Goal: Contribute content: Contribute content

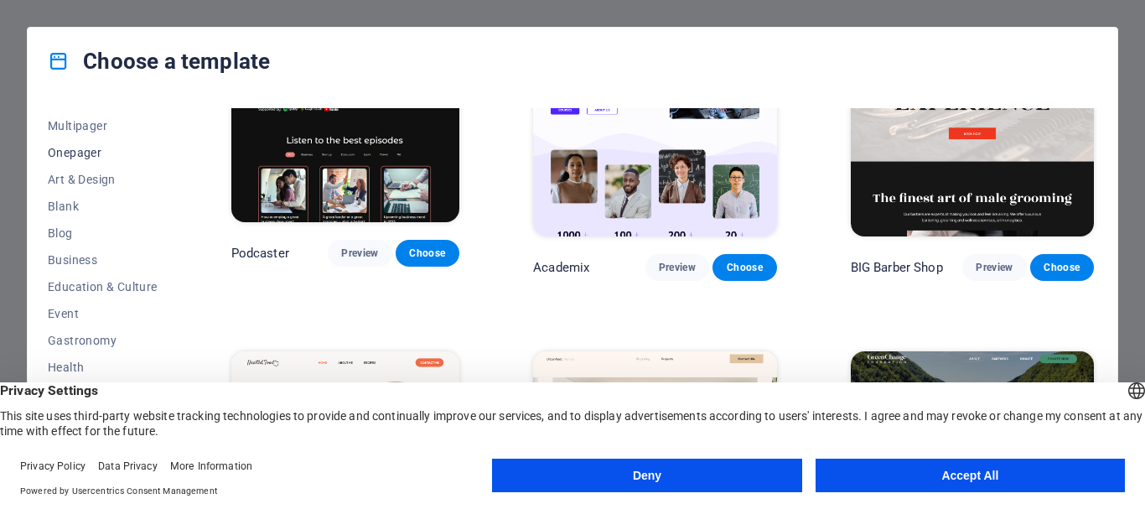
scroll to position [132, 0]
click at [67, 256] on span "Business" at bounding box center [103, 257] width 110 height 13
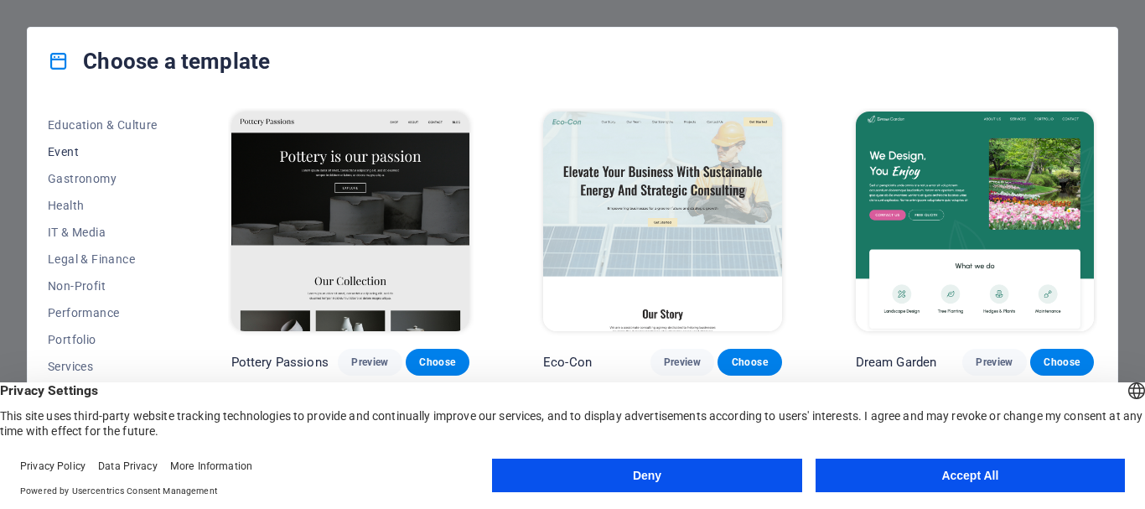
scroll to position [345, 0]
click at [65, 340] on span "Shop" at bounding box center [103, 340] width 110 height 13
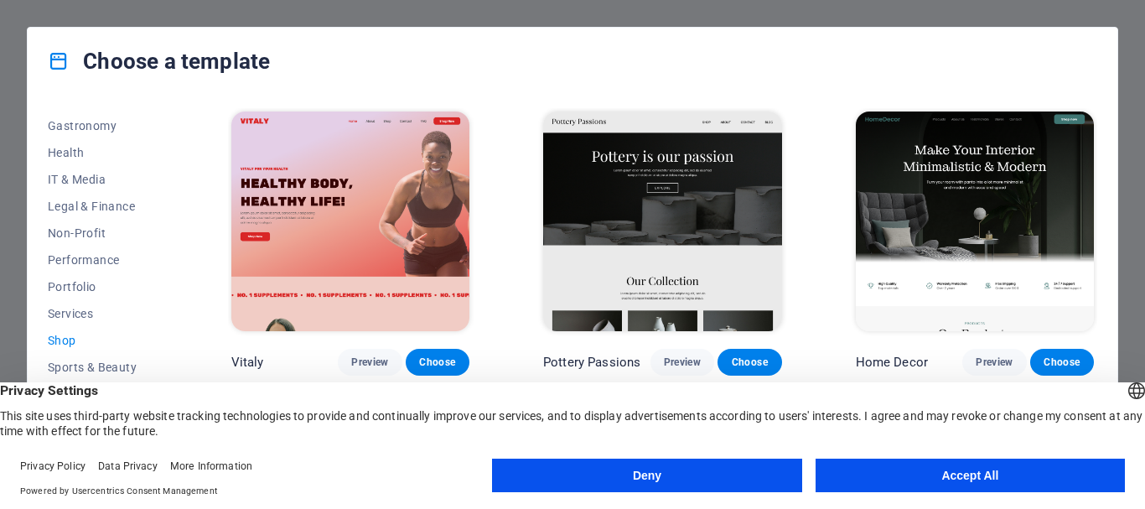
scroll to position [70, 0]
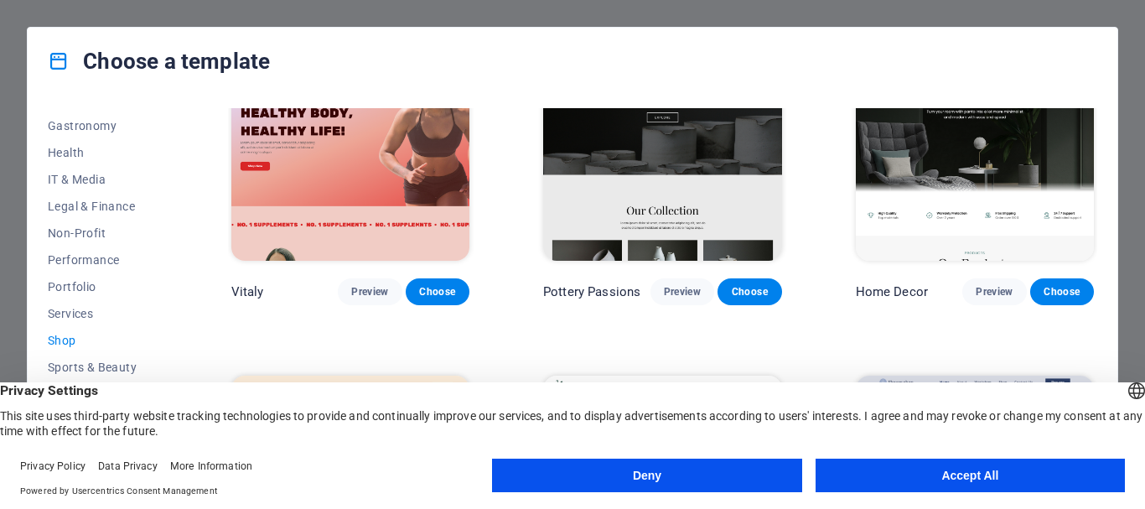
click at [384, 162] on img at bounding box center [350, 151] width 238 height 220
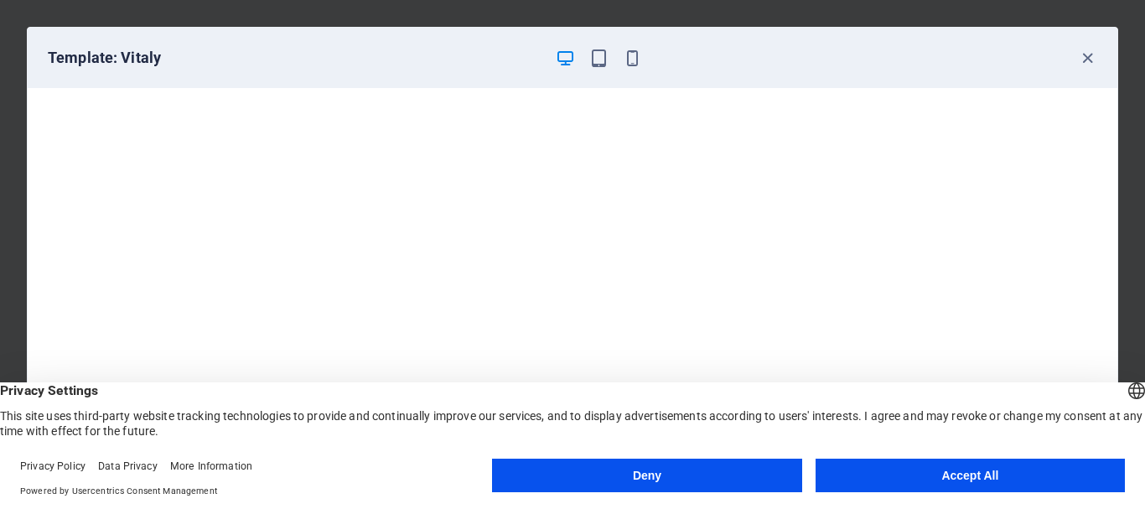
click at [881, 476] on button "Accept All" at bounding box center [970, 476] width 309 height 34
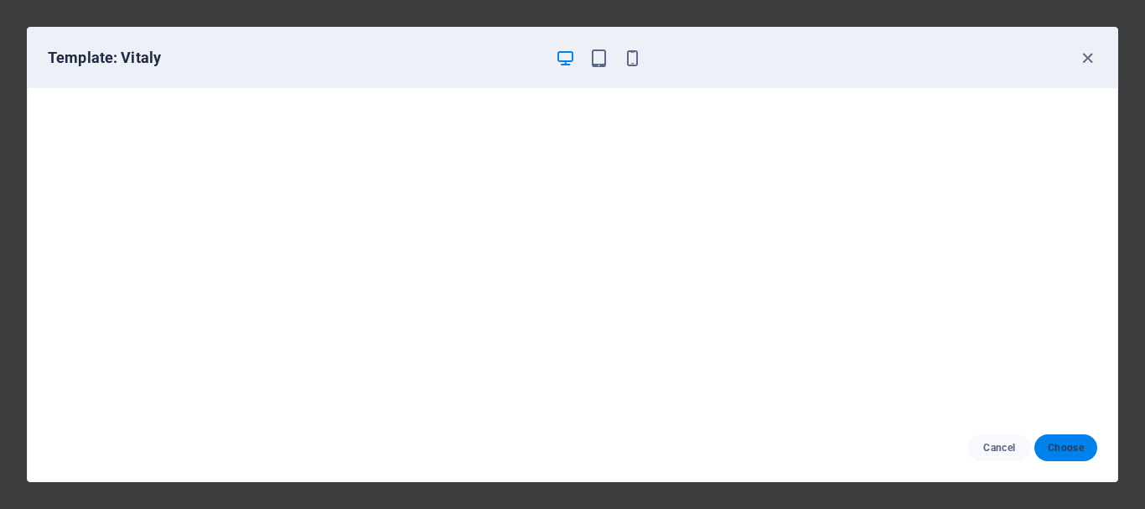
click at [1073, 449] on span "Choose" at bounding box center [1066, 447] width 36 height 13
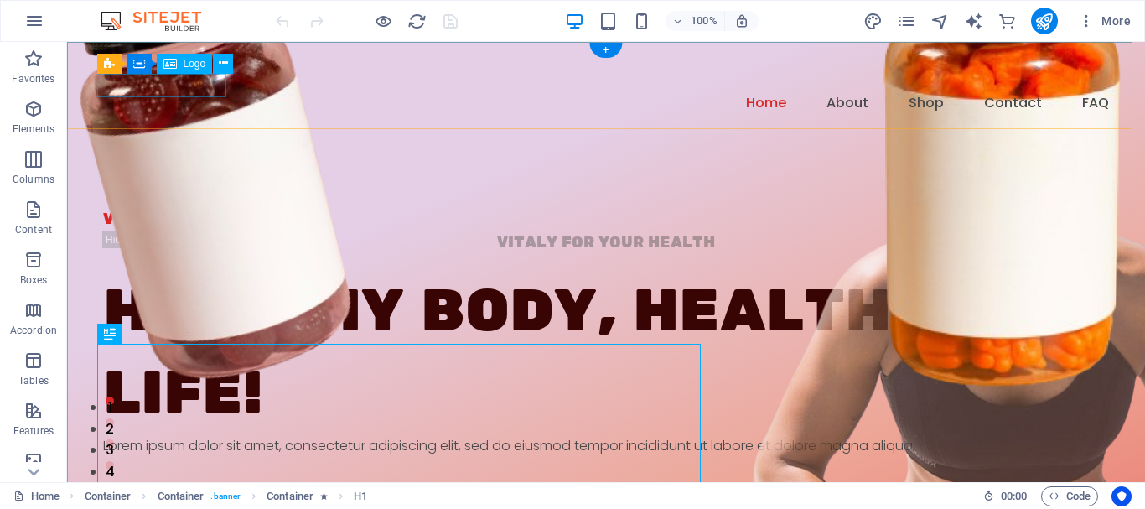
click at [177, 78] on div at bounding box center [606, 80] width 1006 height 23
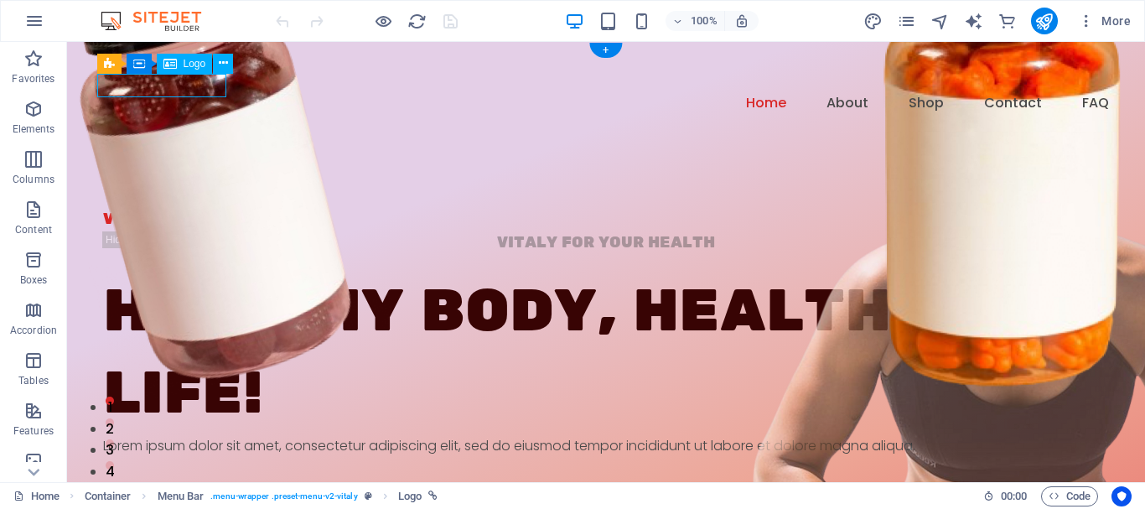
click at [177, 78] on div at bounding box center [606, 80] width 1006 height 23
select select "px"
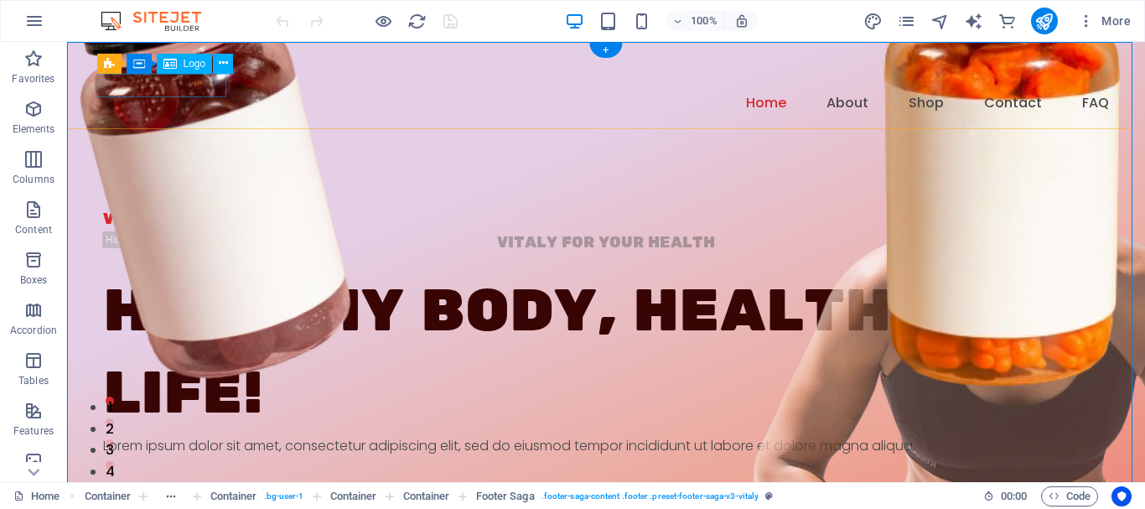
click at [212, 78] on div at bounding box center [606, 80] width 1006 height 23
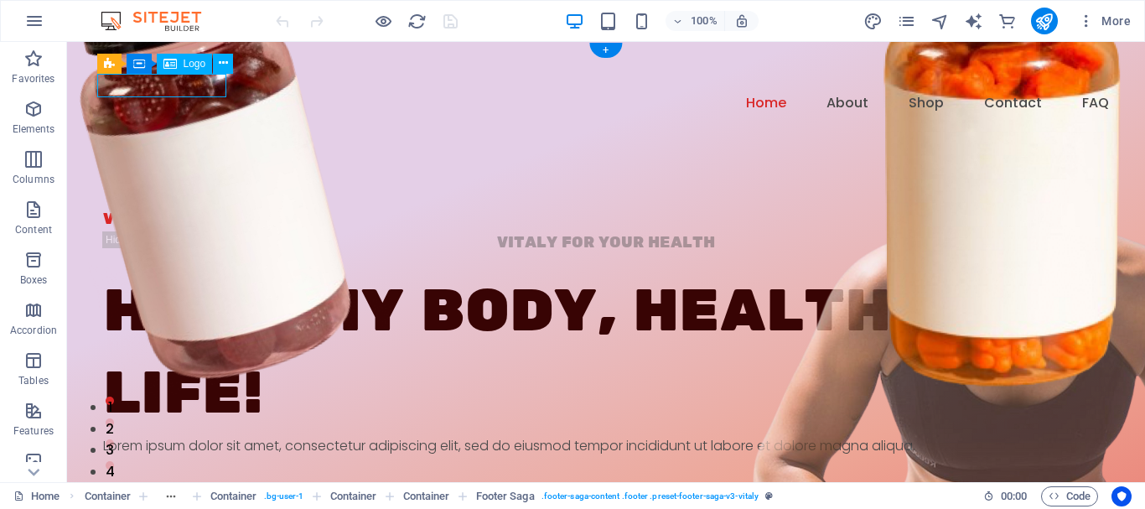
click at [212, 78] on div at bounding box center [606, 80] width 1006 height 23
select select "px"
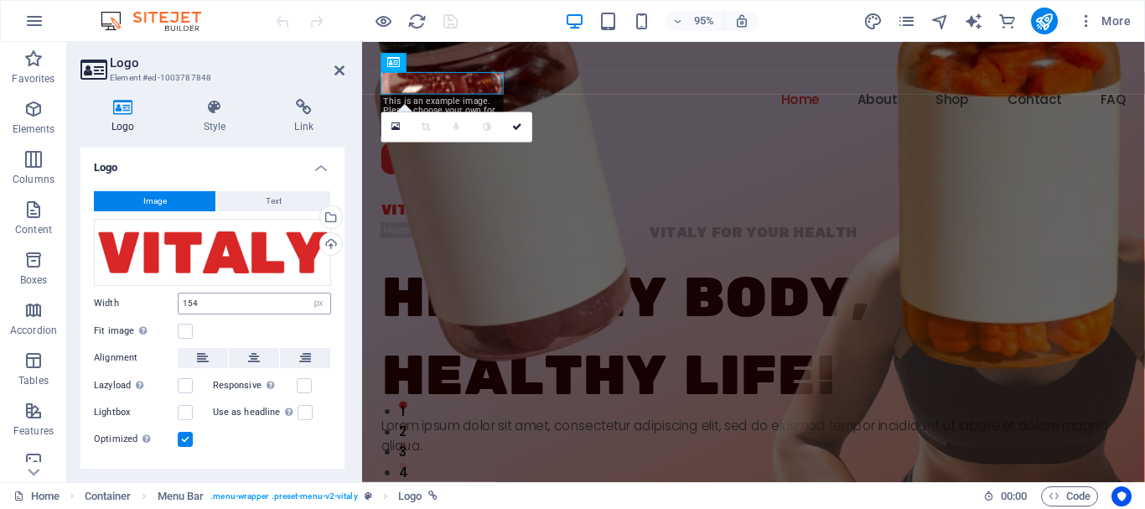
scroll to position [34, 0]
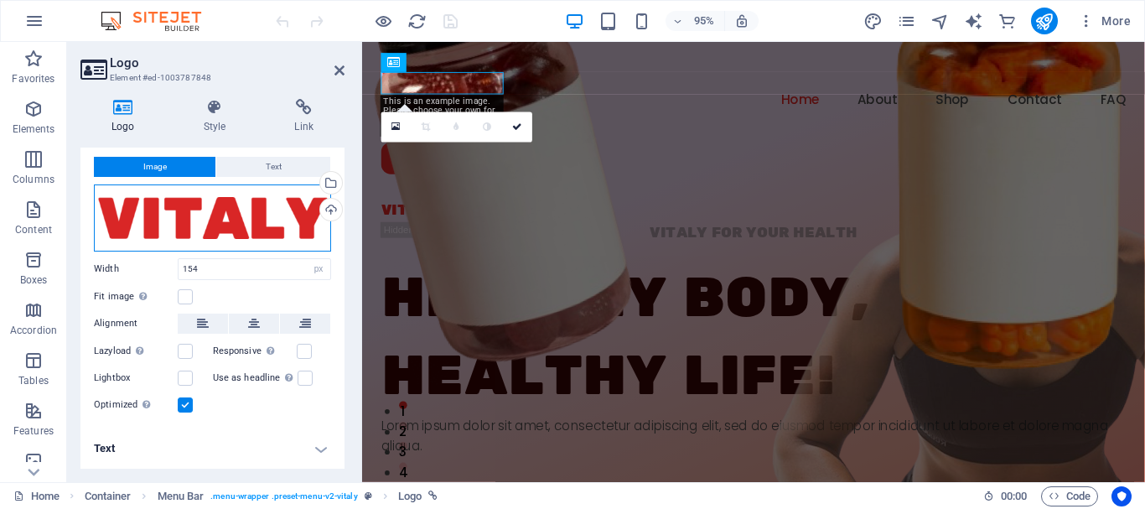
click at [179, 210] on div "Drag files here, click to choose files or select files from Files or our free s…" at bounding box center [212, 217] width 237 height 67
click at [179, 210] on body "[DOMAIN_NAME] Home Favorites Elements Columns Content Boxes Accordion Tables Fe…" at bounding box center [572, 254] width 1145 height 509
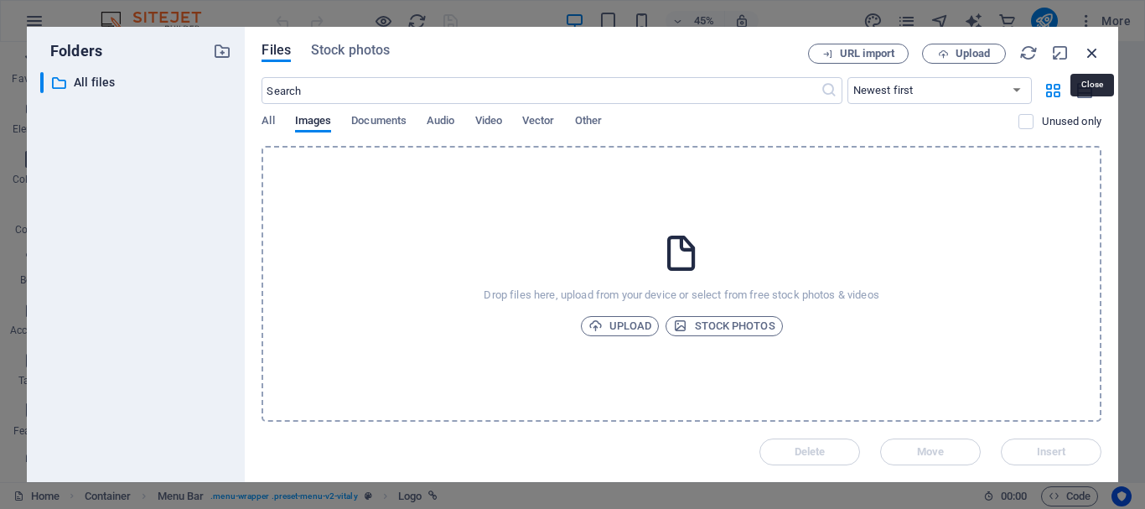
click at [1089, 55] on icon "button" at bounding box center [1092, 53] width 18 height 18
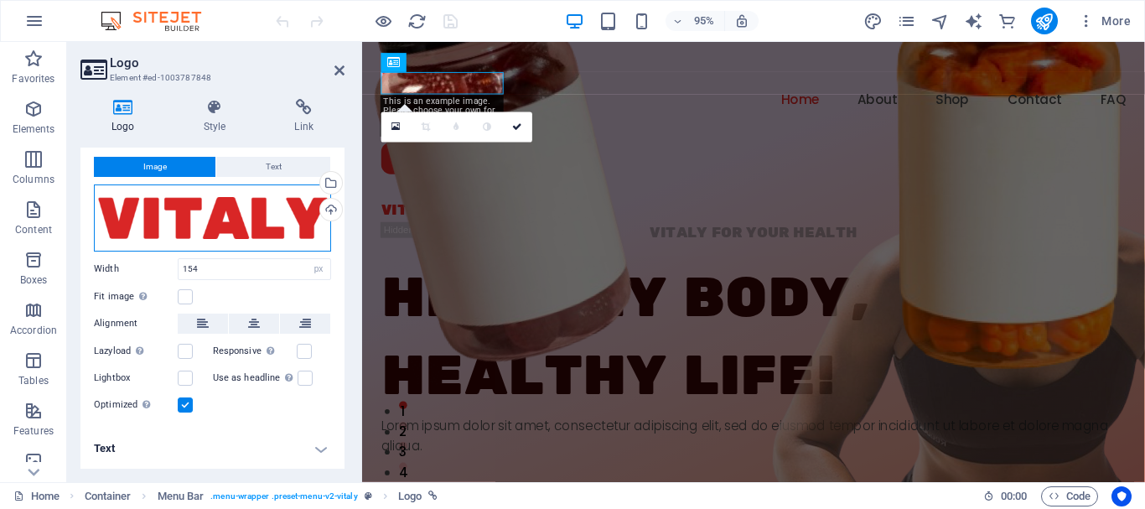
click at [305, 218] on div "Drag files here, click to choose files or select files from Files or our free s…" at bounding box center [212, 217] width 237 height 67
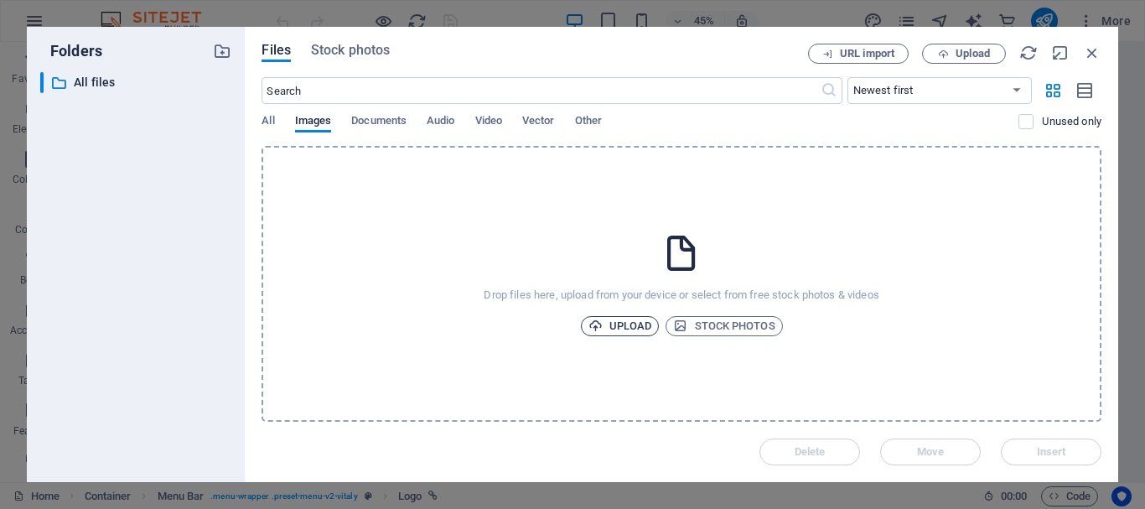
click at [621, 329] on span "Upload" at bounding box center [621, 326] width 64 height 20
click at [1083, 54] on icon "button" at bounding box center [1092, 53] width 18 height 18
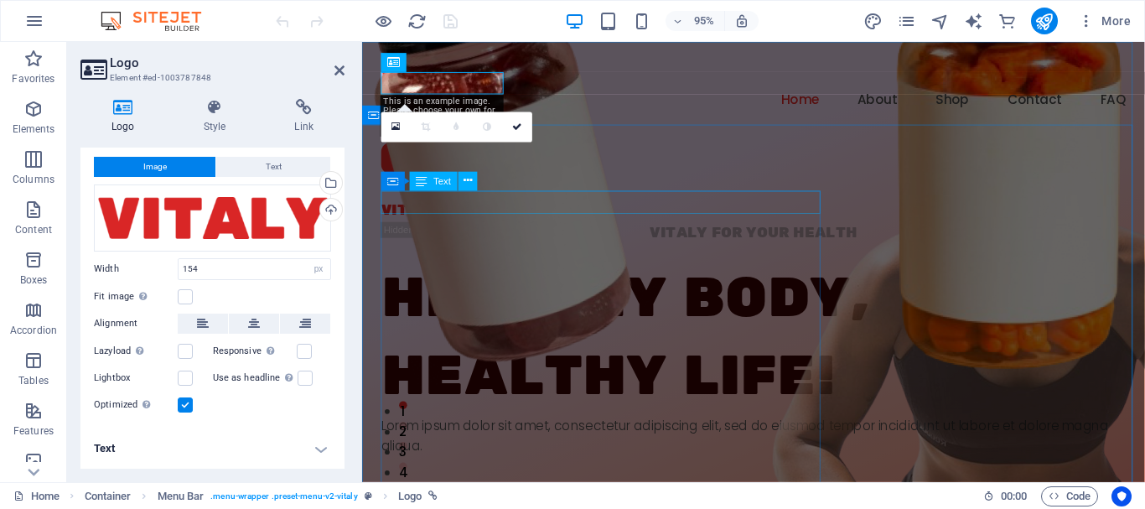
click at [579, 216] on div "VITALY FOR YOUR HEALTH" at bounding box center [774, 220] width 784 height 24
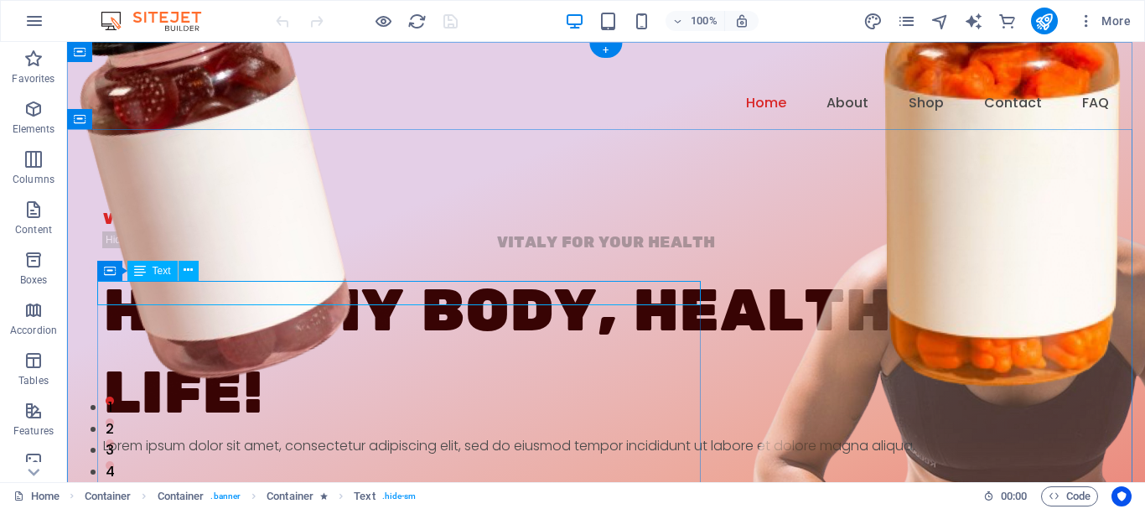
click at [279, 232] on div "VITALY FOR YOUR HEALTH" at bounding box center [606, 220] width 1006 height 24
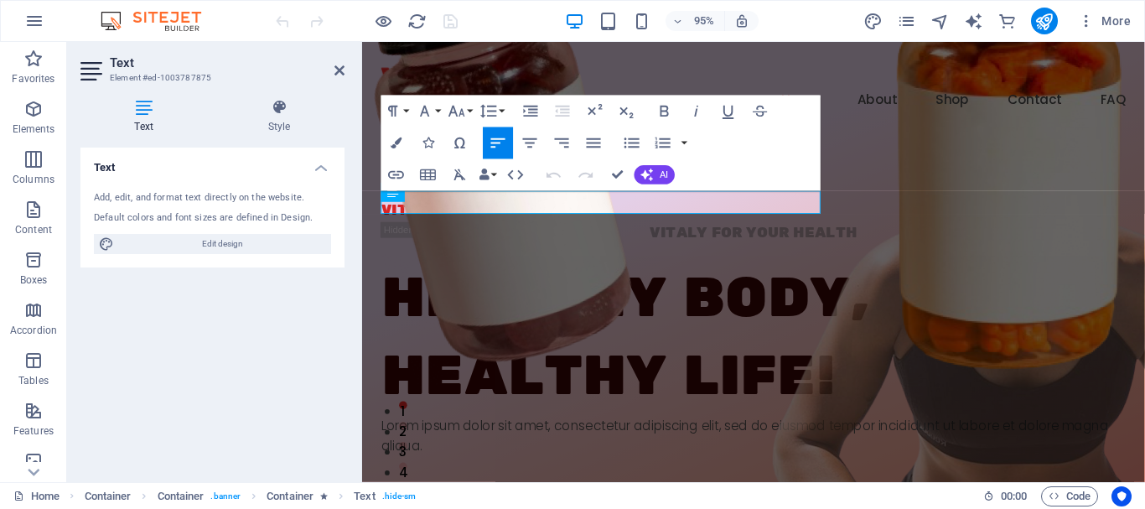
click at [184, 205] on div "Add, edit, and format text directly on the website." at bounding box center [212, 198] width 237 height 14
click at [517, 210] on span "VITALY FOR YOUR HEALTH" at bounding box center [491, 219] width 218 height 19
drag, startPoint x: 613, startPoint y: 210, endPoint x: 371, endPoint y: 216, distance: 241.6
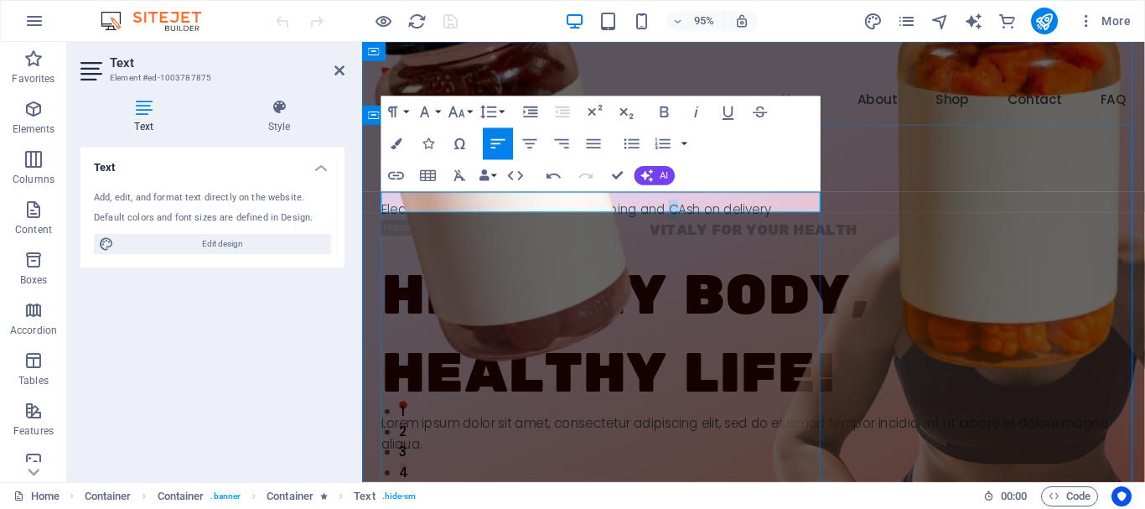
drag, startPoint x: 704, startPoint y: 204, endPoint x: 693, endPoint y: 207, distance: 10.6
click at [693, 208] on p "Electronics wholesale - with free shipping and CAsh on delivery" at bounding box center [774, 219] width 784 height 22
click at [251, 314] on div "Text Add, edit, and format text directly on the website. Default colors and fon…" at bounding box center [212, 308] width 264 height 321
click at [683, 212] on p "Electronics wholesale - with free shipping and cash on delivery" at bounding box center [774, 219] width 784 height 22
click at [830, 215] on p "Electronics wholesale - with free shipping and cash on delivery" at bounding box center [774, 219] width 784 height 22
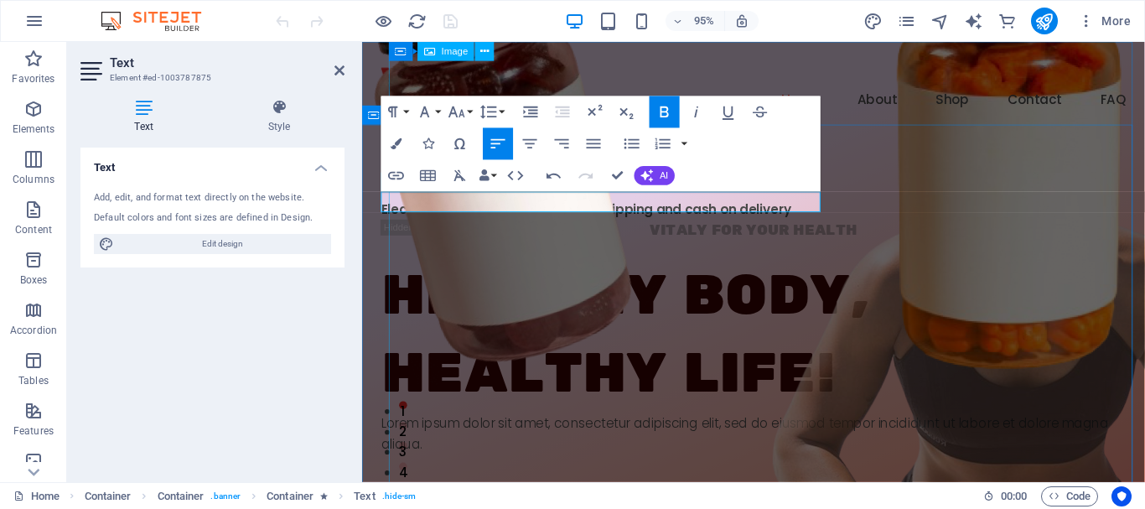
click at [886, 222] on figure at bounding box center [843, 415] width 880 height 1136
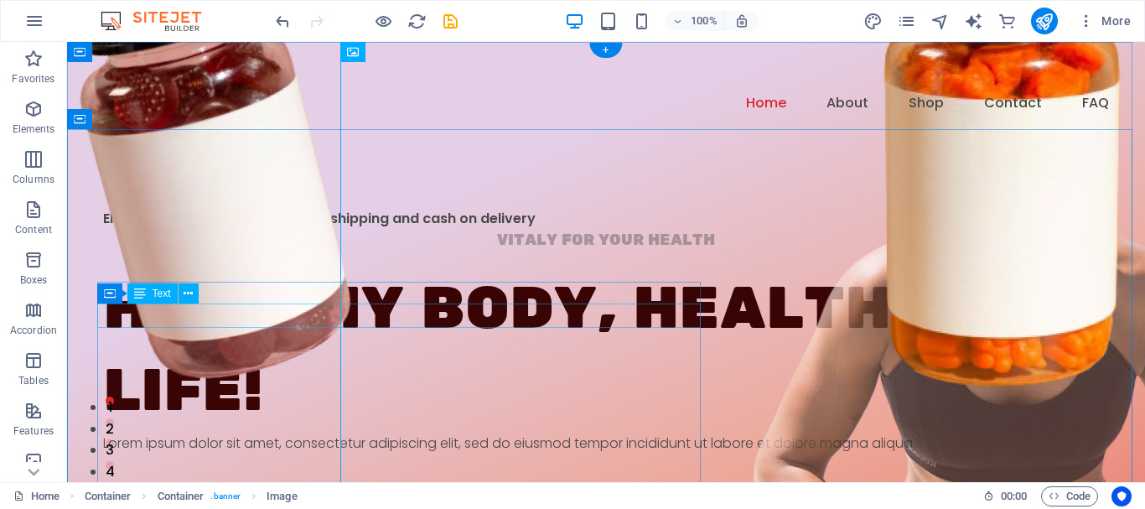
click at [353, 253] on div "VITALY FOR YOUR HEALTH" at bounding box center [606, 241] width 1006 height 24
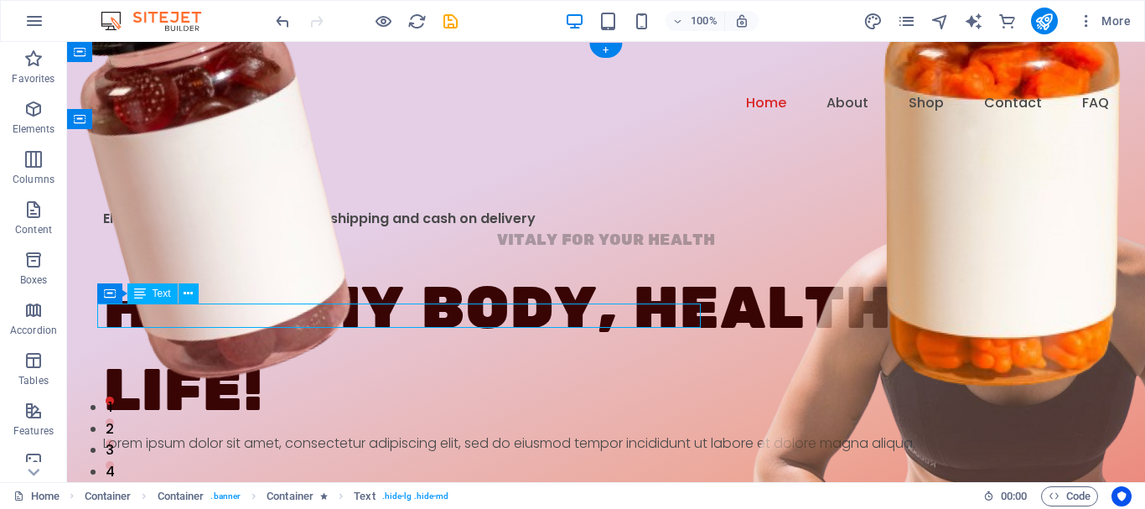
click at [353, 253] on div "VITALY FOR YOUR HEALTH" at bounding box center [606, 241] width 1006 height 24
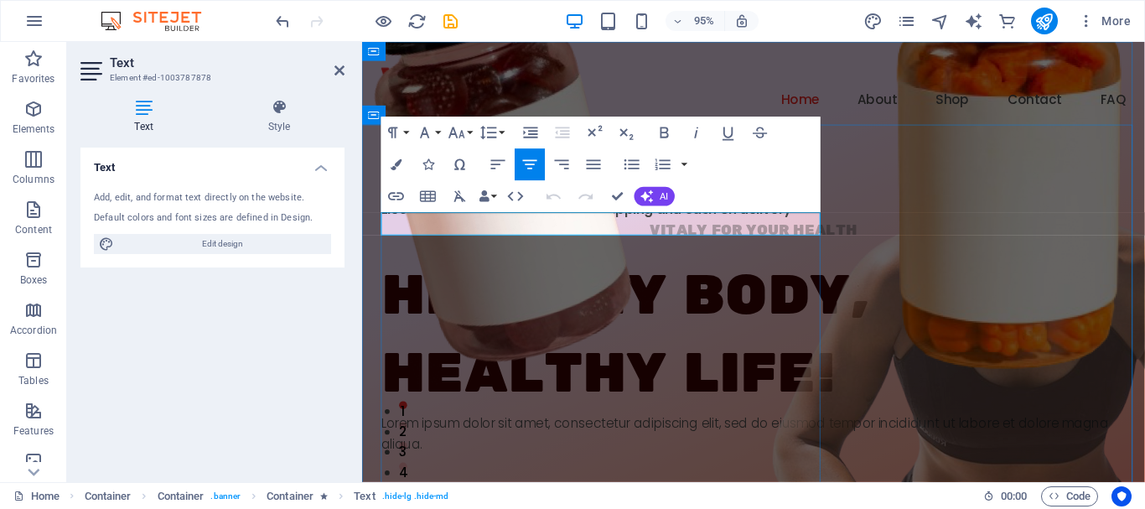
click at [666, 235] on span "VITALY FOR YOUR HEALTH" at bounding box center [775, 240] width 218 height 19
click at [735, 229] on p "VITALY FOR YOUR HEALTH" at bounding box center [774, 241] width 784 height 24
drag, startPoint x: 735, startPoint y: 228, endPoint x: 491, endPoint y: 244, distance: 244.5
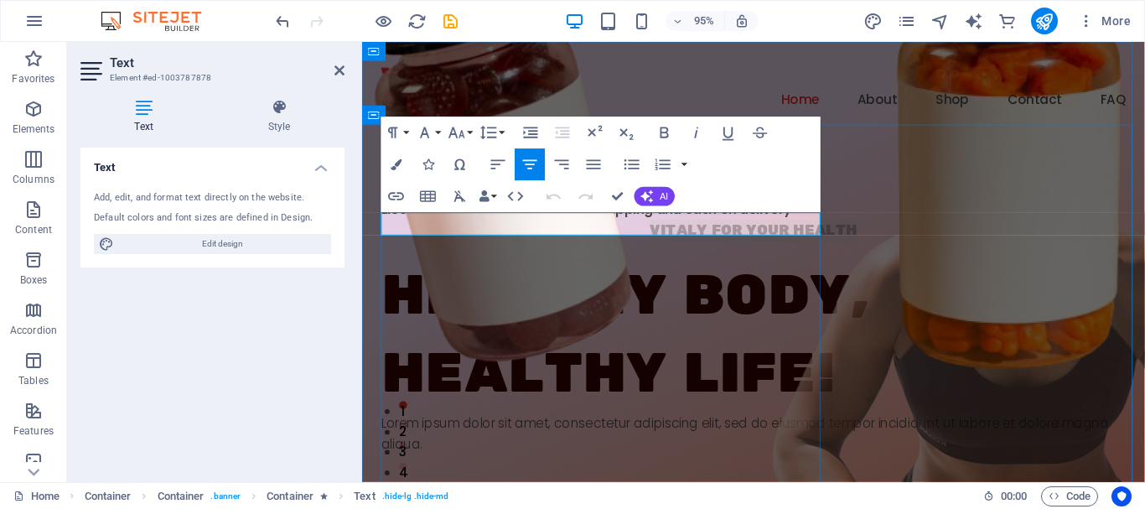
click at [491, 244] on p "VITALY FOR YOUR HEALTH" at bounding box center [774, 241] width 784 height 24
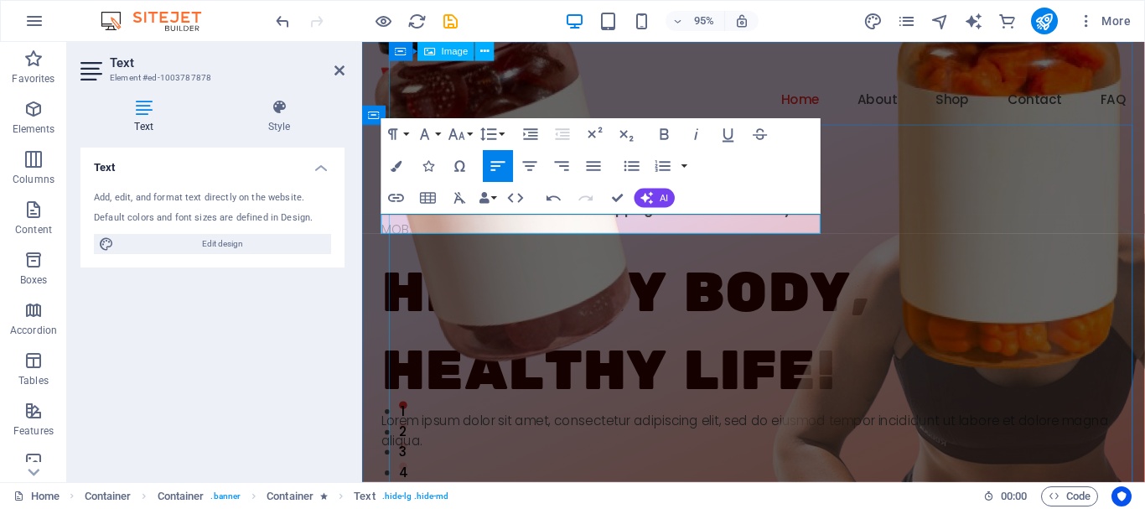
click at [919, 262] on figure at bounding box center [843, 415] width 880 height 1136
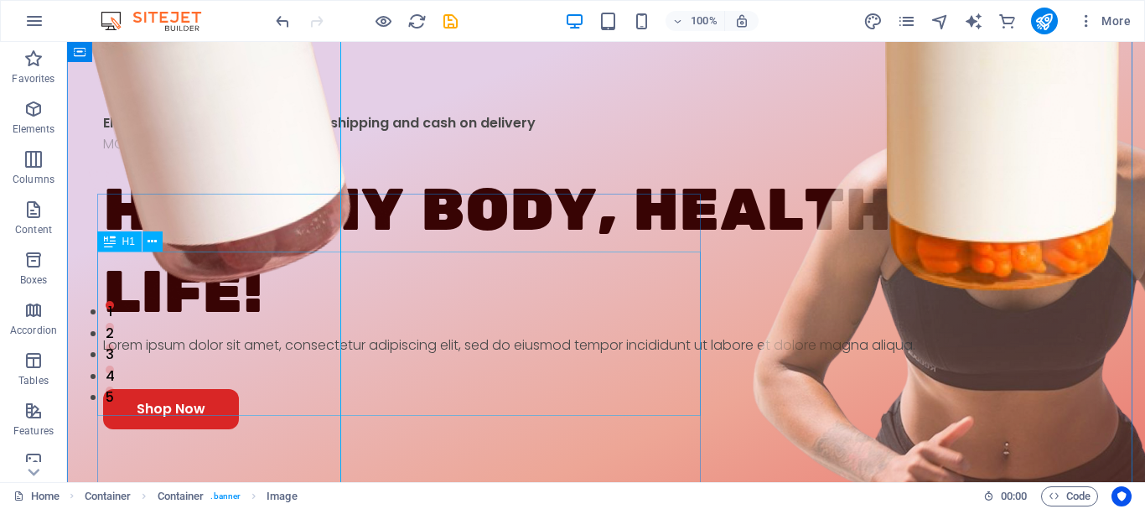
scroll to position [98, 0]
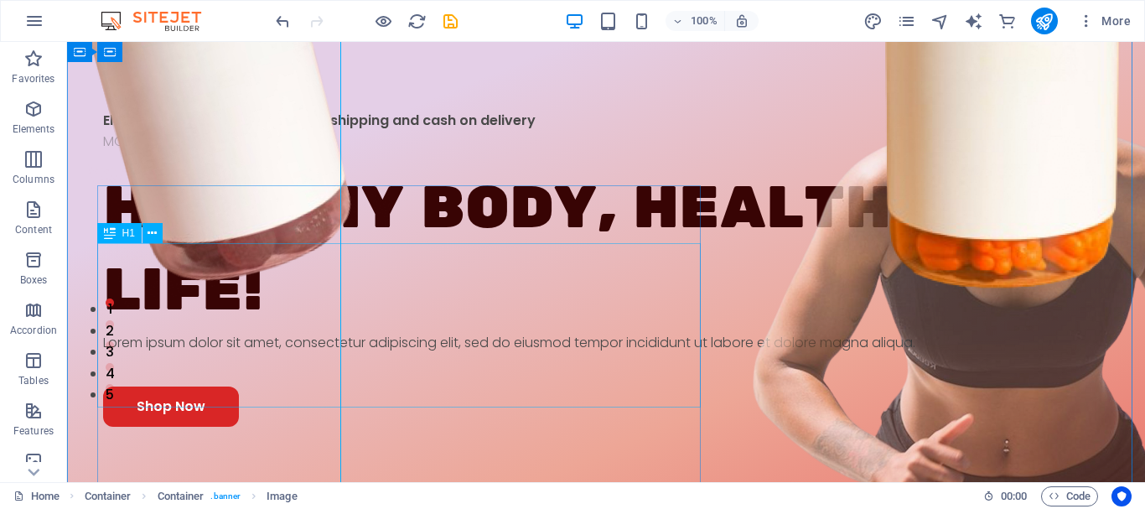
click at [356, 304] on div "Healthy Body, Healthy life!" at bounding box center [606, 250] width 1006 height 164
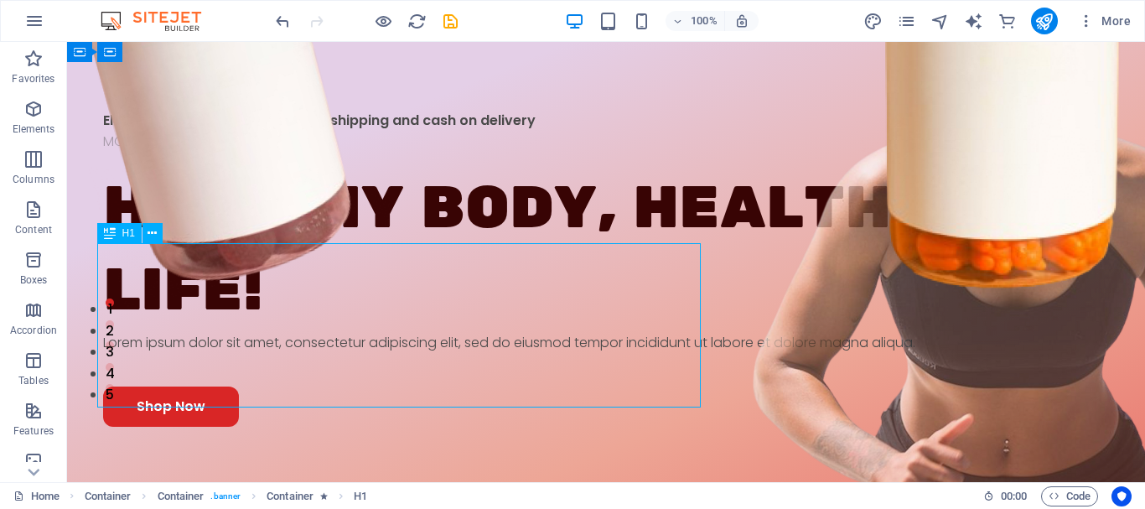
scroll to position [193, 0]
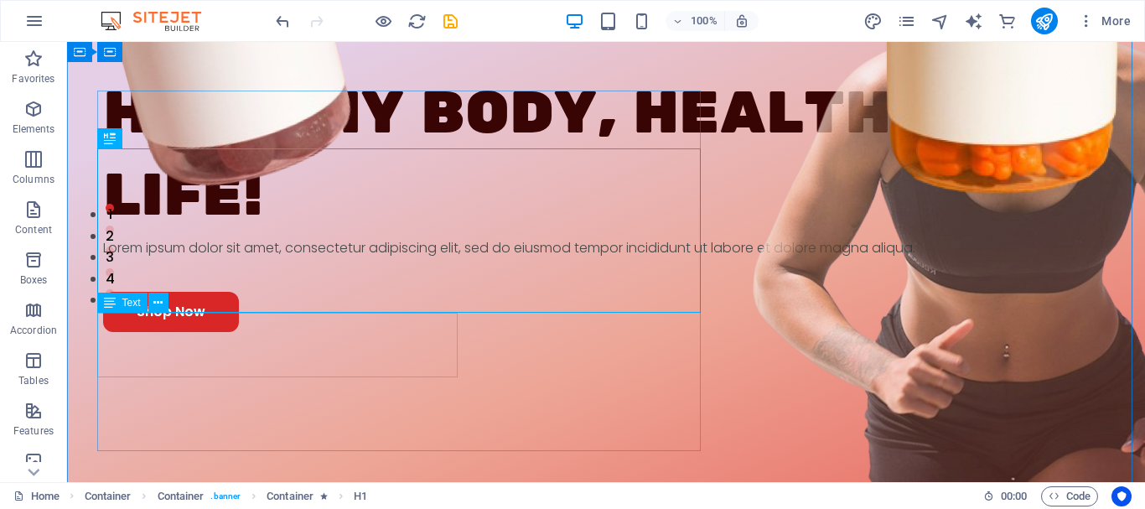
click at [262, 259] on div "Lorem ipsum dolor sit amet, consectetur adipiscing elit, sed do eiusmod tempor …" at bounding box center [606, 248] width 1006 height 22
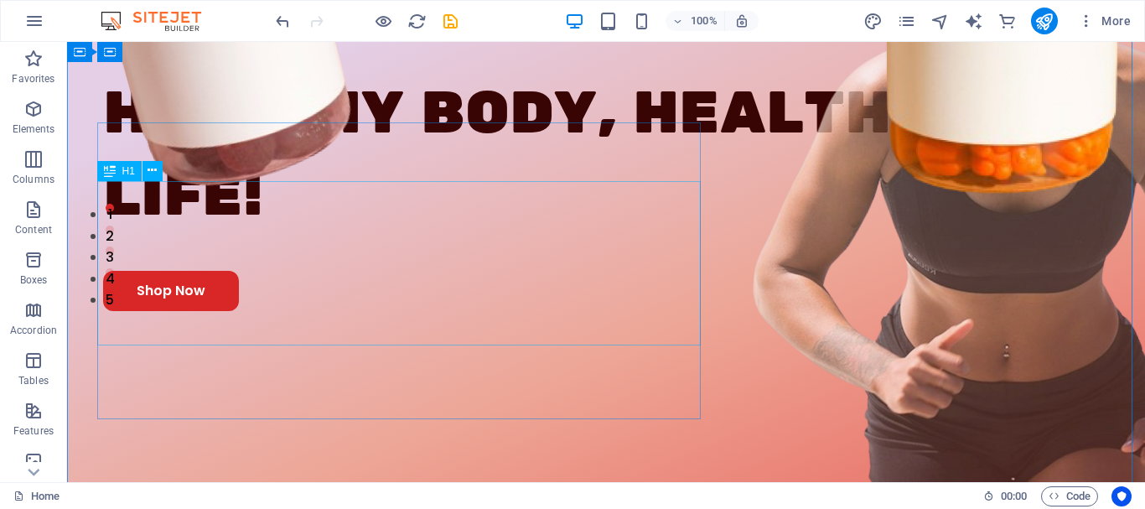
click at [265, 237] on div "Healthy Body, Healthy life!" at bounding box center [606, 155] width 1006 height 164
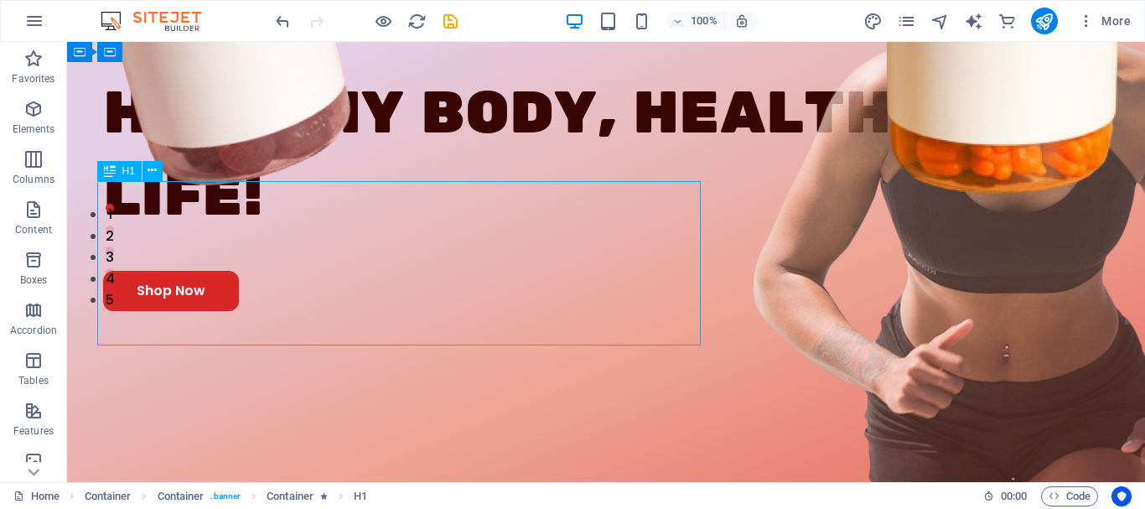
click at [265, 237] on div "Healthy Body, Healthy life!" at bounding box center [606, 155] width 1006 height 164
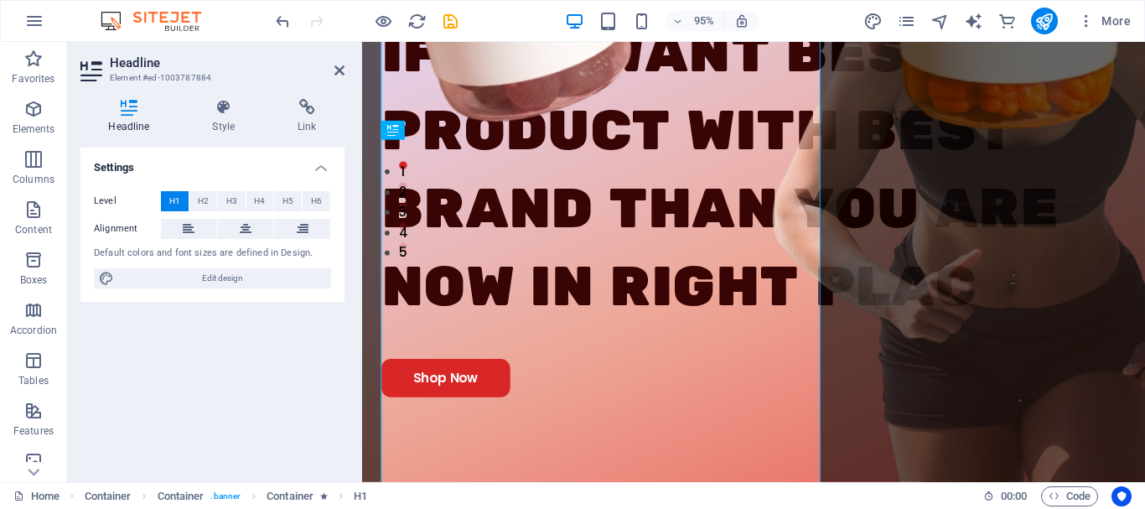
scroll to position [293, 0]
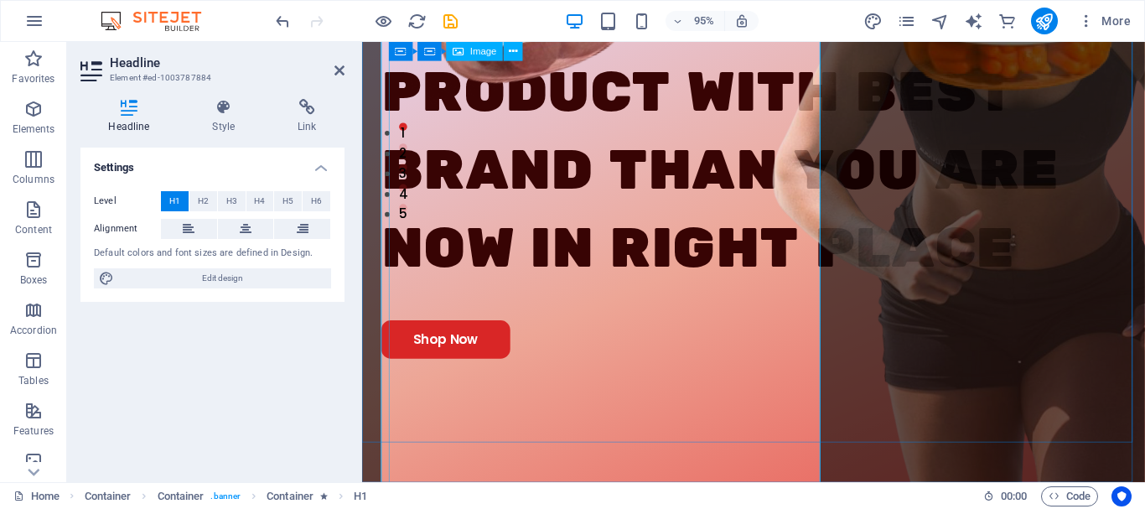
click at [938, 298] on figure at bounding box center [843, 122] width 880 height 1136
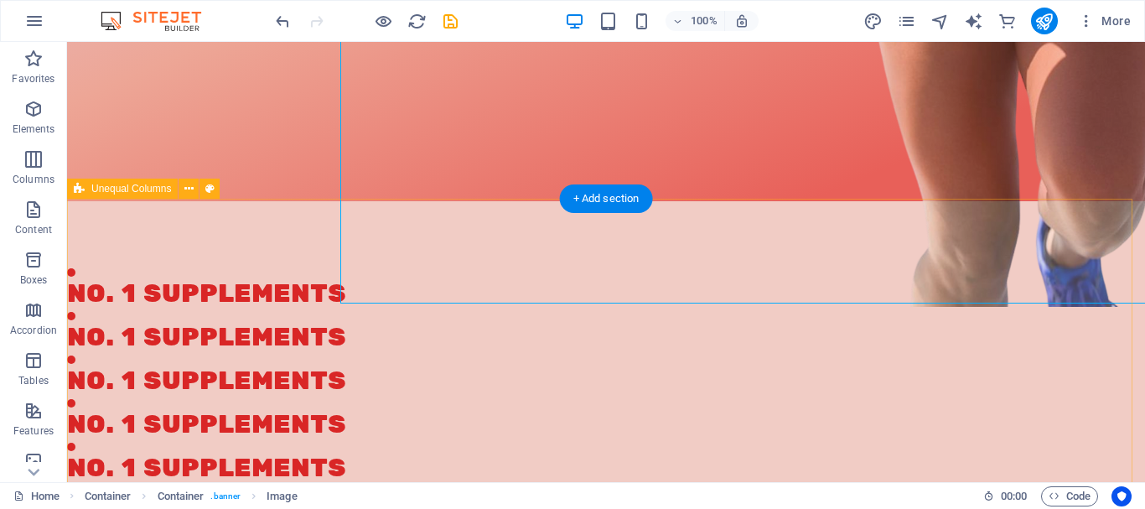
scroll to position [648, 0]
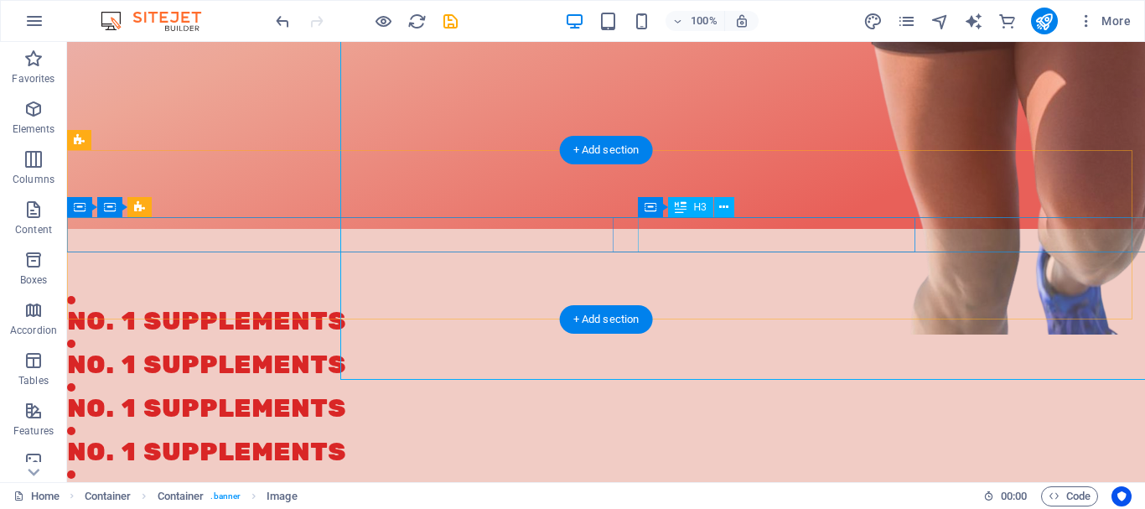
click at [1106, 435] on div "No. 1 supplements" at bounding box center [1118, 452] width 24 height 35
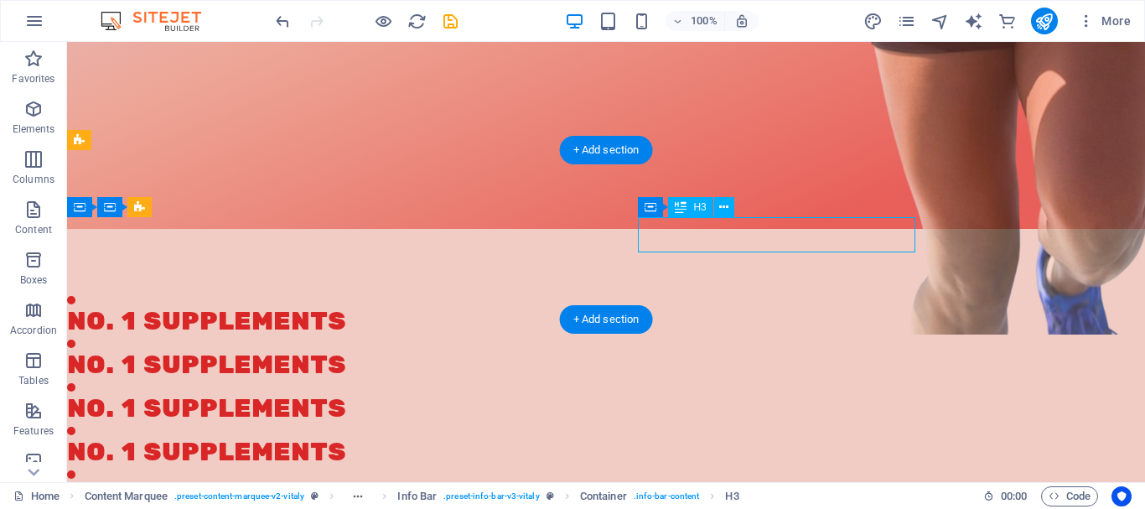
click at [1091, 435] on div "No. 1 supplements" at bounding box center [1110, 452] width 39 height 35
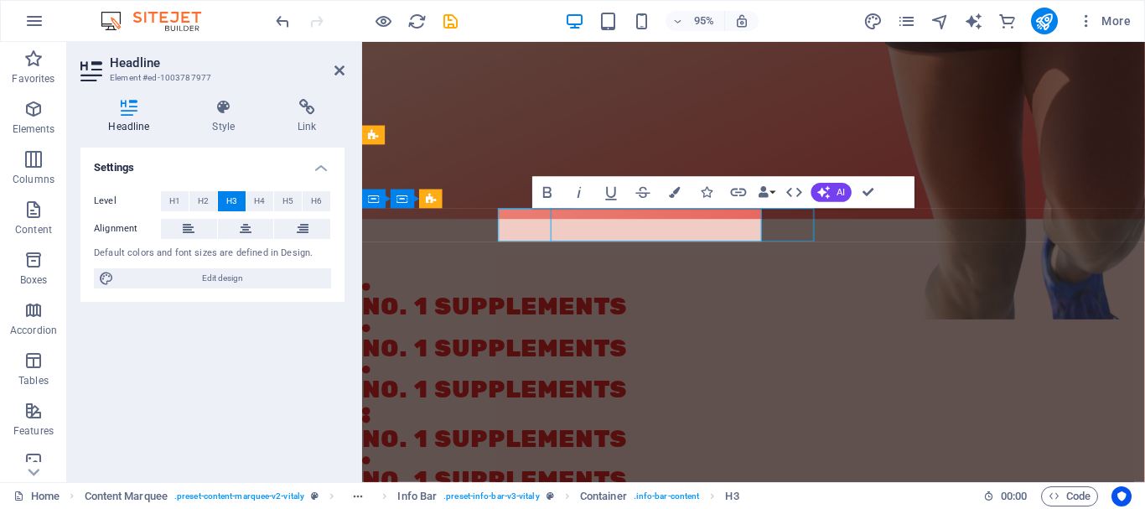
click at [1044, 296] on div "No. 1 supplements No. 1 supplements No. 1 supplements No. 1 supplements No. 1 s…" at bounding box center [1106, 496] width 124 height 401
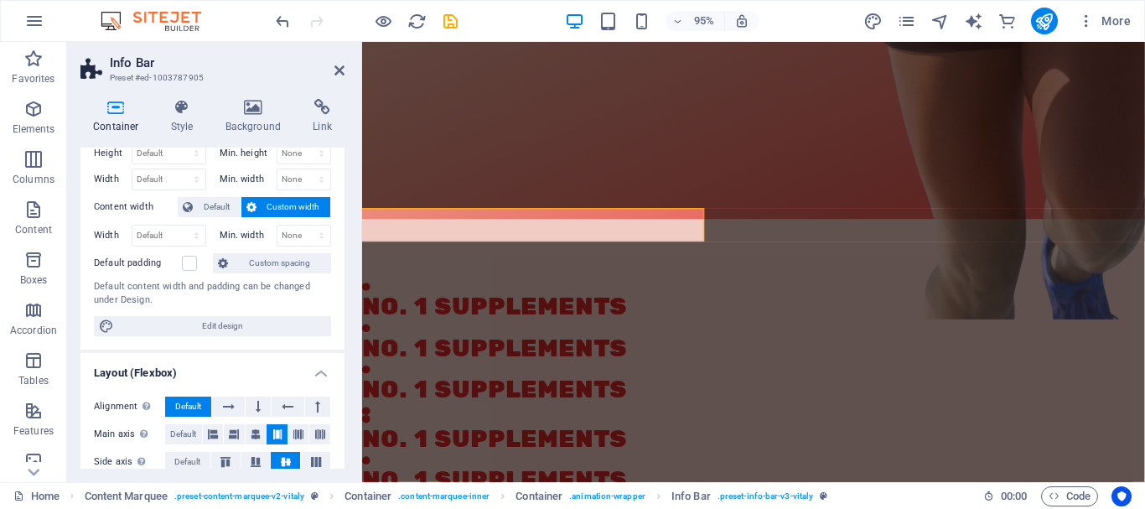
scroll to position [0, 0]
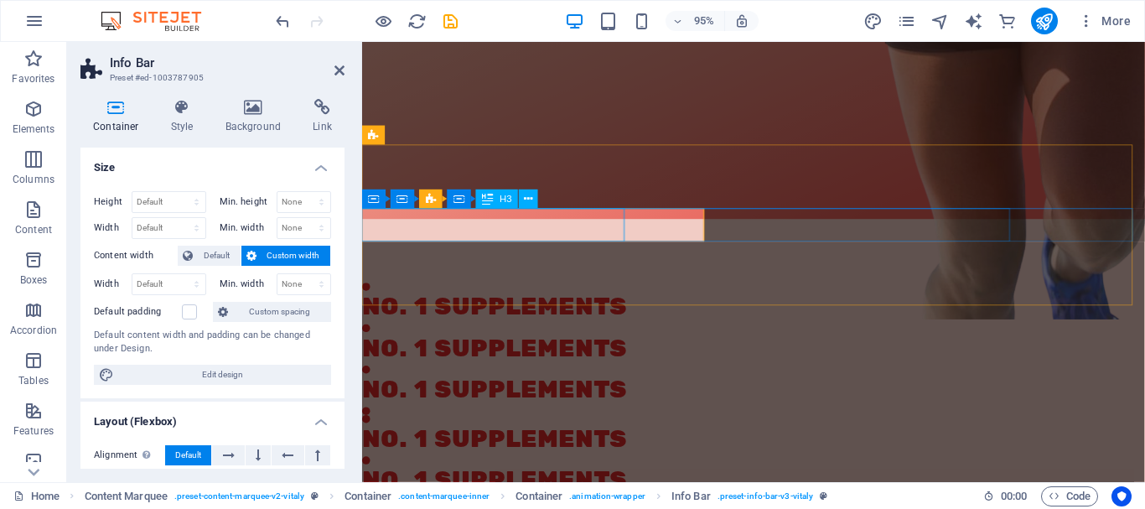
click at [1057, 296] on div "No. 1 supplements No. 1 supplements No. 1 supplements No. 1 supplements No. 1 s…" at bounding box center [1114, 496] width 114 height 401
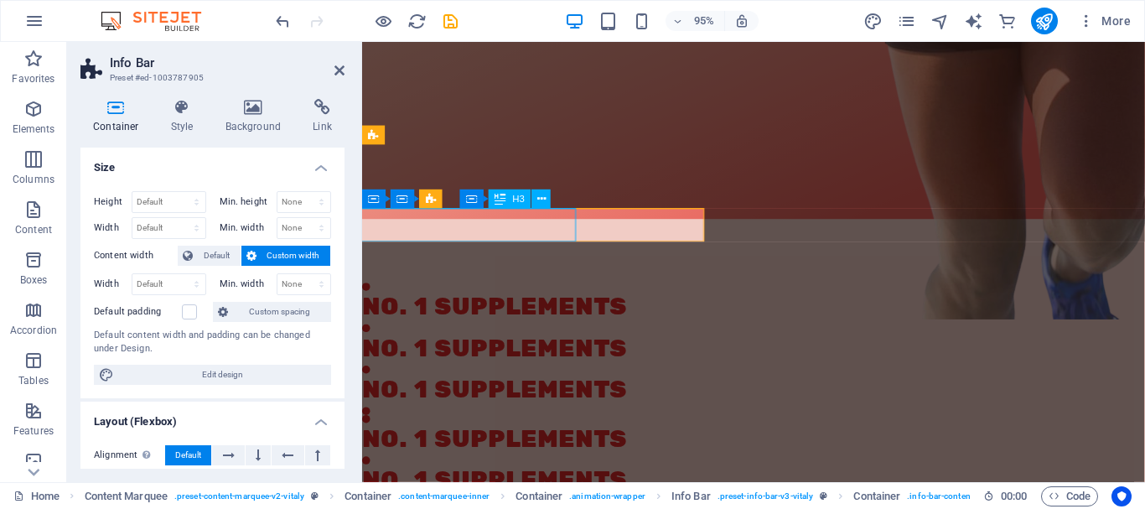
click at [1143, 296] on div "No. 1 supplements No. 1 supplements No. 1 supplements No. 1 supplements No. 1 s…" at bounding box center [1164, 496] width 42 height 401
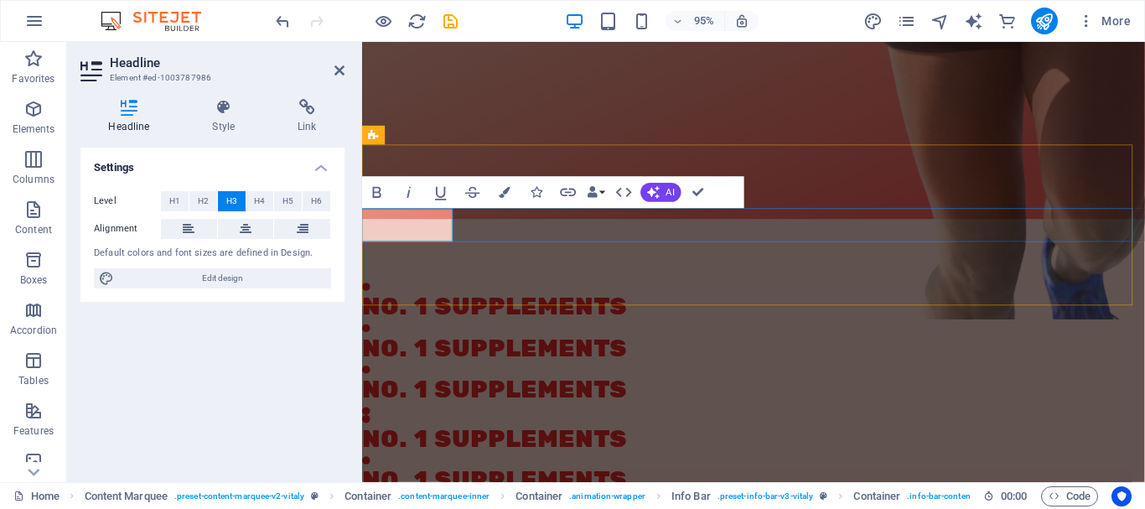
click at [469, 296] on div "No. 1 supplements No. 1 supplements No. 1 supplements No. 1 supplements No. 1 s…" at bounding box center [774, 496] width 824 height 401
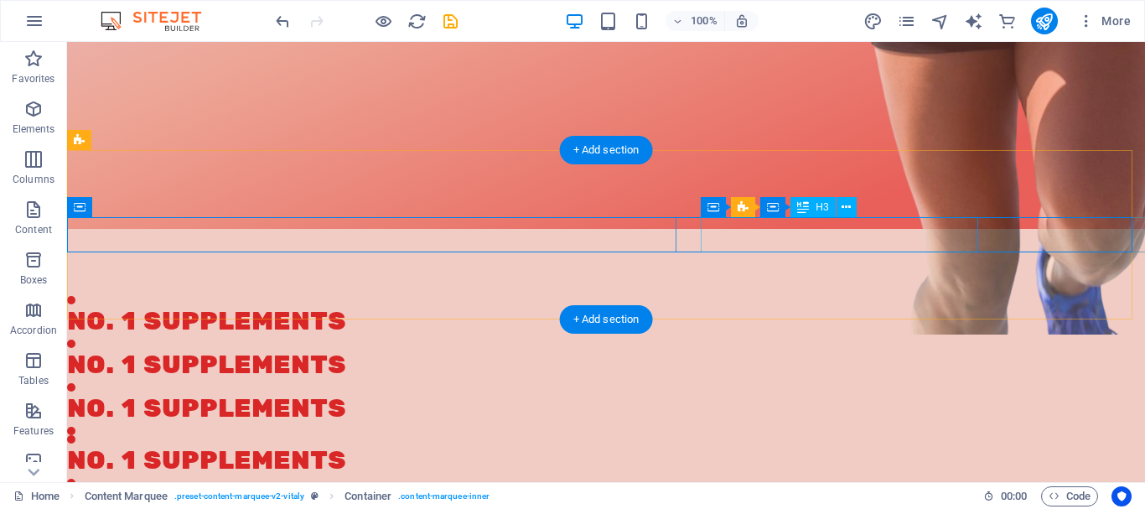
click at [1079, 304] on div "No. 1 supplements" at bounding box center [1103, 321] width 49 height 35
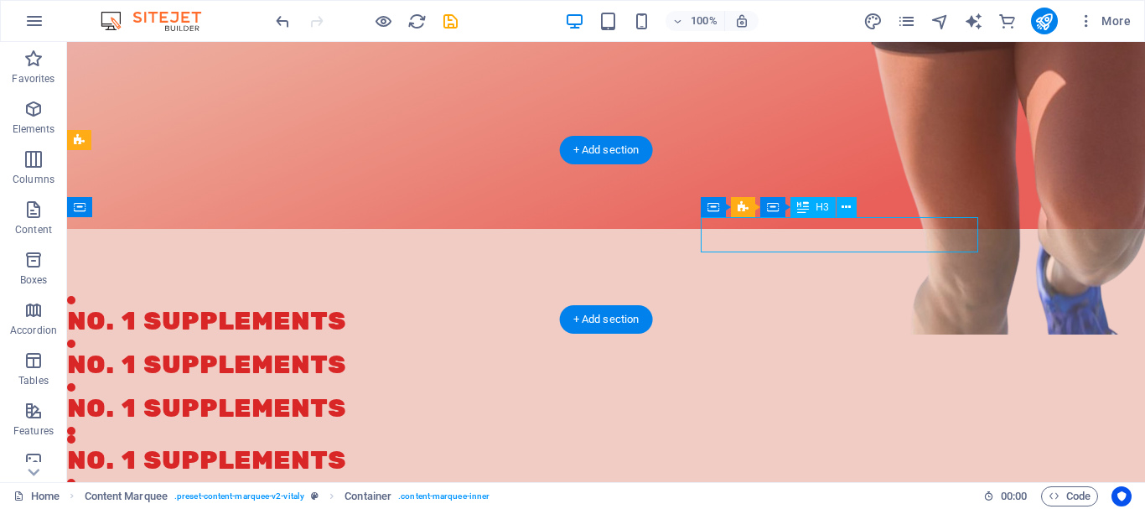
click at [1070, 304] on div "No. 1 supplements" at bounding box center [1099, 321] width 58 height 35
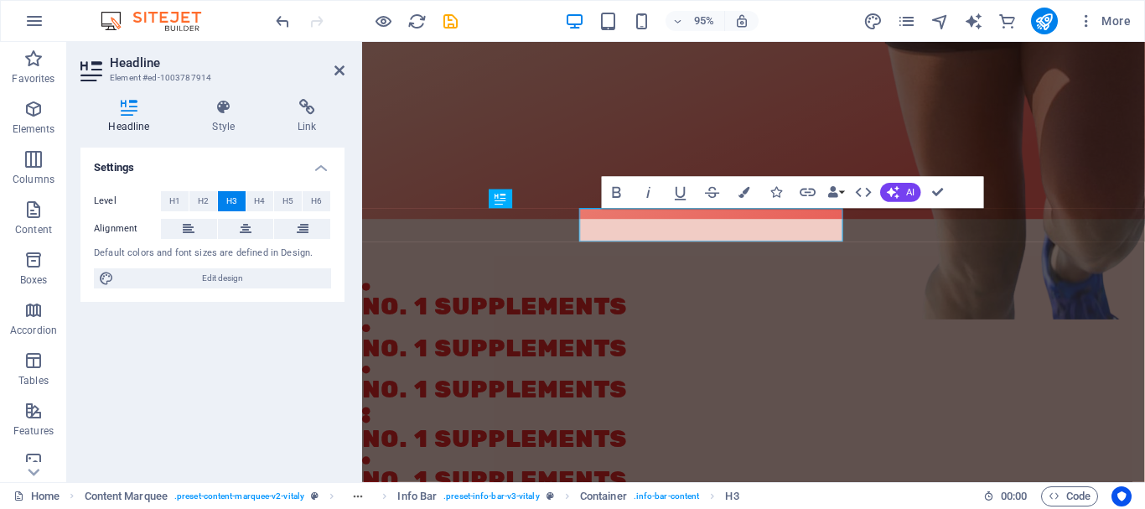
click at [131, 392] on div "Settings Level H1 H2 H3 H4 H5 H6 Alignment Default colors and font sizes are de…" at bounding box center [212, 308] width 264 height 321
click at [335, 69] on icon at bounding box center [340, 70] width 10 height 13
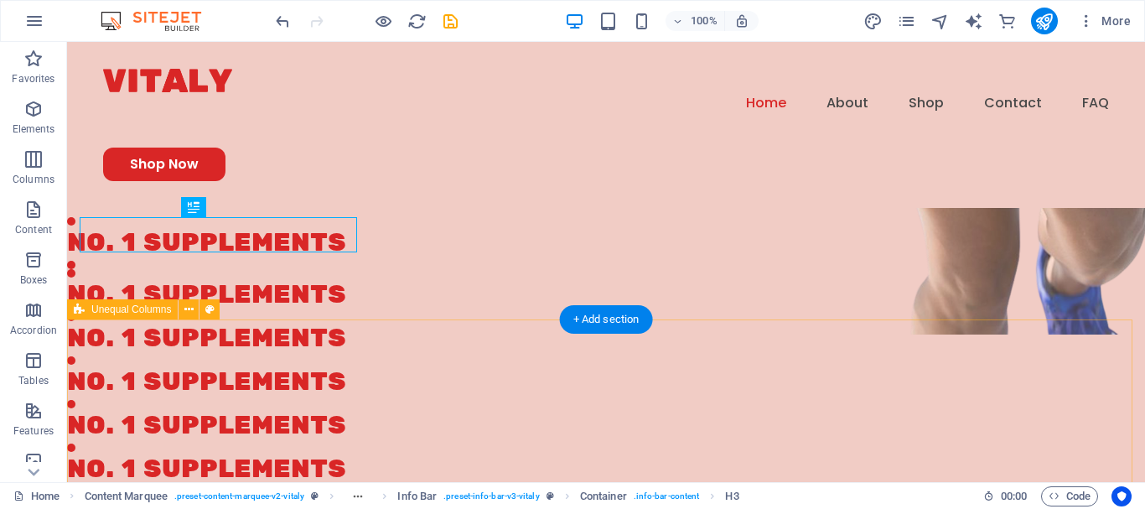
scroll to position [734, 0]
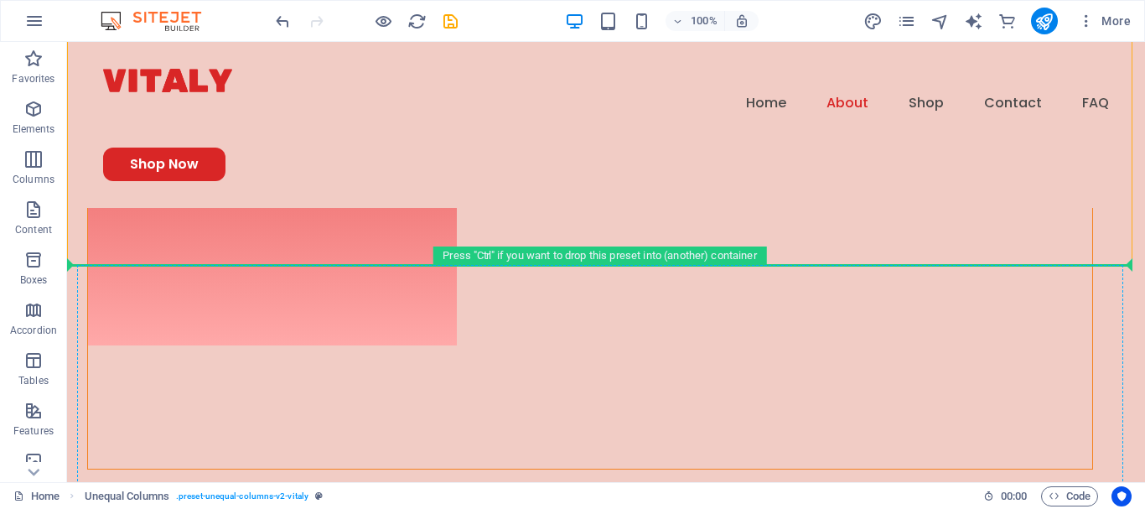
drag, startPoint x: 75, startPoint y: 166, endPoint x: 999, endPoint y: 458, distance: 969.0
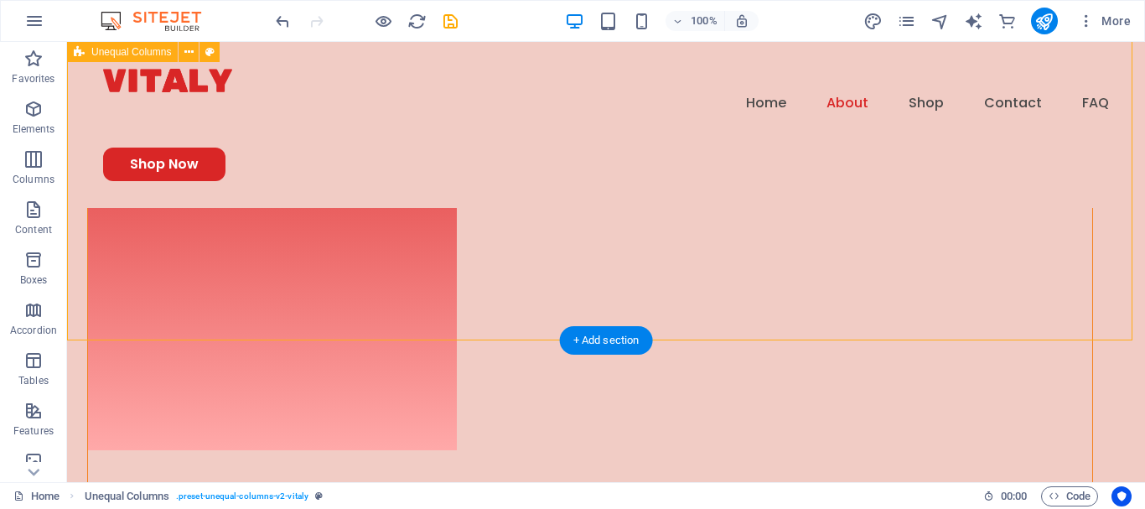
scroll to position [1228, 0]
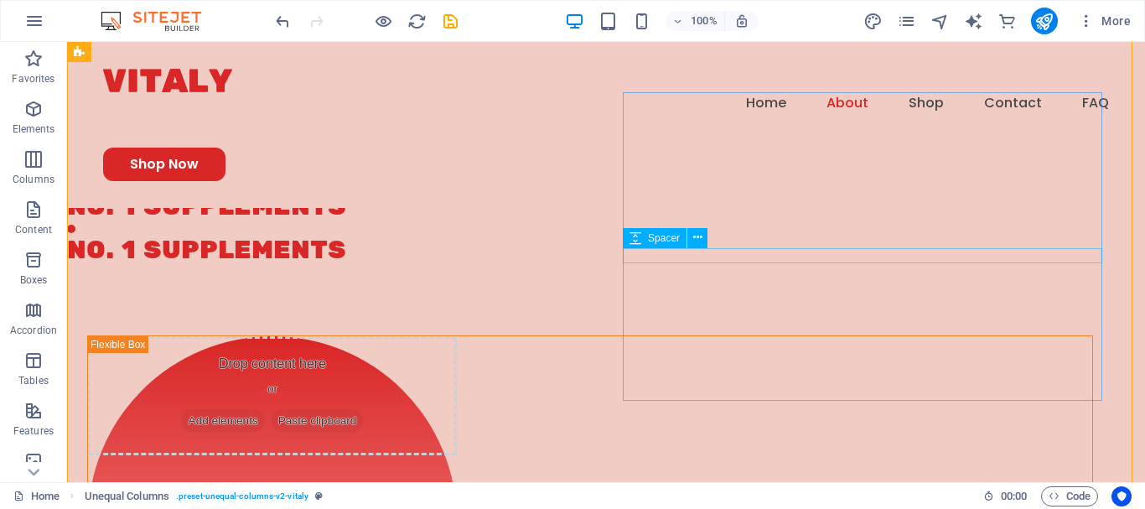
scroll to position [910, 0]
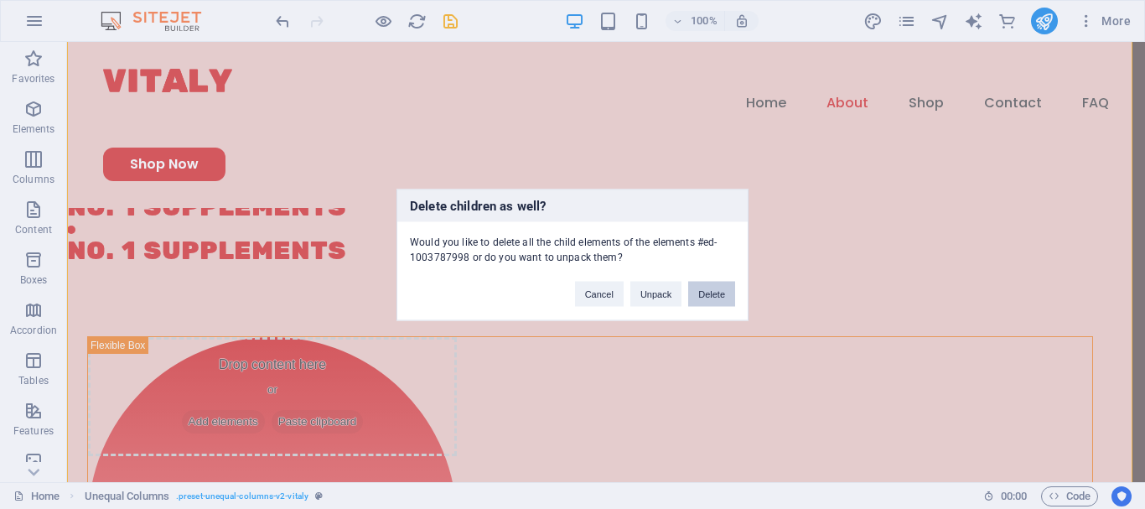
click at [714, 296] on button "Delete" at bounding box center [711, 293] width 47 height 25
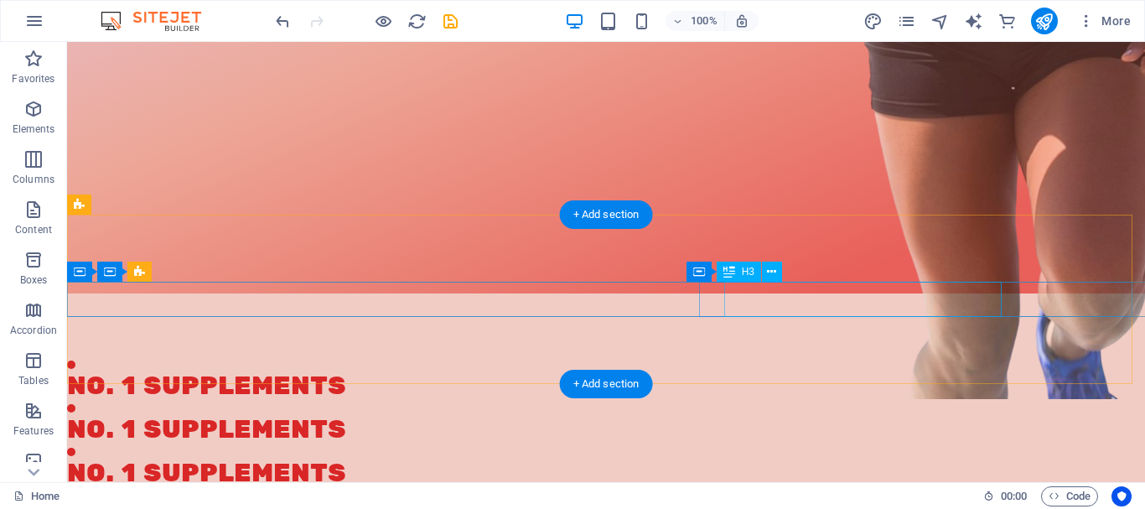
scroll to position [583, 0]
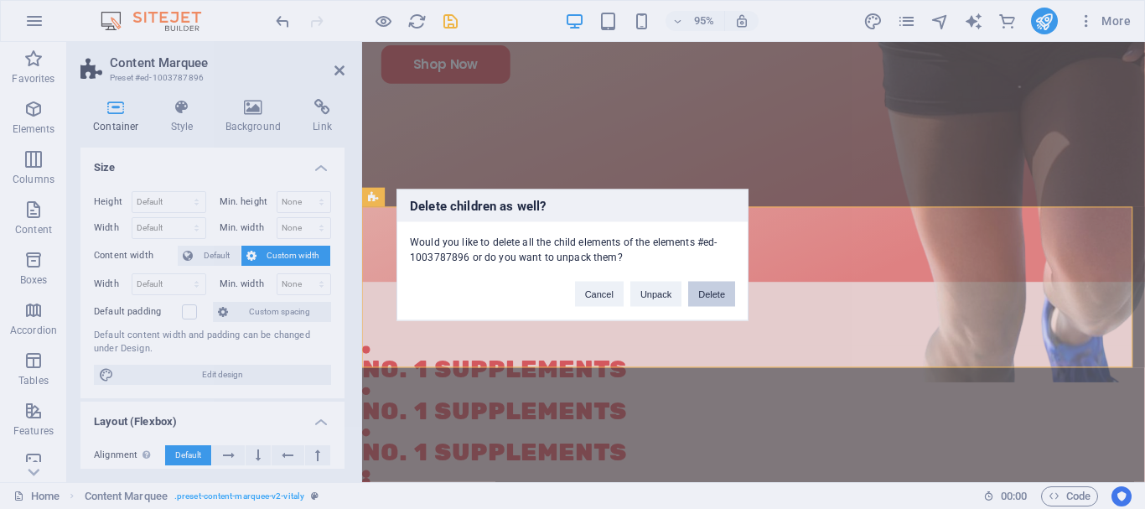
click at [730, 298] on button "Delete" at bounding box center [711, 293] width 47 height 25
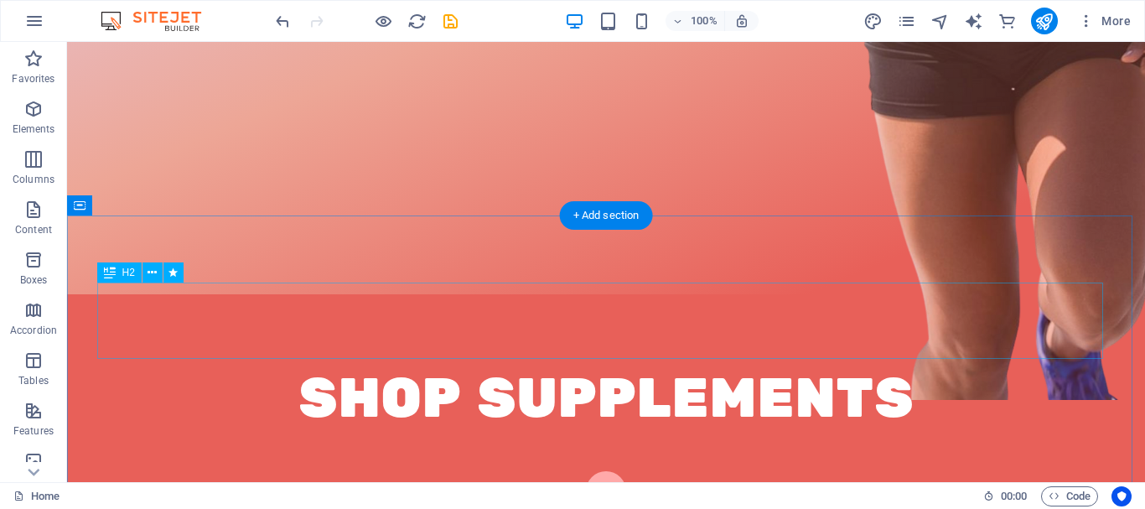
click at [602, 361] on div "Shop supplements" at bounding box center [606, 399] width 1006 height 76
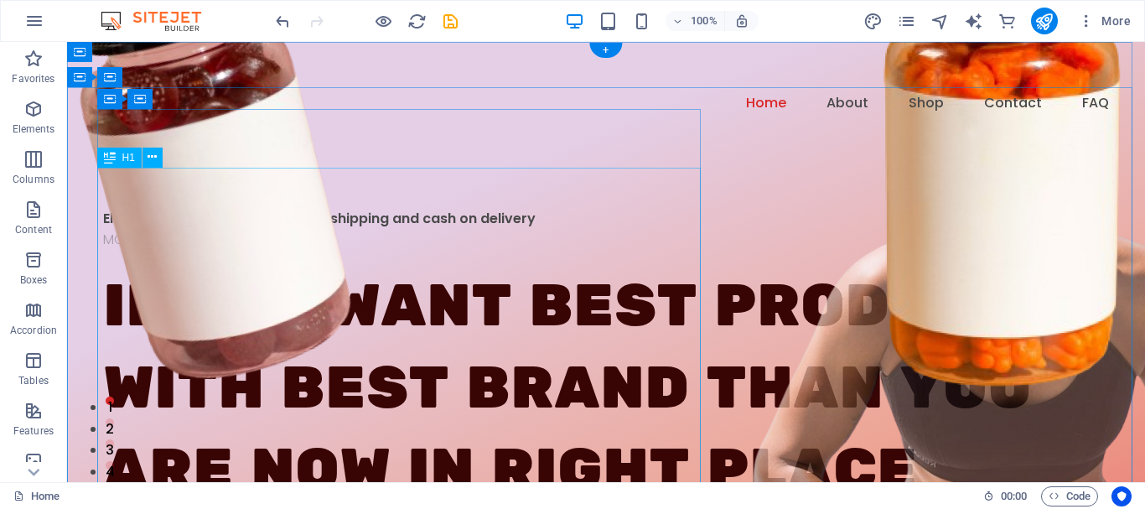
scroll to position [87, 0]
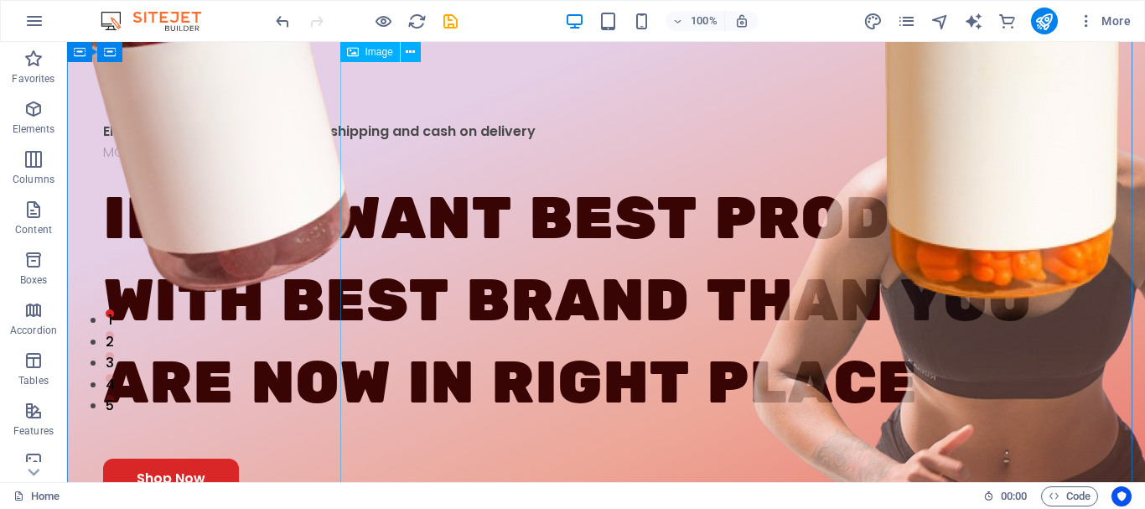
click at [1009, 298] on figure at bounding box center [802, 327] width 880 height 1136
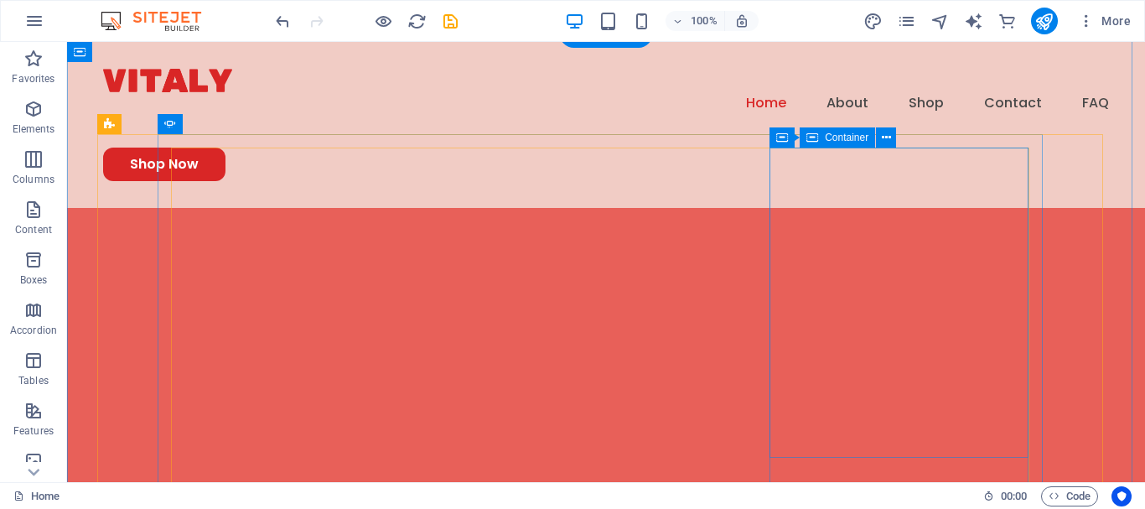
scroll to position [677, 0]
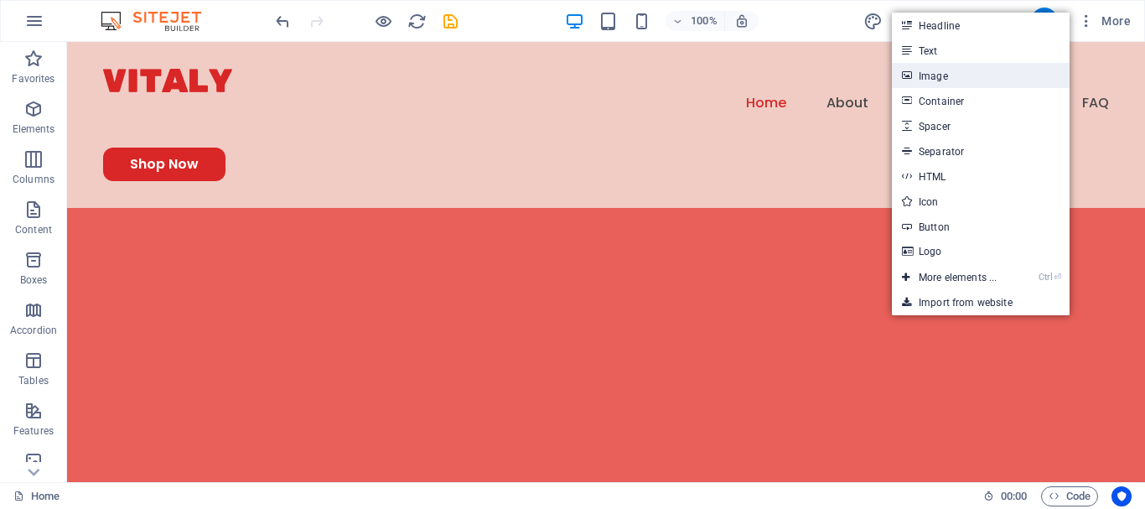
click at [924, 84] on link "Image" at bounding box center [981, 75] width 178 height 25
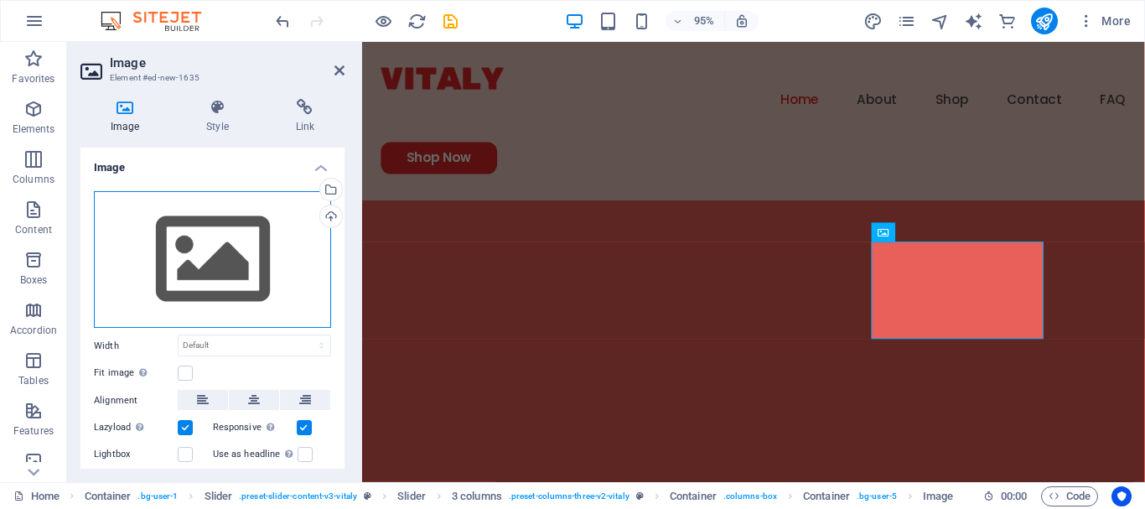
click at [221, 238] on div "Drag files here, click to choose files or select files from Files or our free s…" at bounding box center [212, 260] width 237 height 138
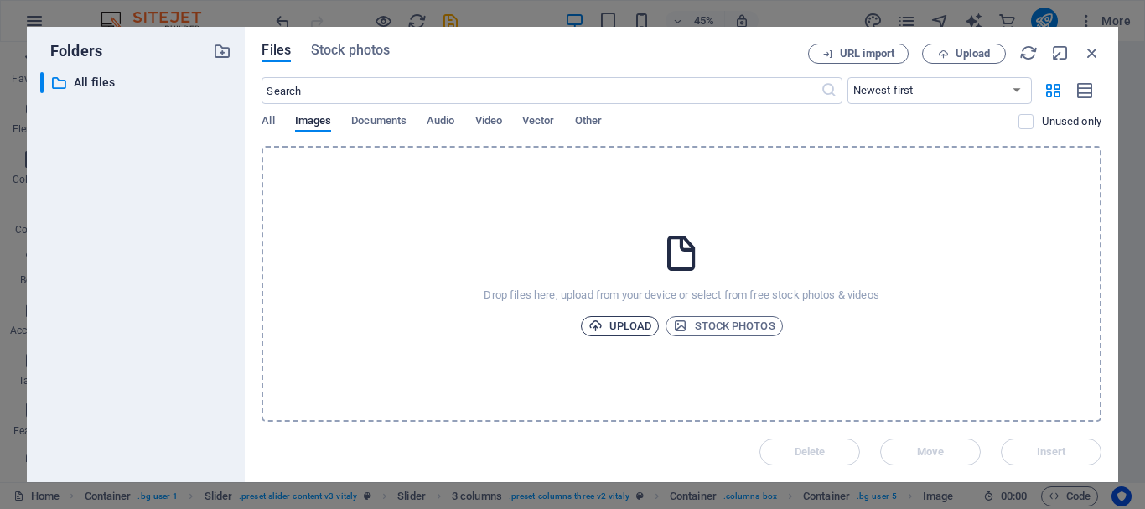
click at [615, 318] on span "Upload" at bounding box center [621, 326] width 64 height 20
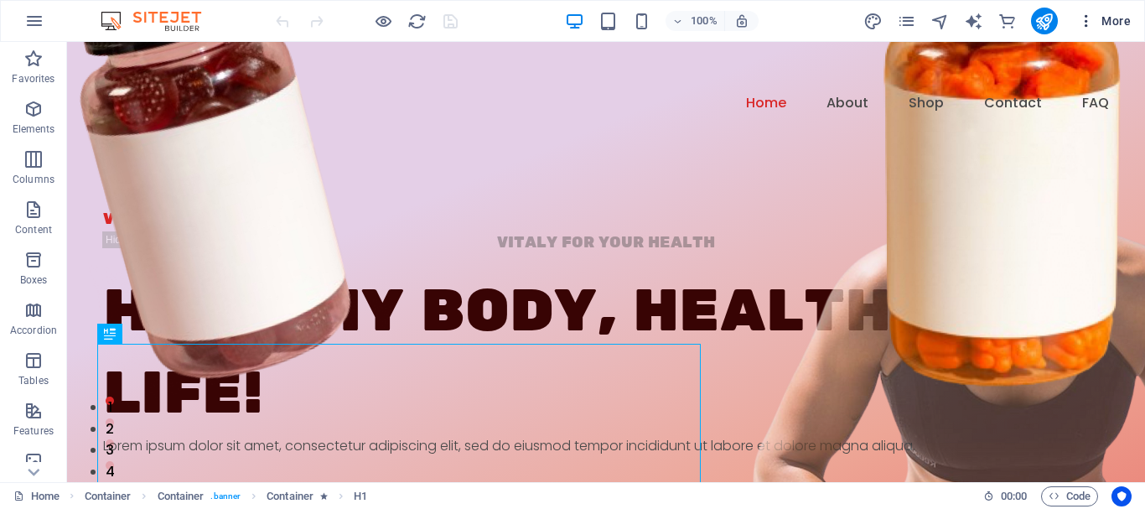
click at [1089, 18] on icon "button" at bounding box center [1086, 21] width 17 height 17
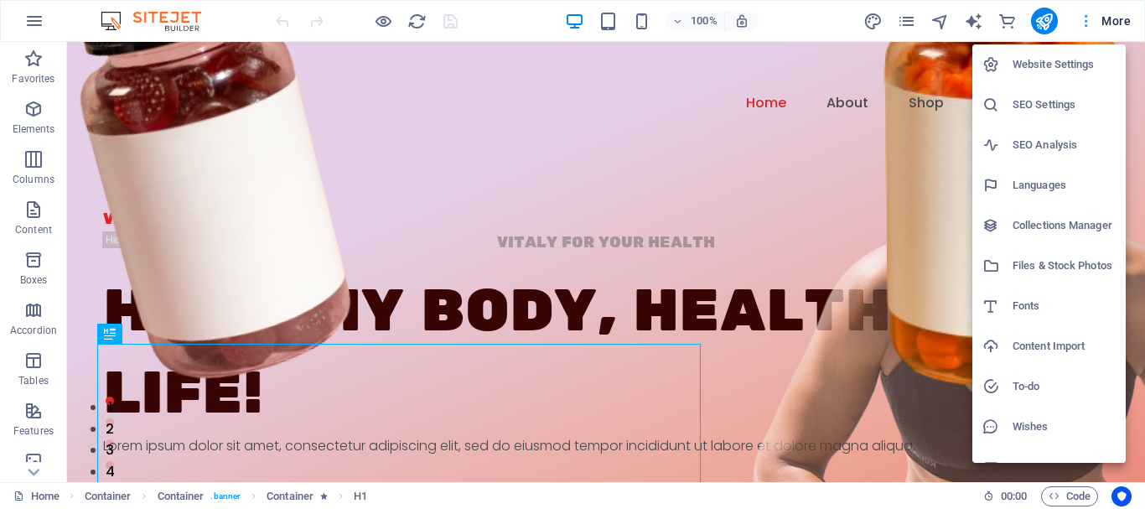
click at [1089, 18] on div at bounding box center [572, 254] width 1145 height 509
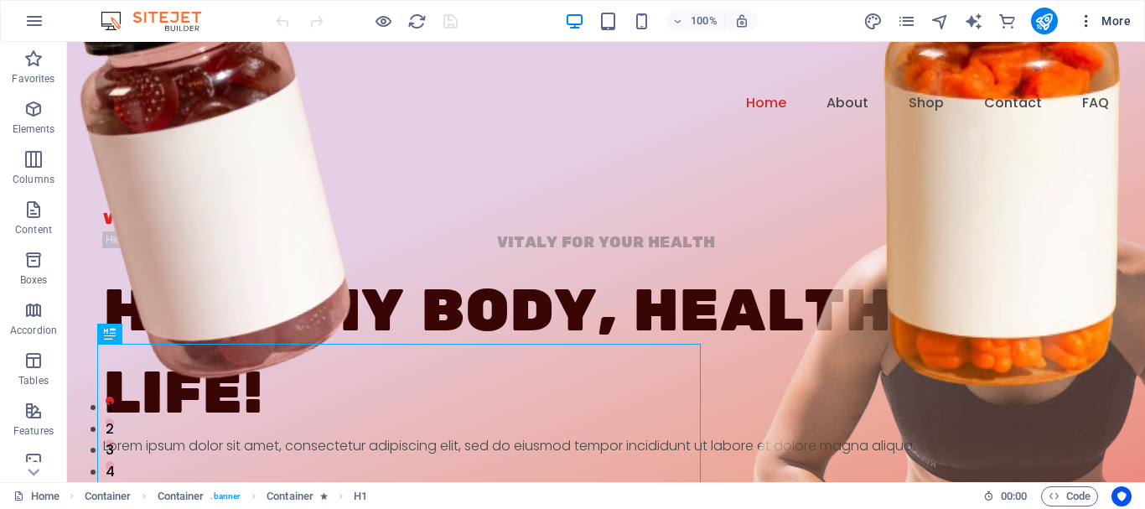
click at [1089, 18] on icon "button" at bounding box center [1086, 21] width 17 height 17
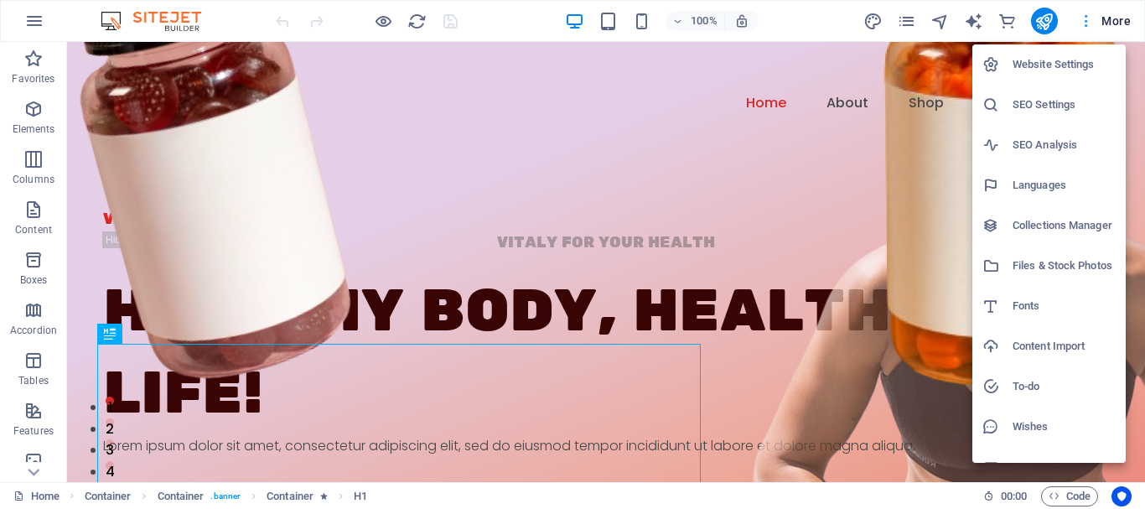
click at [1089, 18] on div at bounding box center [572, 254] width 1145 height 509
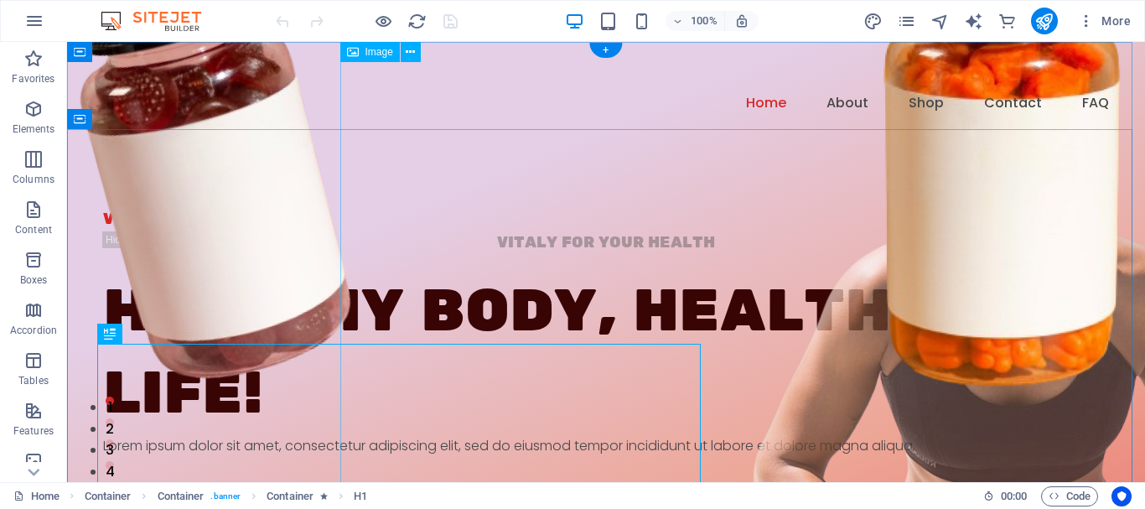
click at [1016, 272] on figure at bounding box center [802, 415] width 880 height 1136
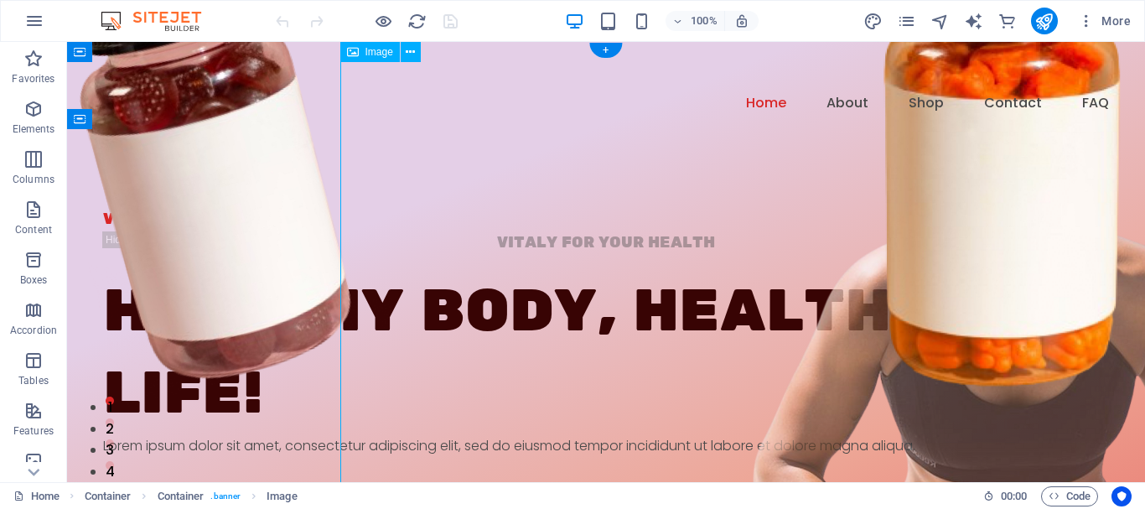
click at [989, 266] on figure at bounding box center [802, 415] width 880 height 1136
select select "px"
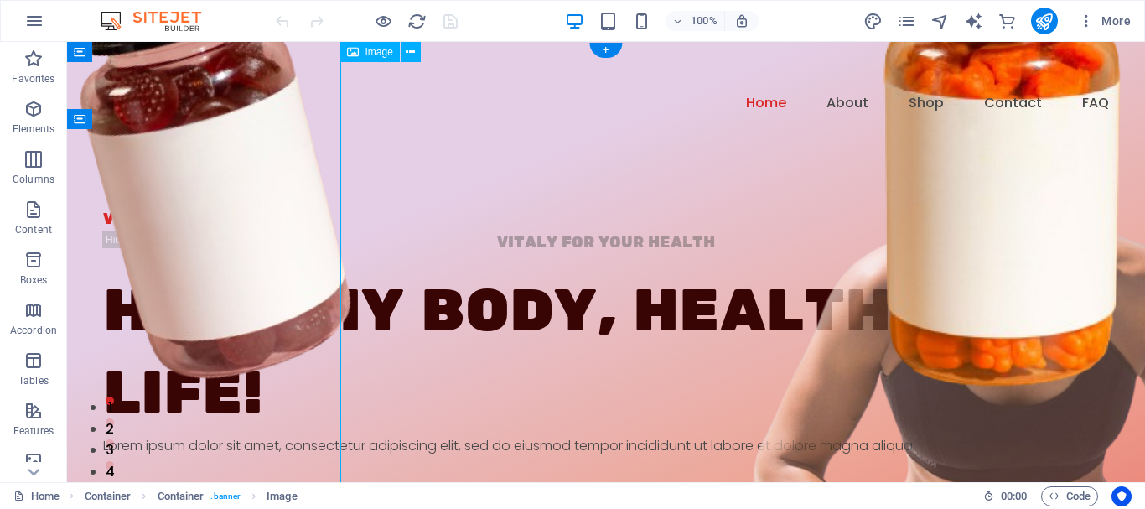
select select "px"
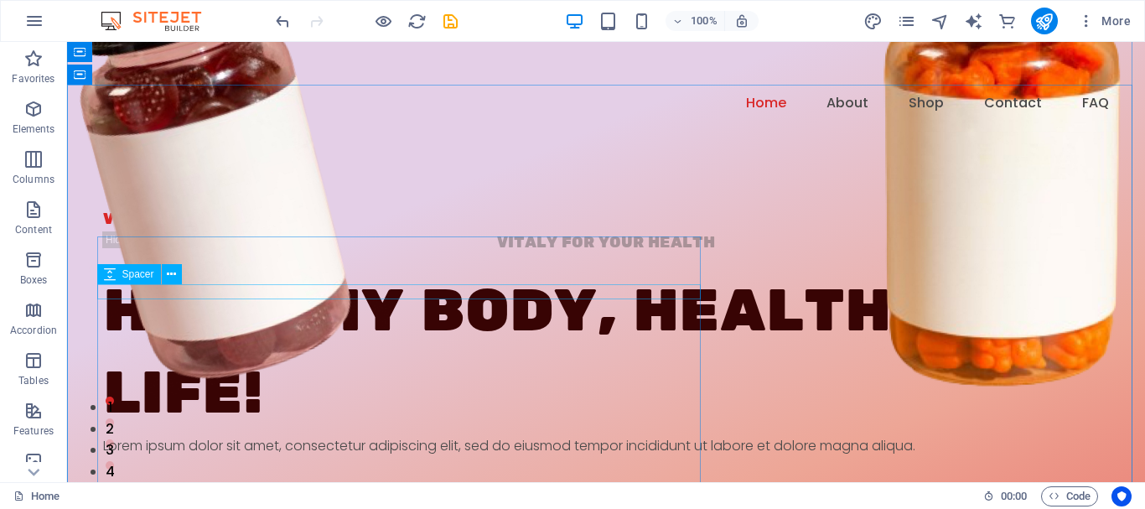
scroll to position [75, 0]
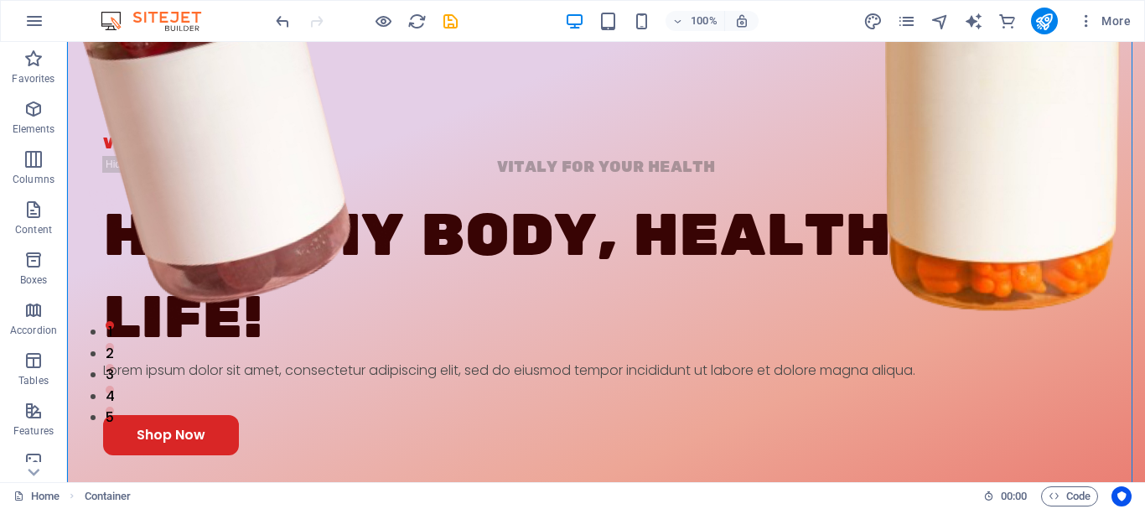
drag, startPoint x: 541, startPoint y: 122, endPoint x: 401, endPoint y: 397, distance: 308.6
click at [401, 397] on div "VITALY FOR YOUR HEALTH VITALY FOR YOUR HEALTH Healthy Body, Healthy life! Lorem…" at bounding box center [606, 466] width 1078 height 669
click at [437, 273] on div "Healthy Body, Healthy life!" at bounding box center [606, 277] width 1006 height 164
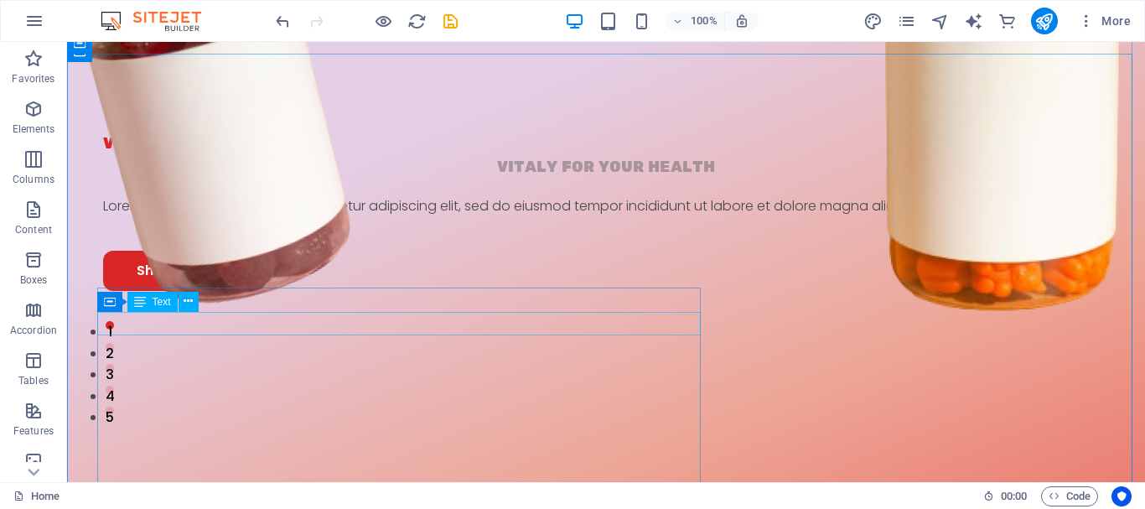
click at [284, 180] on div "VITALY FOR YOUR HEALTH" at bounding box center [606, 168] width 1006 height 24
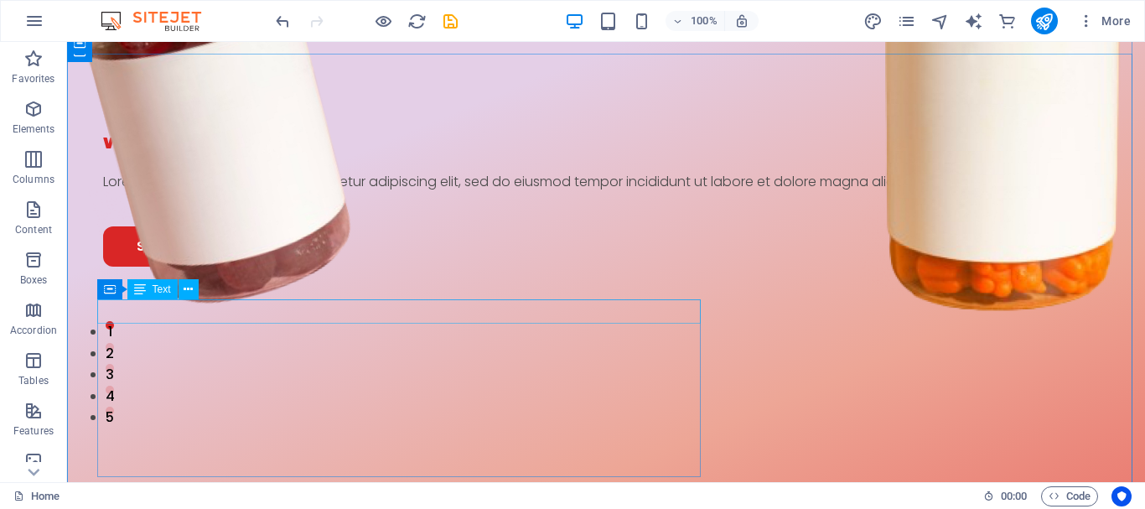
click at [284, 157] on div "VITALY FOR YOUR HEALTH" at bounding box center [606, 144] width 1006 height 24
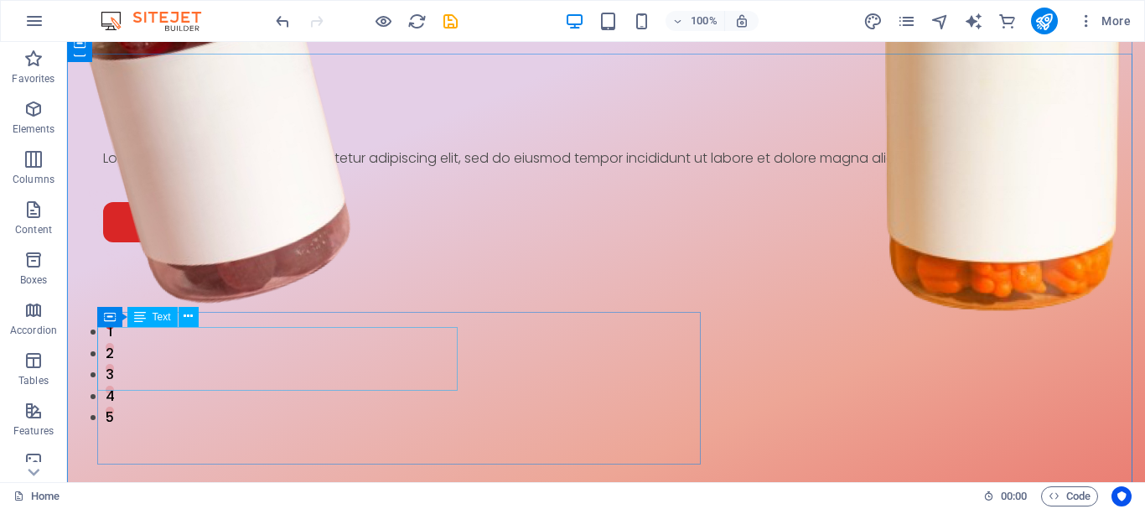
click at [299, 169] on div "Lorem ipsum dolor sit amet, consectetur adipiscing elit, sed do eiusmod tempor …" at bounding box center [606, 159] width 1006 height 22
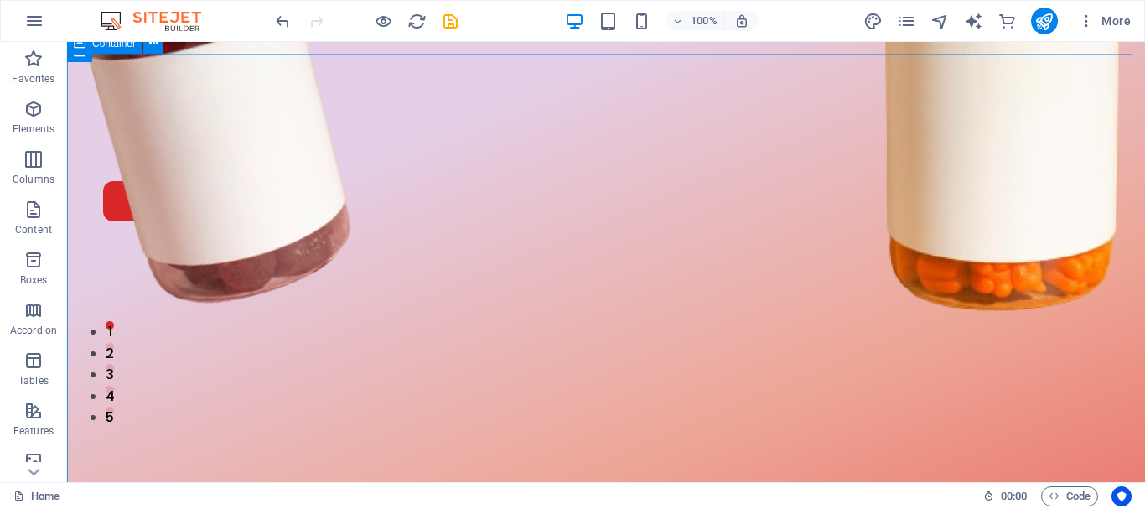
click at [501, 302] on div "Shop Now" at bounding box center [606, 466] width 1078 height 669
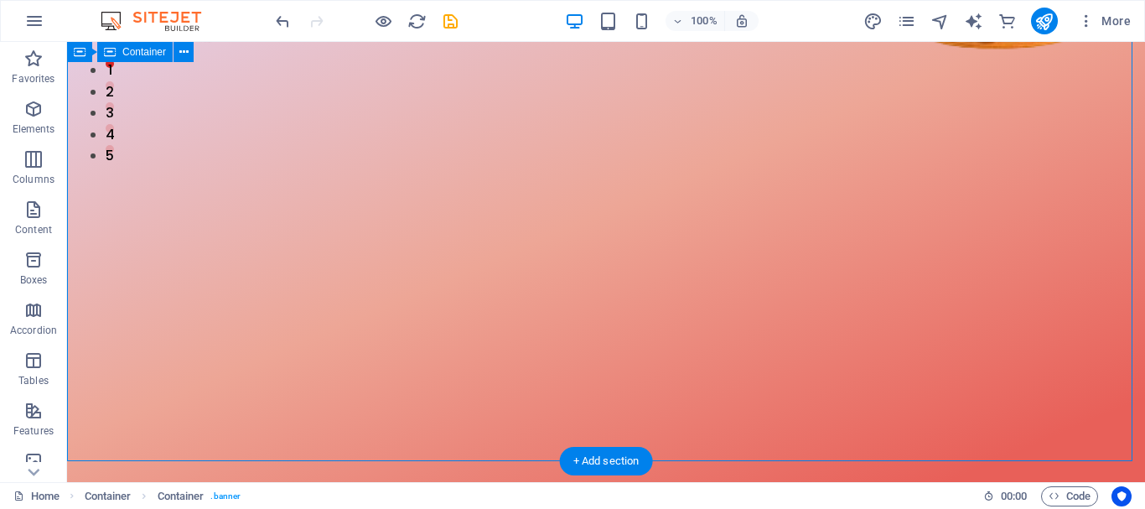
scroll to position [338, 0]
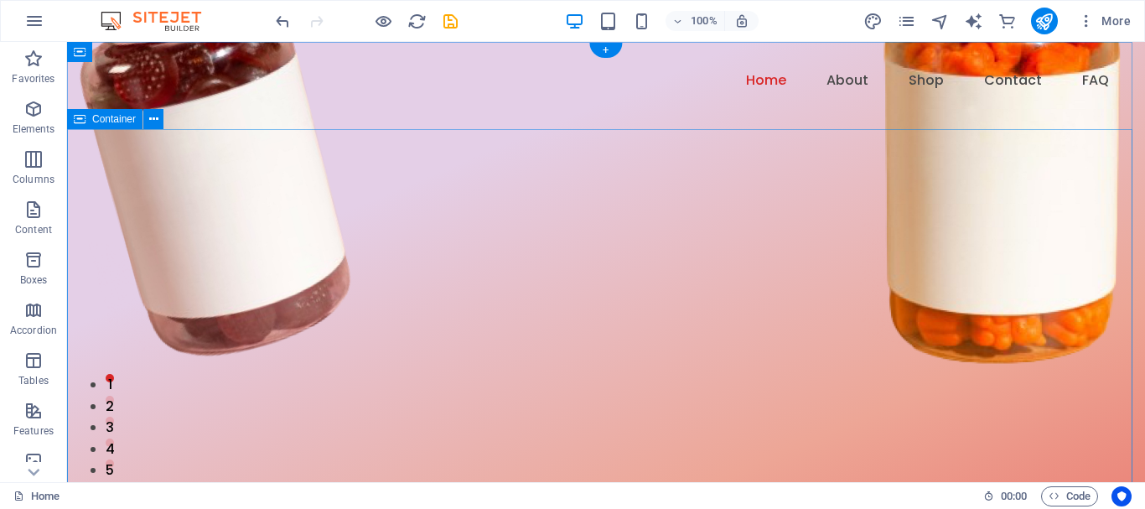
scroll to position [0, 0]
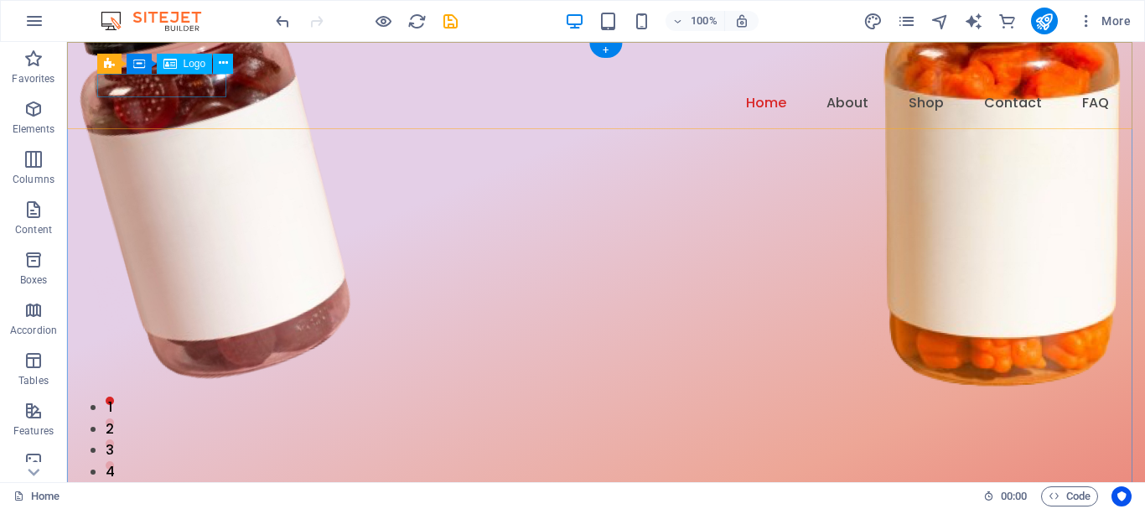
click at [145, 92] on div at bounding box center [606, 80] width 1006 height 23
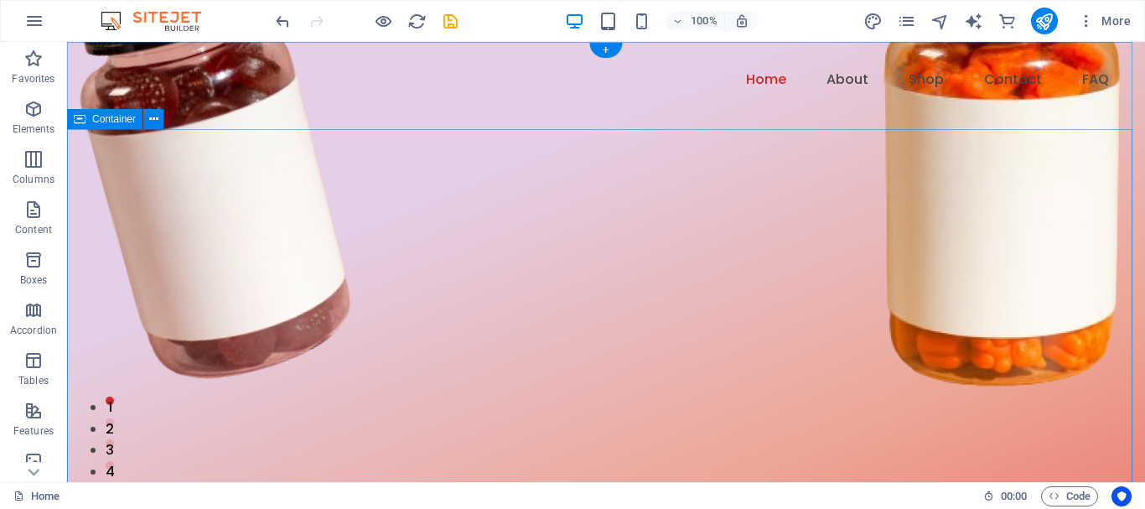
click at [175, 195] on div at bounding box center [606, 518] width 1078 height 669
click at [26, 105] on icon "button" at bounding box center [33, 109] width 20 height 20
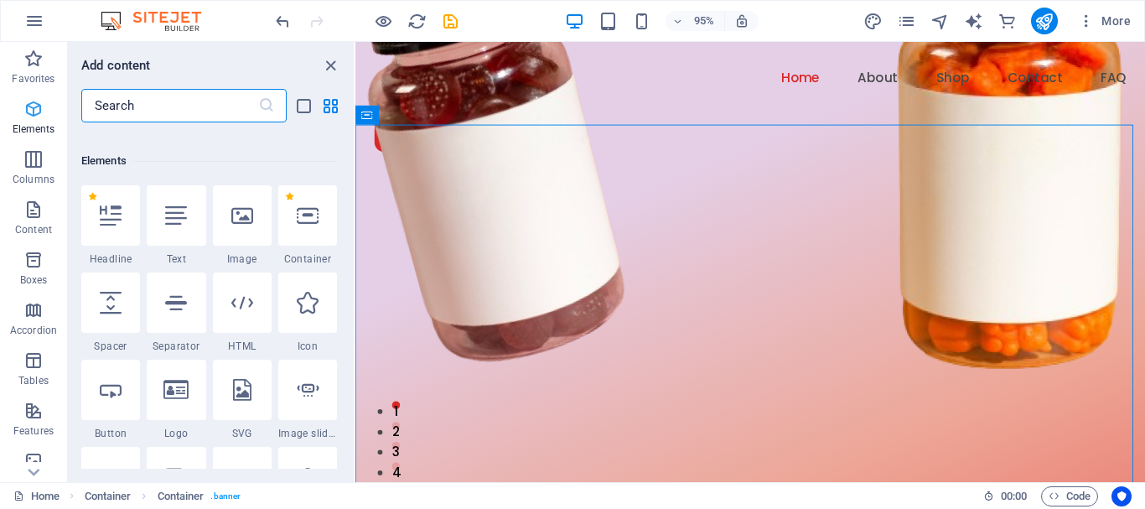
scroll to position [179, 0]
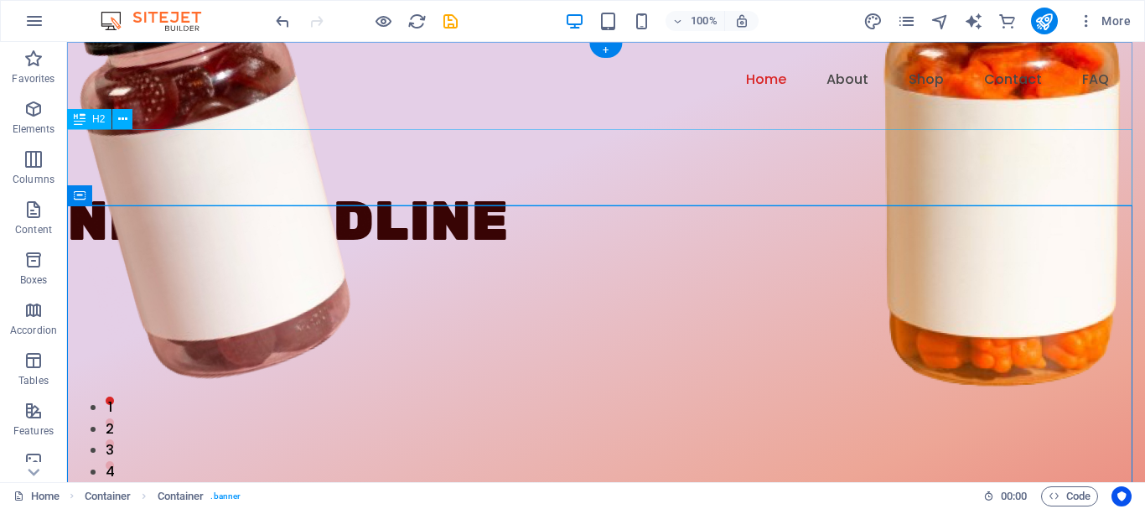
click at [276, 184] on div "New headline" at bounding box center [606, 222] width 1078 height 76
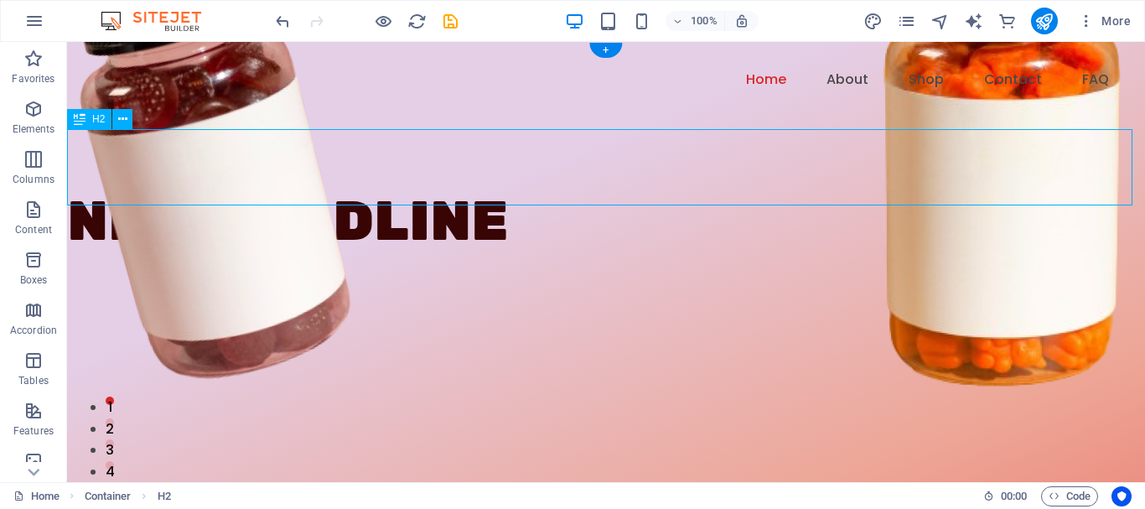
click at [276, 184] on div "New headline" at bounding box center [606, 222] width 1078 height 76
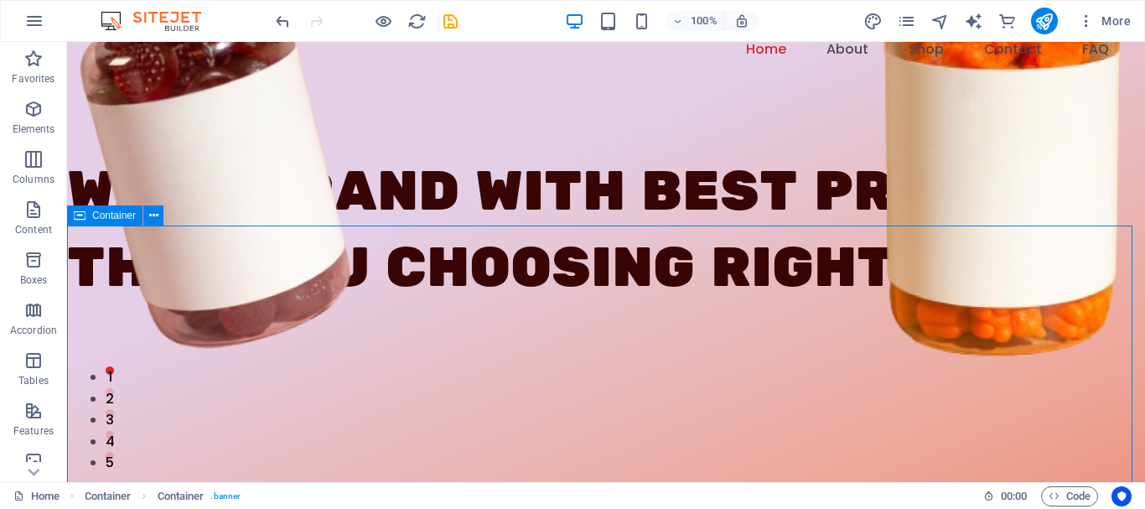
scroll to position [78, 0]
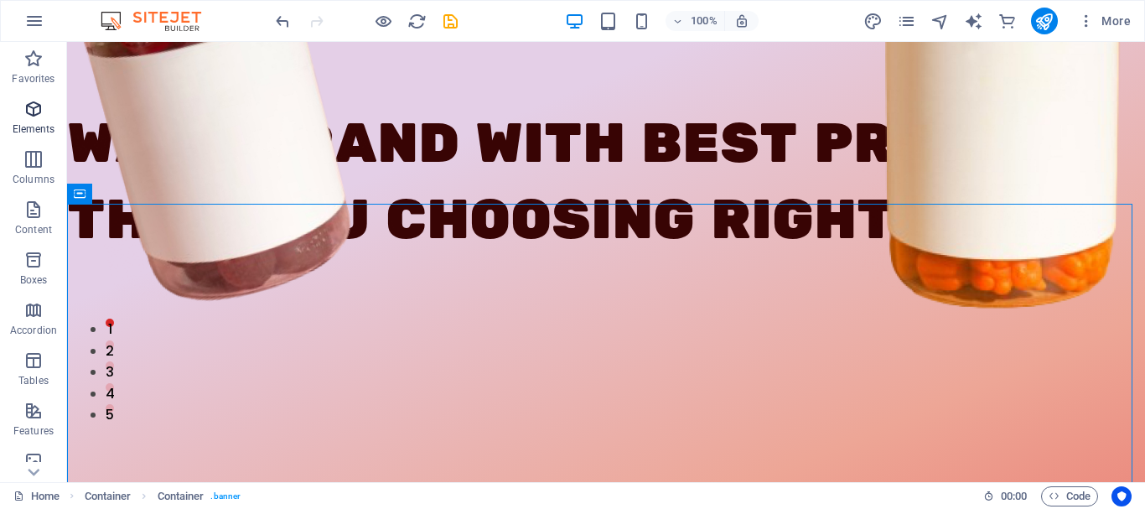
click at [35, 101] on icon "button" at bounding box center [33, 109] width 20 height 20
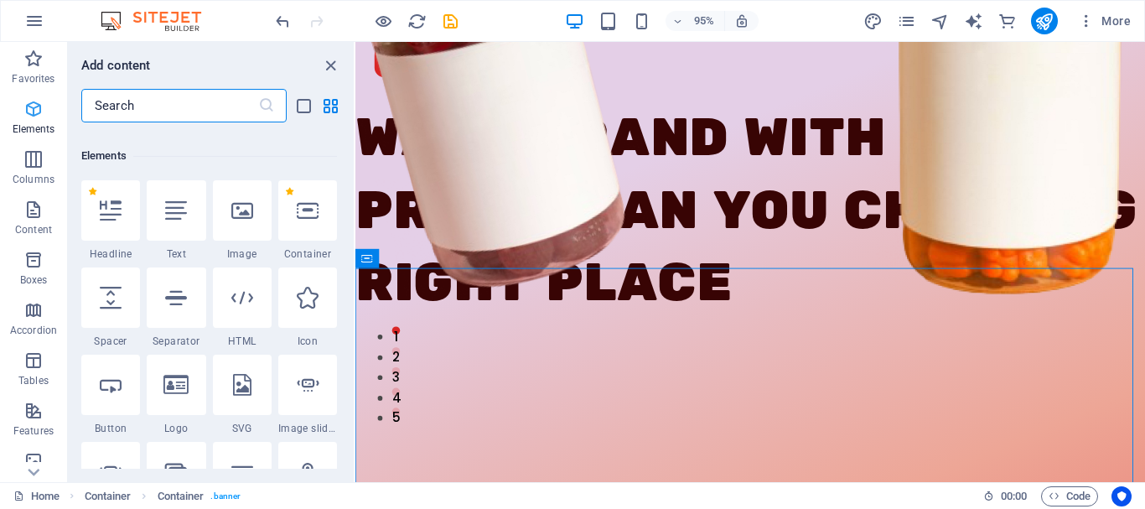
scroll to position [179, 0]
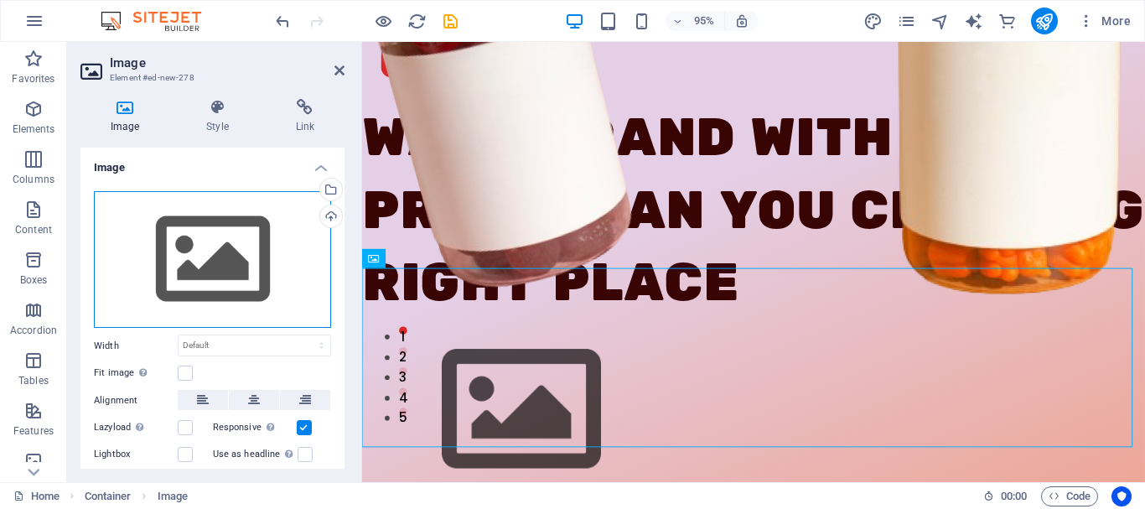
click at [214, 271] on div "Drag files here, click to choose files or select files from Files or our free s…" at bounding box center [212, 260] width 237 height 138
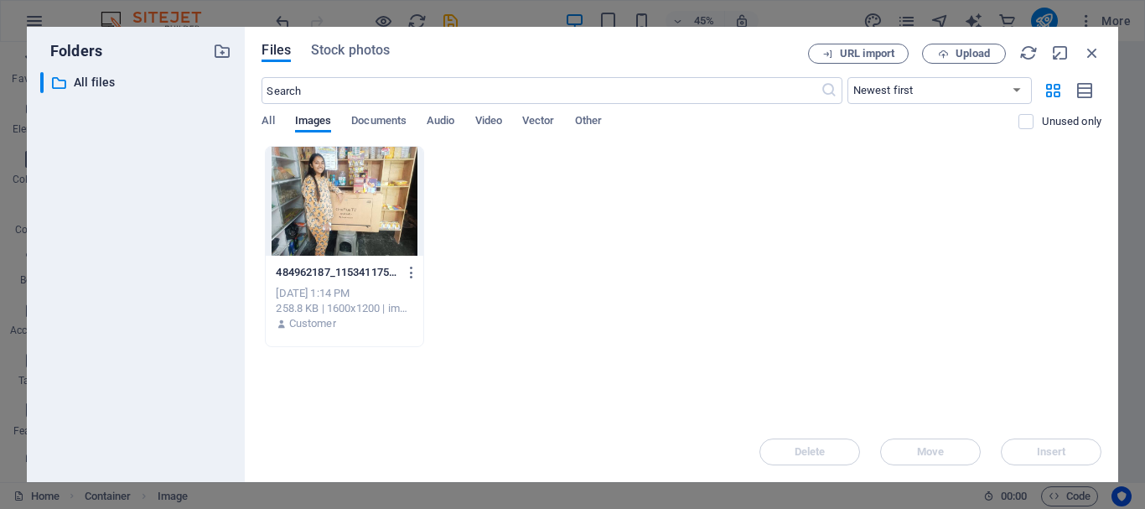
click at [350, 184] on div at bounding box center [344, 201] width 157 height 109
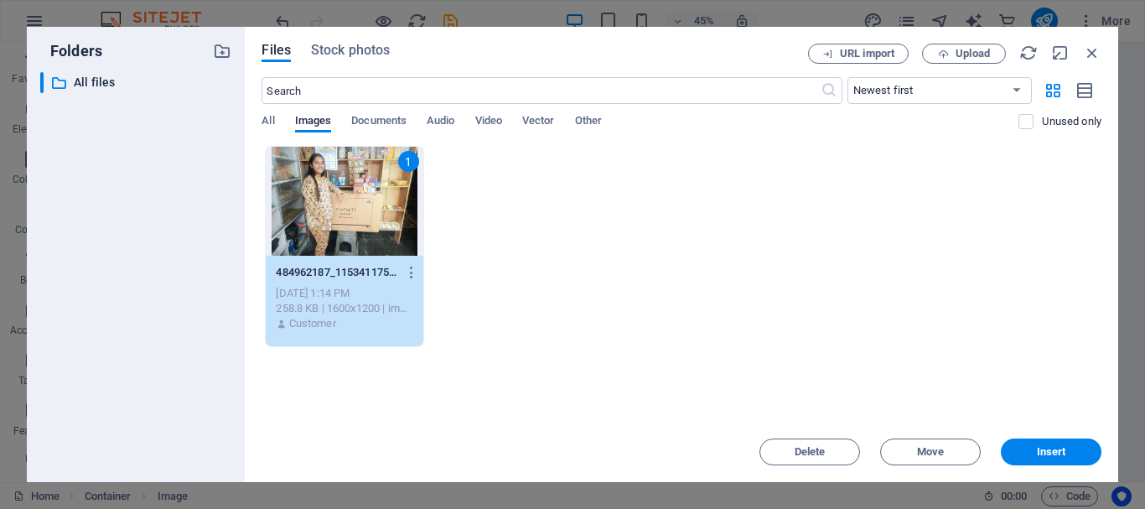
click at [350, 184] on div "1" at bounding box center [344, 201] width 157 height 109
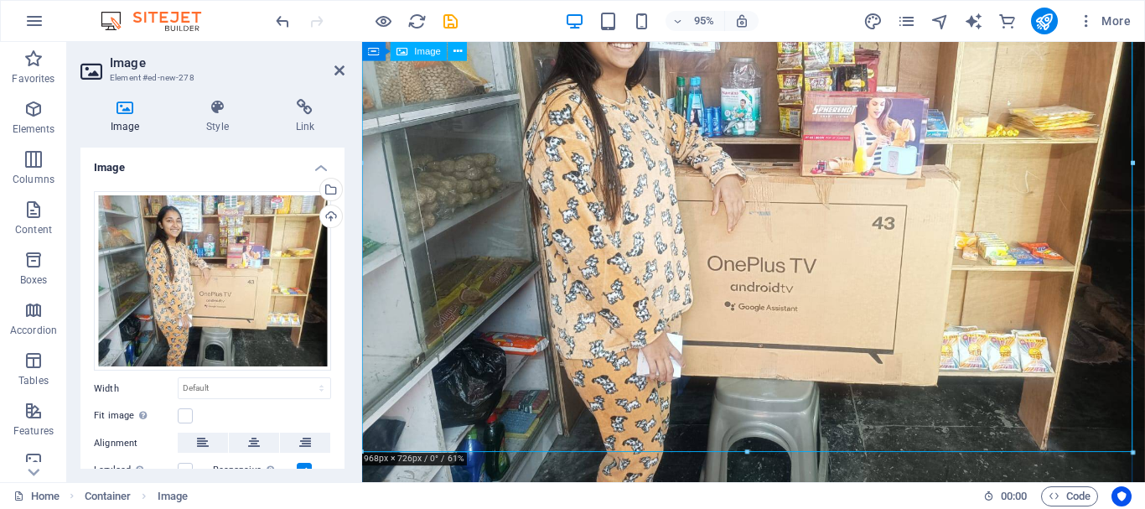
scroll to position [494, 0]
drag, startPoint x: 1496, startPoint y: 489, endPoint x: 831, endPoint y: 291, distance: 693.8
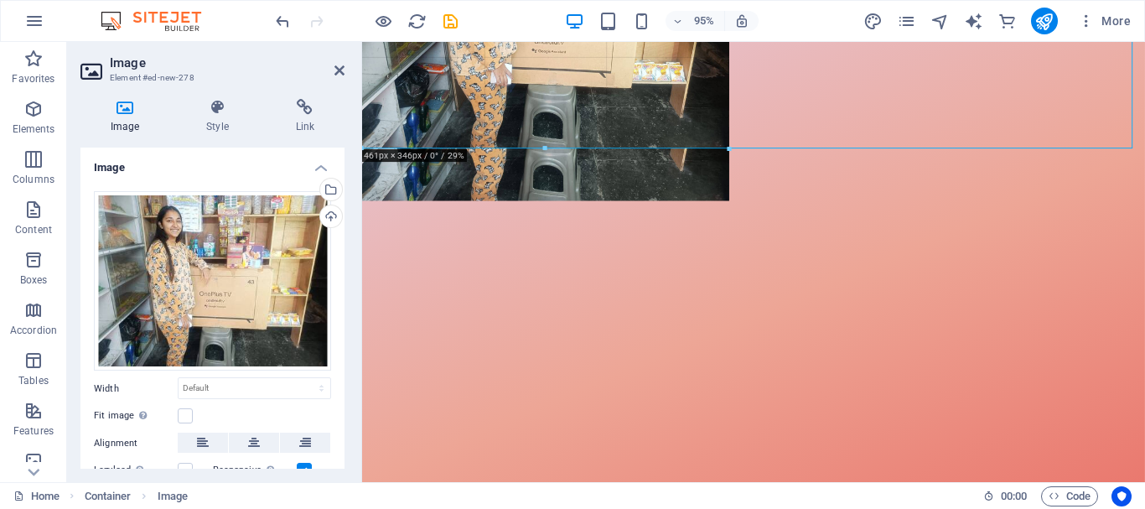
drag, startPoint x: 1130, startPoint y: 447, endPoint x: 607, endPoint y: 126, distance: 613.2
type input "460"
select select "px"
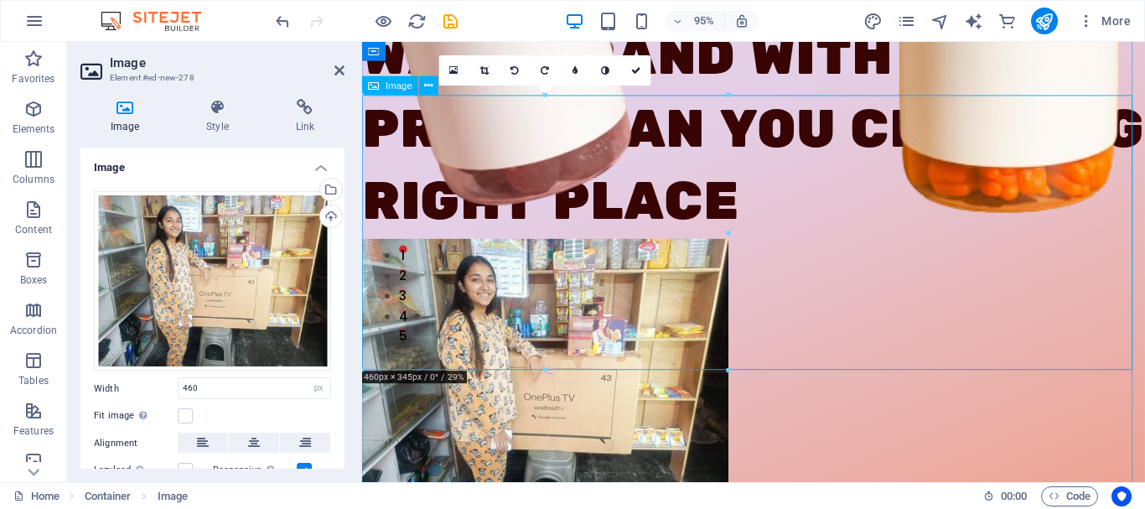
scroll to position [279, 0]
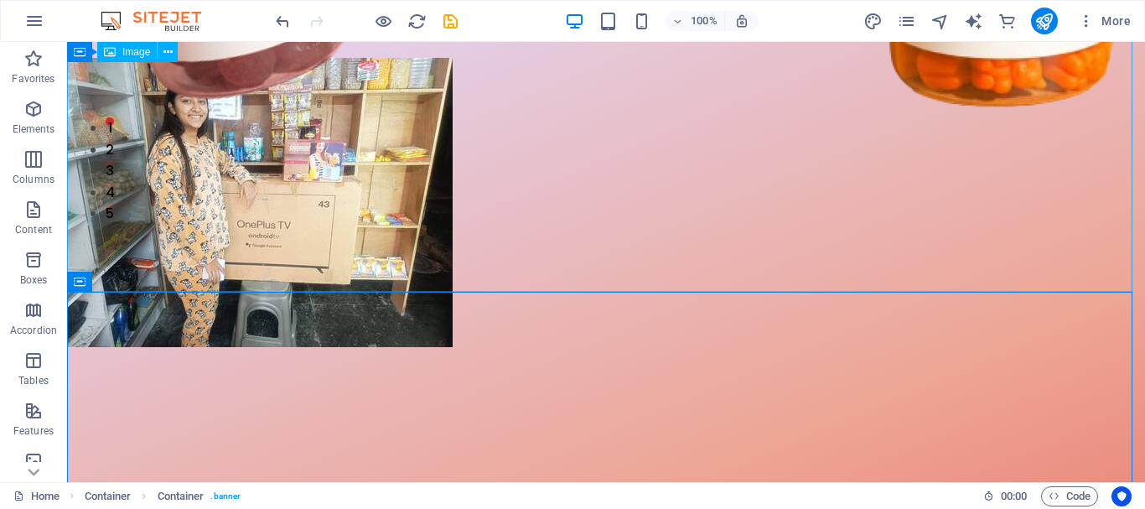
click at [663, 192] on figure at bounding box center [606, 202] width 1078 height 289
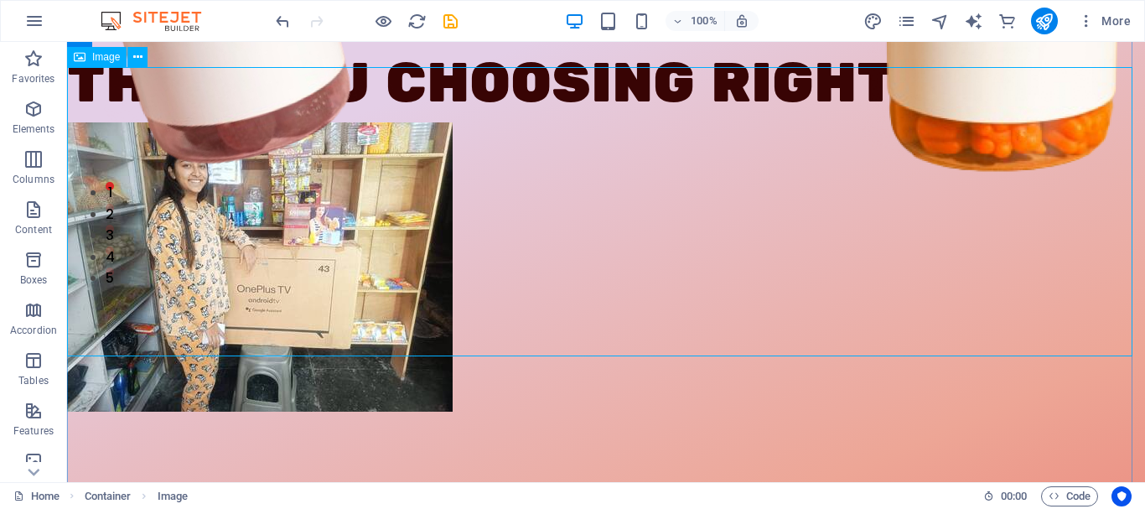
scroll to position [216, 0]
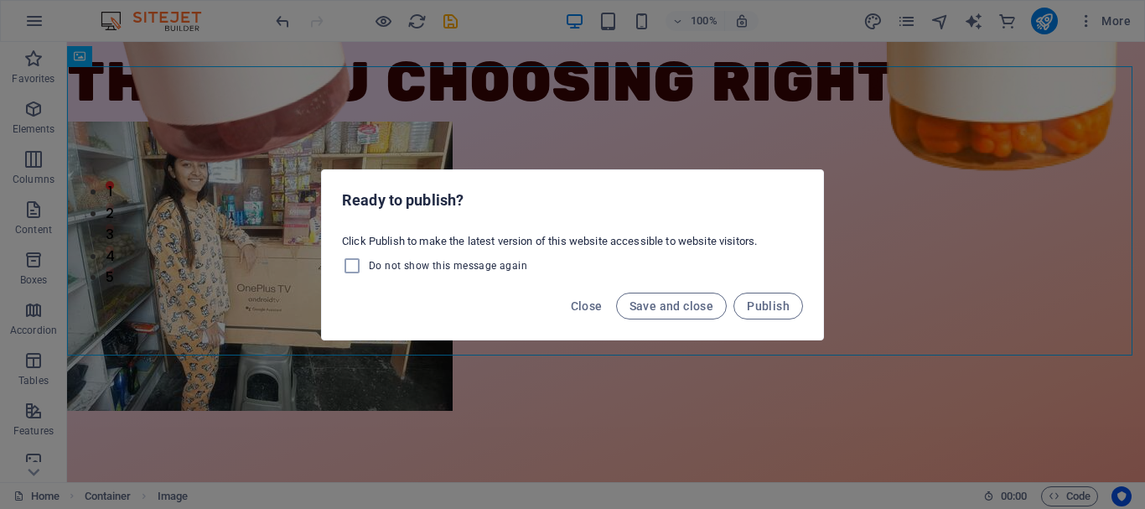
click at [496, 267] on span "Do not show this message again" at bounding box center [448, 265] width 158 height 13
click at [369, 267] on input "Do not show this message again" at bounding box center [355, 266] width 27 height 20
checkbox input "true"
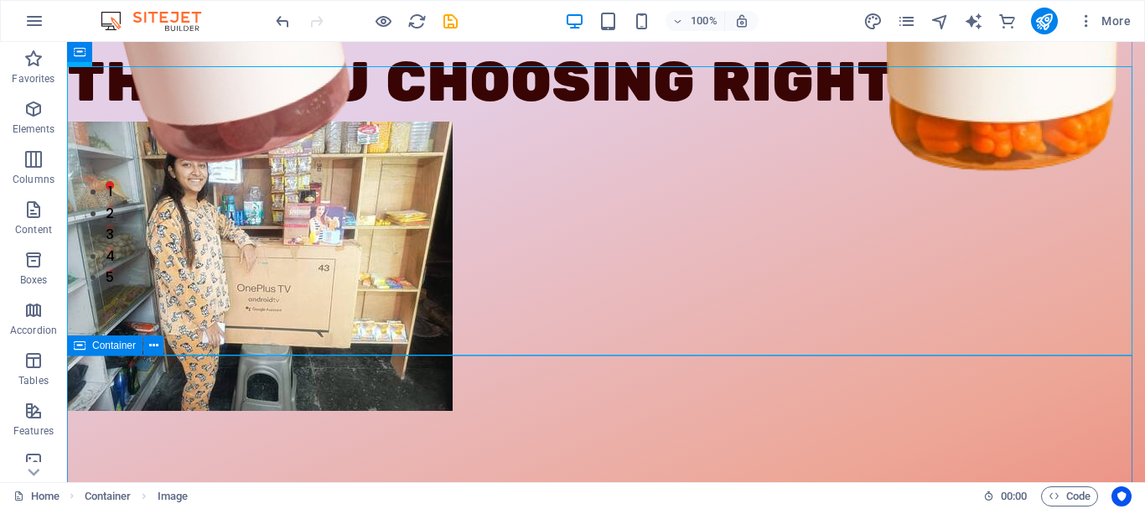
click at [600, 134] on figure at bounding box center [606, 266] width 1078 height 289
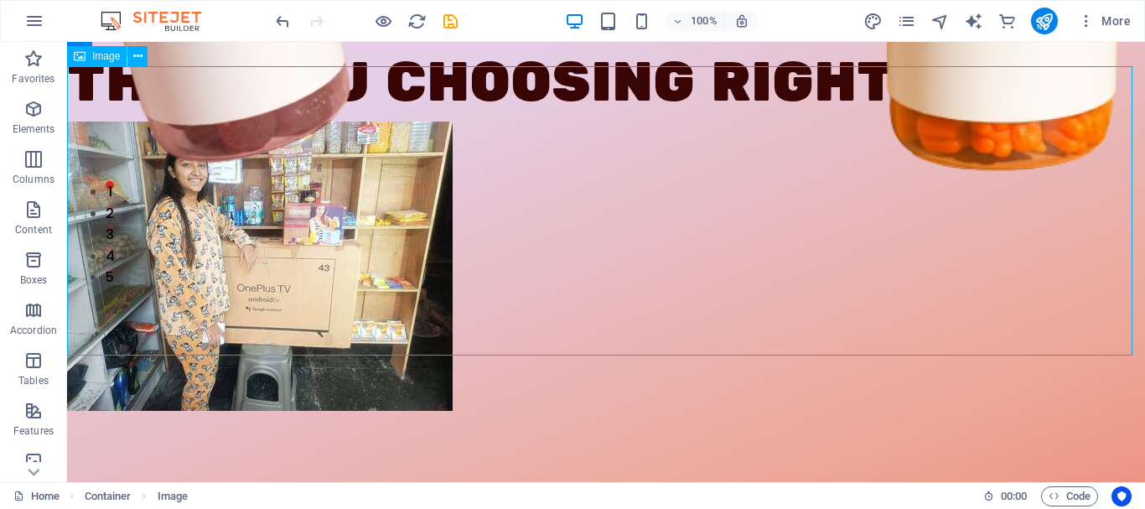
click at [363, 178] on figure at bounding box center [606, 266] width 1078 height 289
click at [512, 184] on figure at bounding box center [606, 266] width 1078 height 289
select select "px"
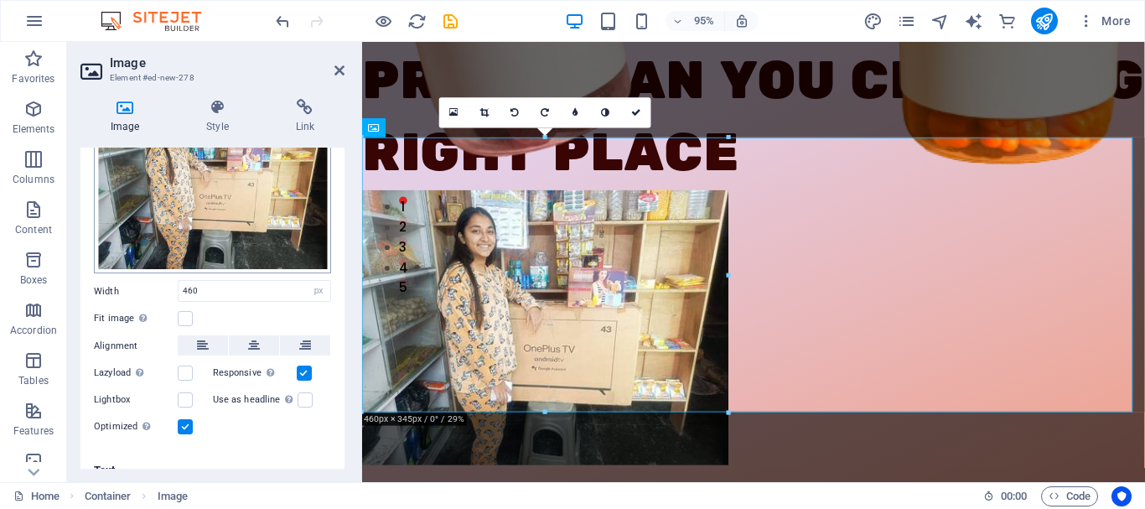
scroll to position [0, 0]
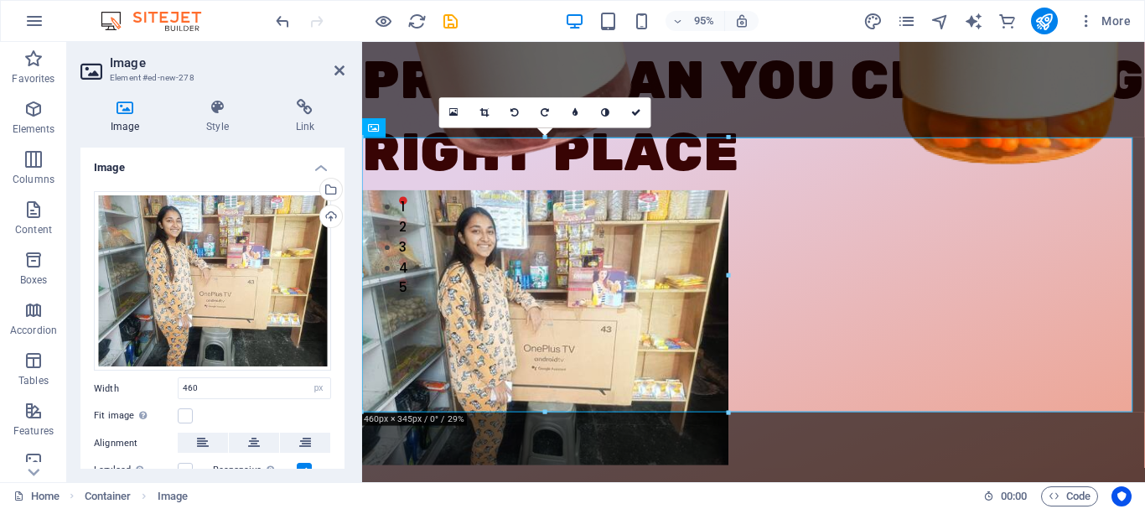
click at [123, 123] on h4 "Image" at bounding box center [128, 116] width 96 height 35
click at [129, 107] on icon at bounding box center [124, 107] width 89 height 17
click at [508, 218] on figure at bounding box center [774, 342] width 824 height 289
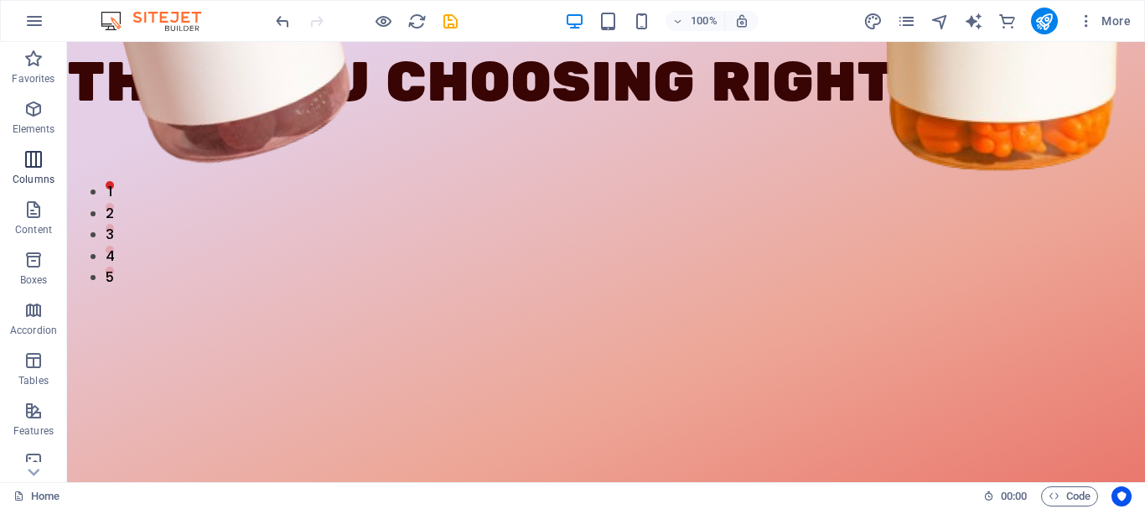
click at [32, 164] on icon "button" at bounding box center [33, 159] width 20 height 20
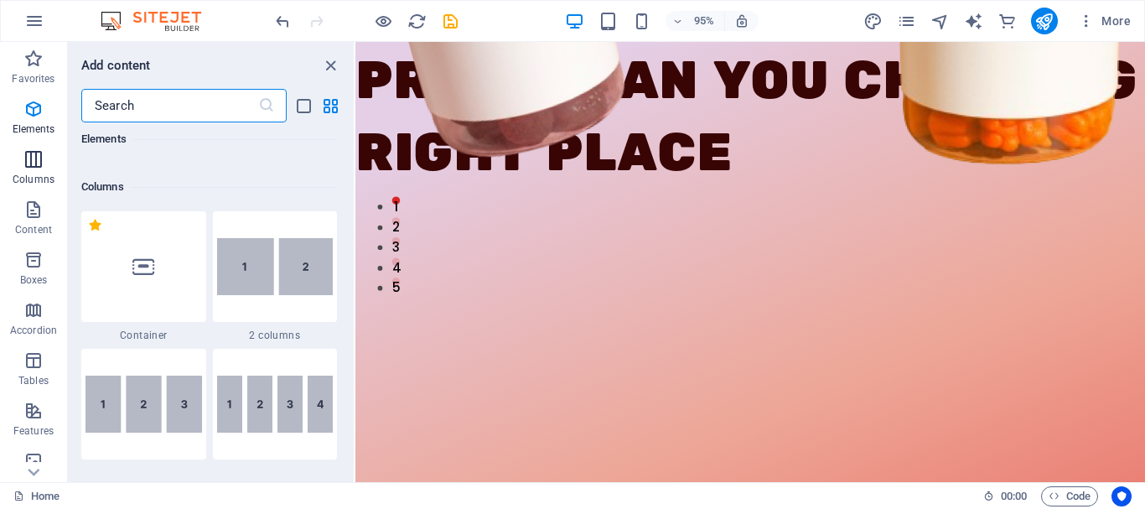
scroll to position [830, 0]
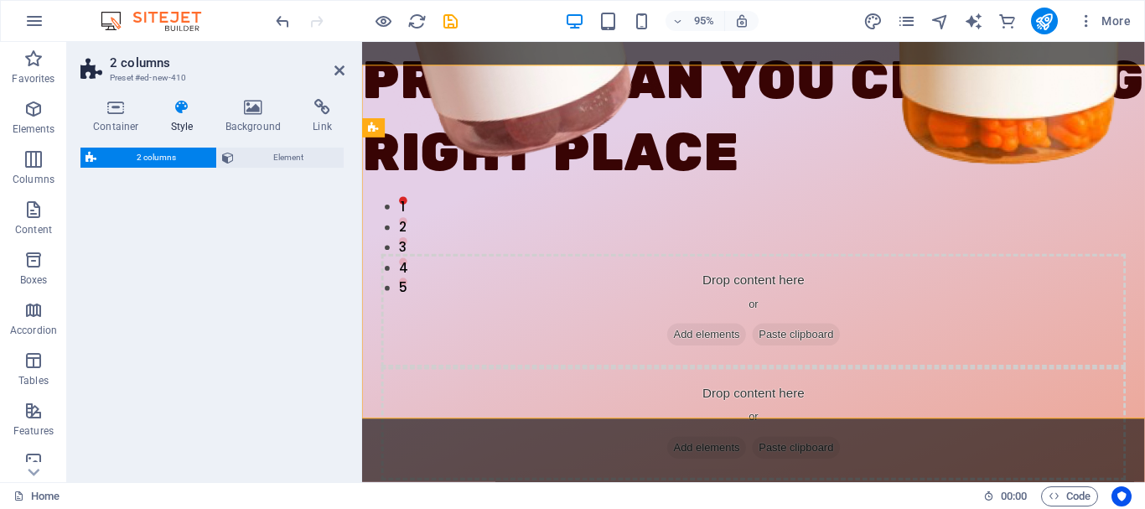
select select "rem"
select select "preset-columns-two-v2-default"
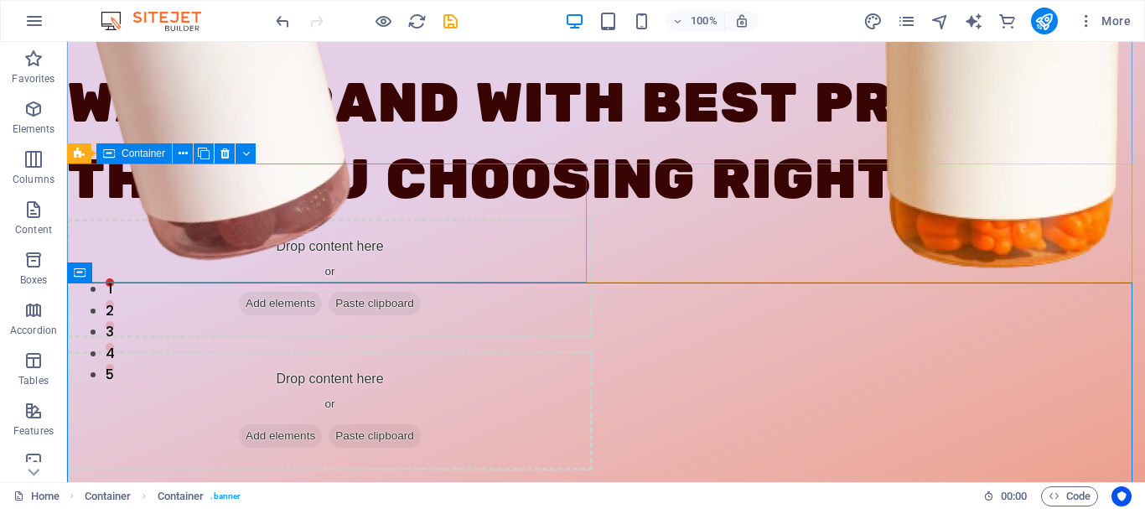
scroll to position [117, 0]
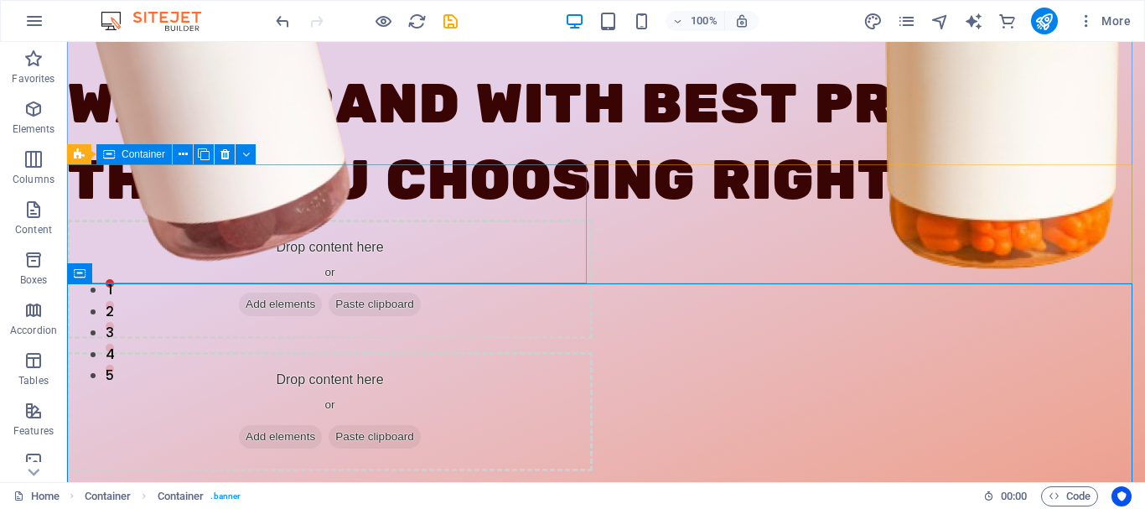
click at [305, 220] on div "Drop content here or Add elements Paste clipboard" at bounding box center [330, 279] width 526 height 119
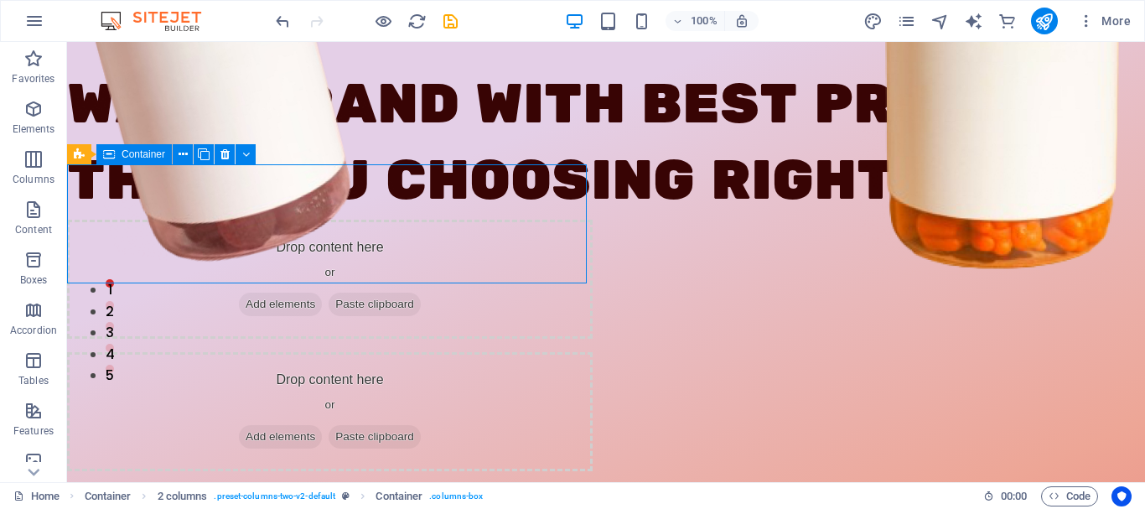
click at [278, 293] on span "Add elements" at bounding box center [280, 304] width 83 height 23
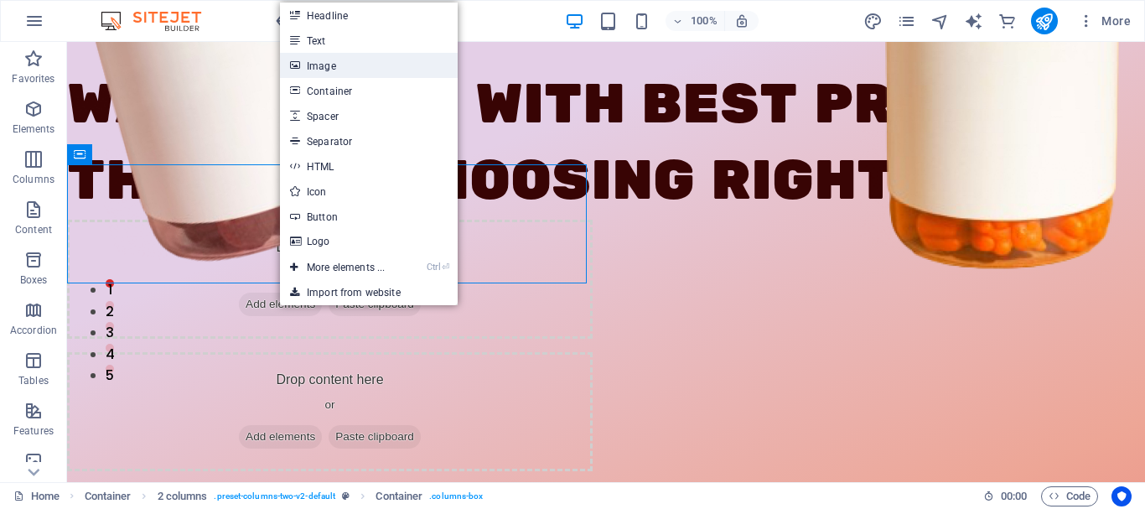
click at [359, 60] on link "Image" at bounding box center [369, 65] width 178 height 25
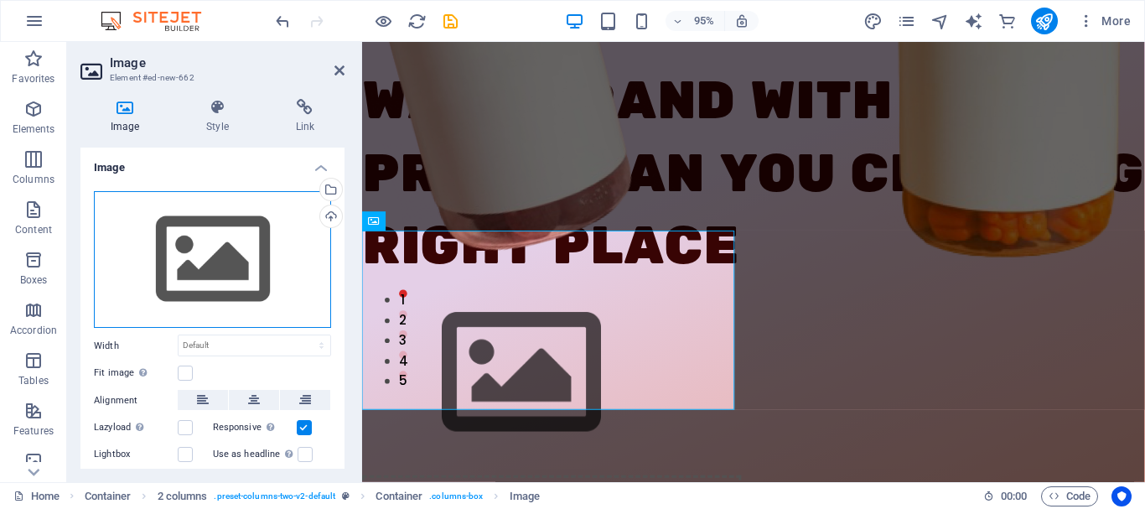
click at [217, 259] on div "Drag files here, click to choose files or select files from Files or our free s…" at bounding box center [212, 260] width 237 height 138
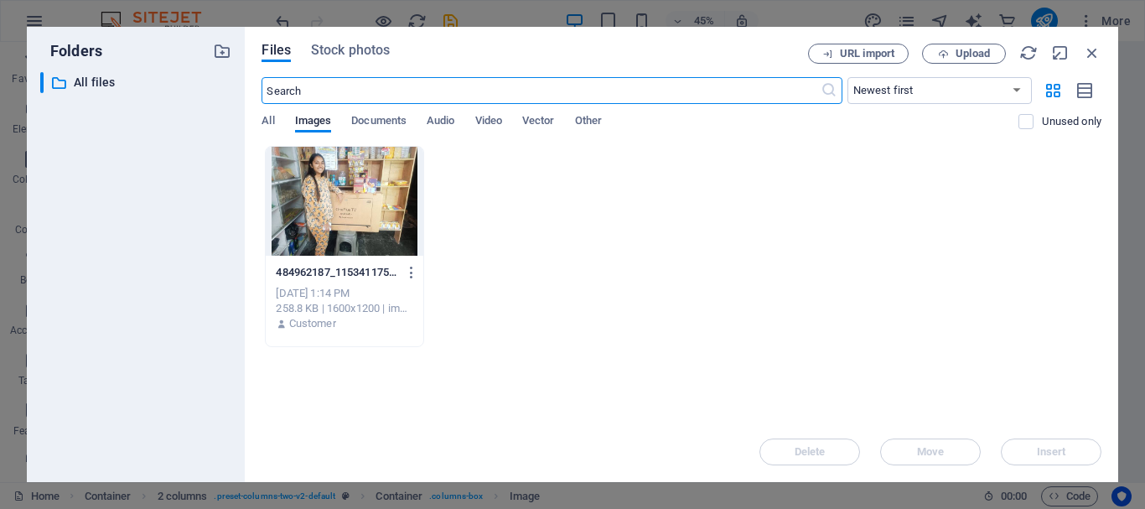
click at [313, 194] on div at bounding box center [344, 201] width 157 height 109
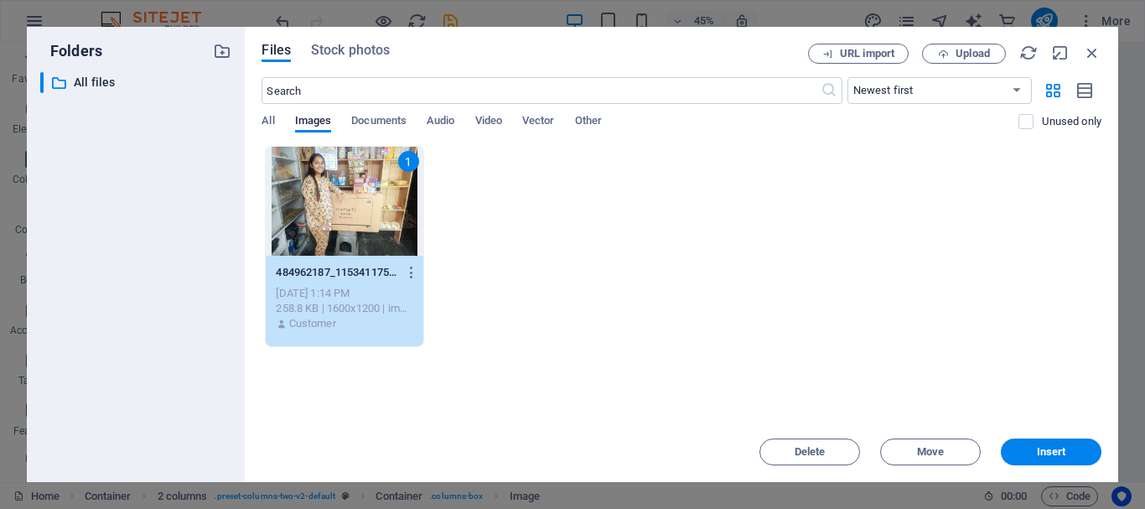
click at [313, 194] on div "1" at bounding box center [344, 201] width 157 height 109
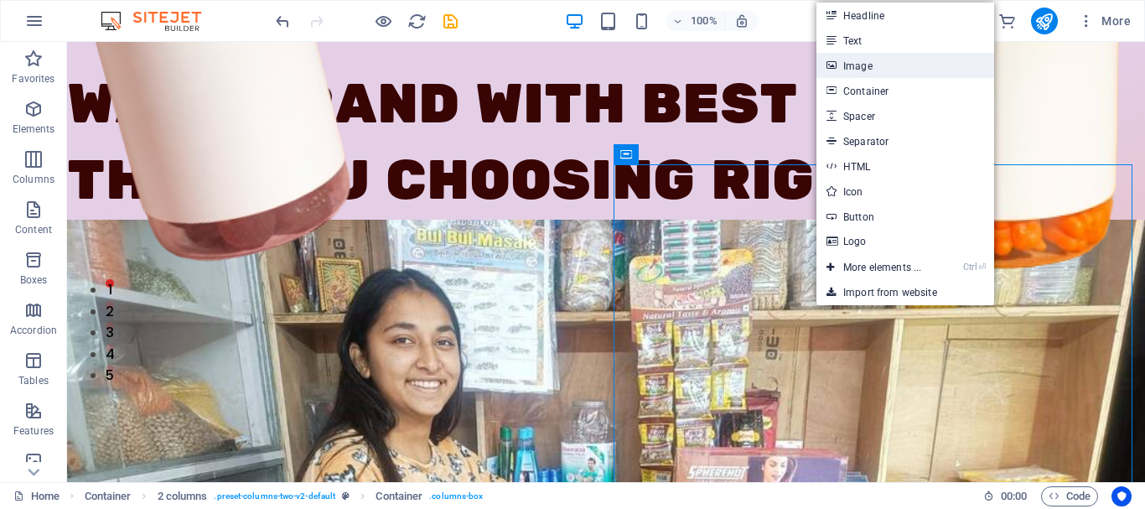
click at [838, 71] on link "Image" at bounding box center [906, 65] width 178 height 25
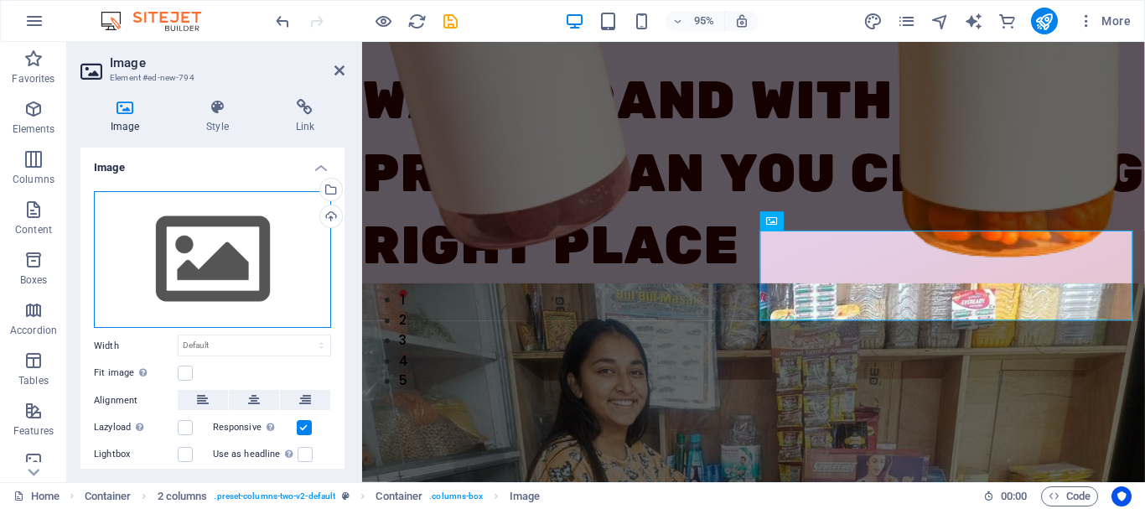
click at [240, 231] on div "Drag files here, click to choose files or select files from Files or our free s…" at bounding box center [212, 260] width 237 height 138
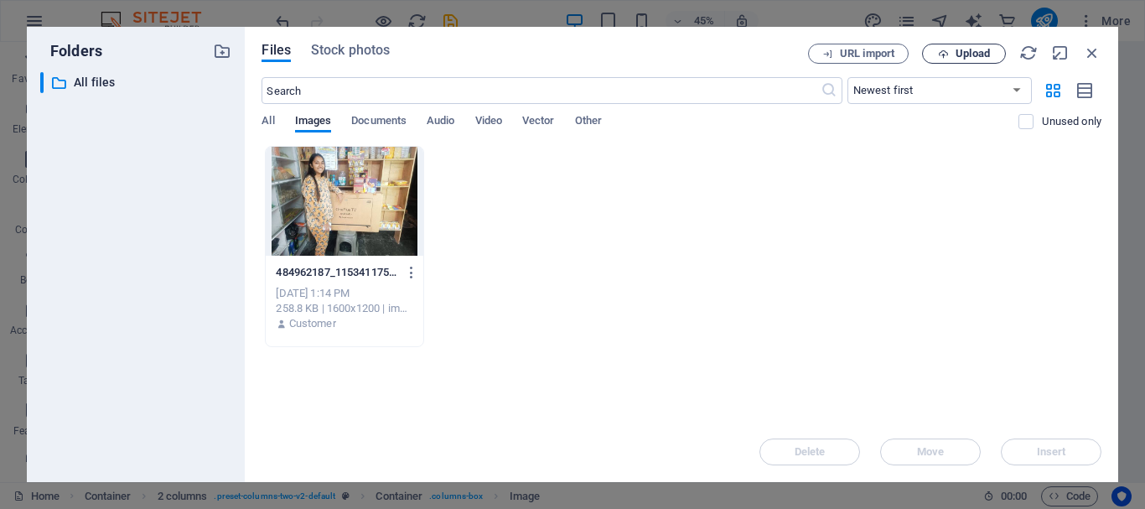
click at [963, 49] on span "Upload" at bounding box center [973, 54] width 34 height 10
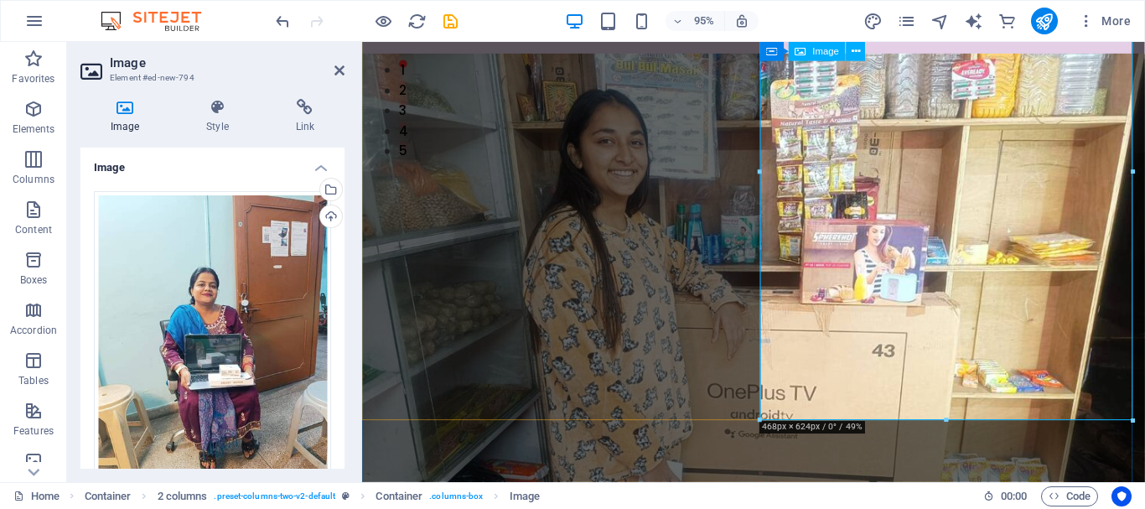
scroll to position [478, 0]
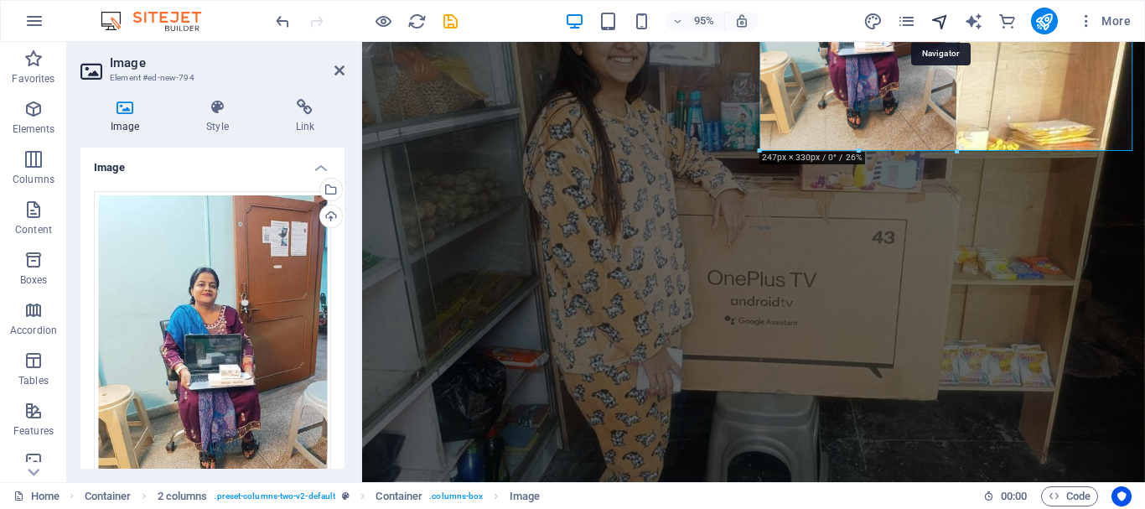
drag, startPoint x: 763, startPoint y: 381, endPoint x: 948, endPoint y: 18, distance: 406.9
type input "247"
select select "px"
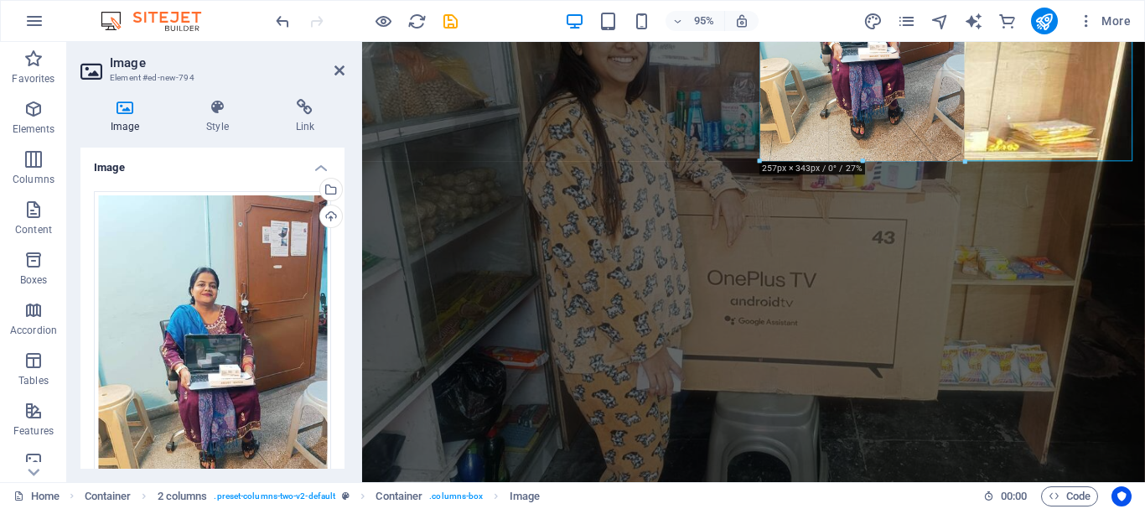
drag, startPoint x: 764, startPoint y: 149, endPoint x: 761, endPoint y: 164, distance: 14.5
type input "257"
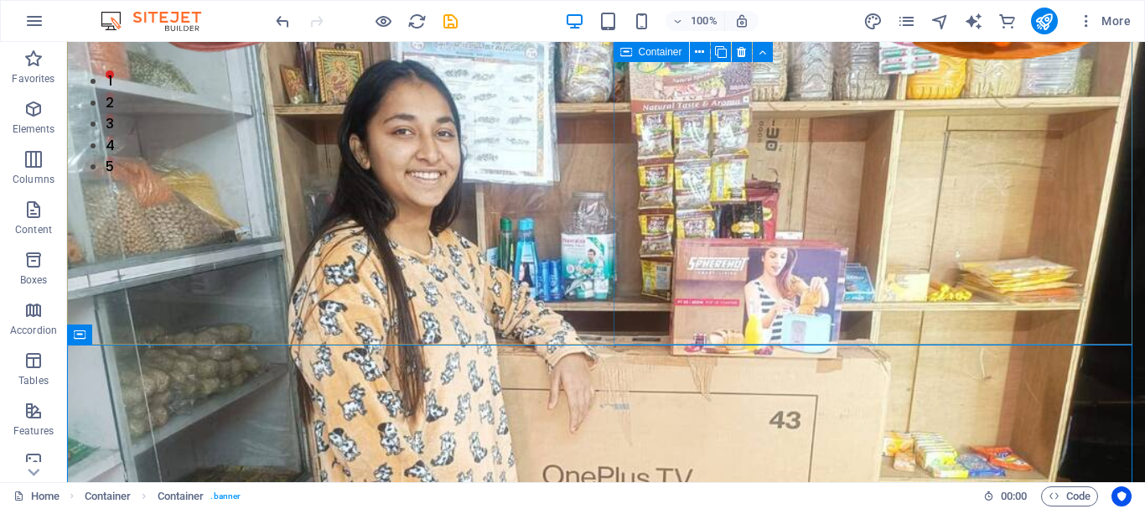
scroll to position [325, 0]
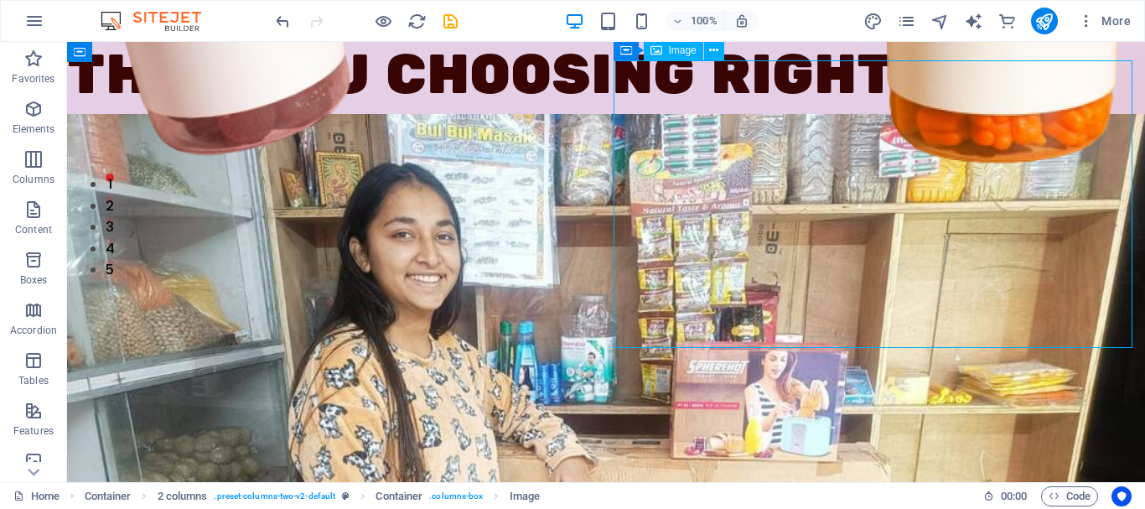
scroll to position [224, 0]
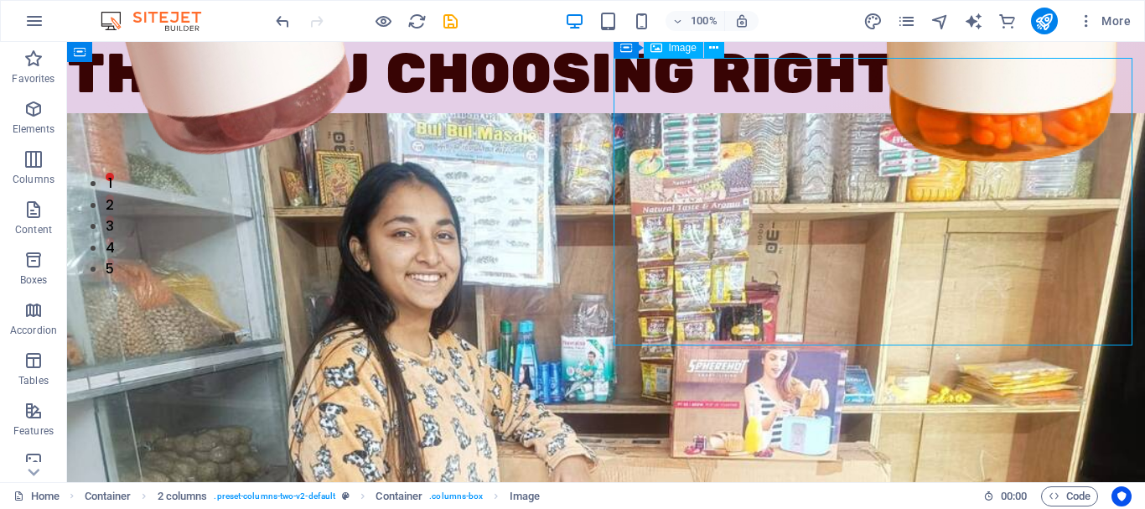
select select "px"
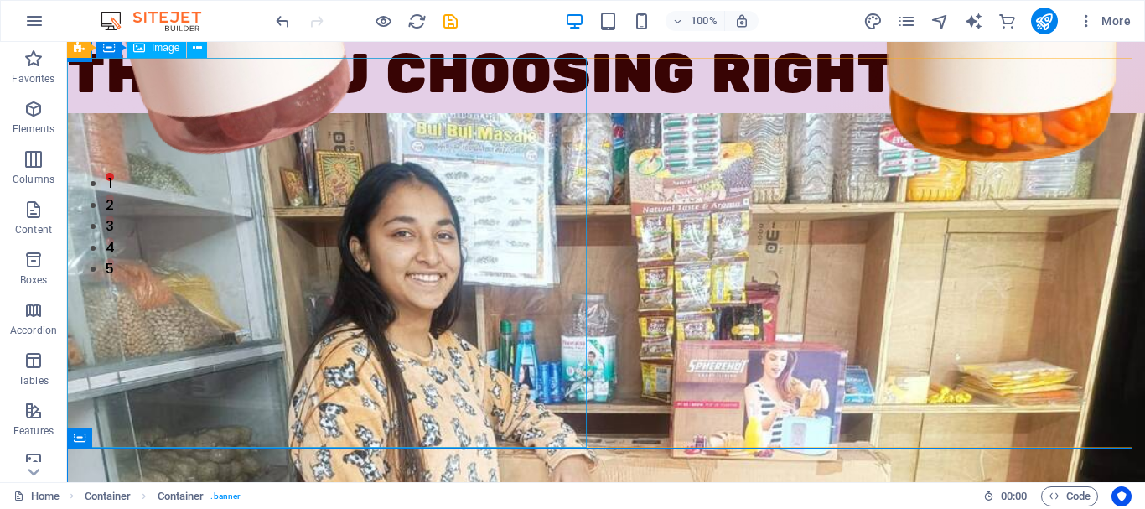
click at [432, 302] on figure at bounding box center [330, 517] width 526 height 809
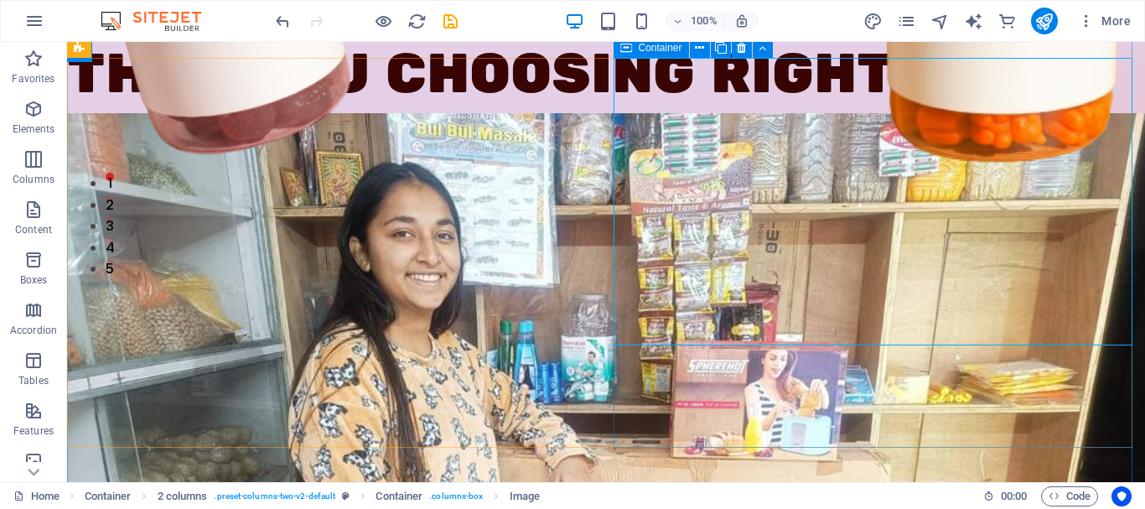
drag, startPoint x: 827, startPoint y: 345, endPoint x: 841, endPoint y: 375, distance: 33.4
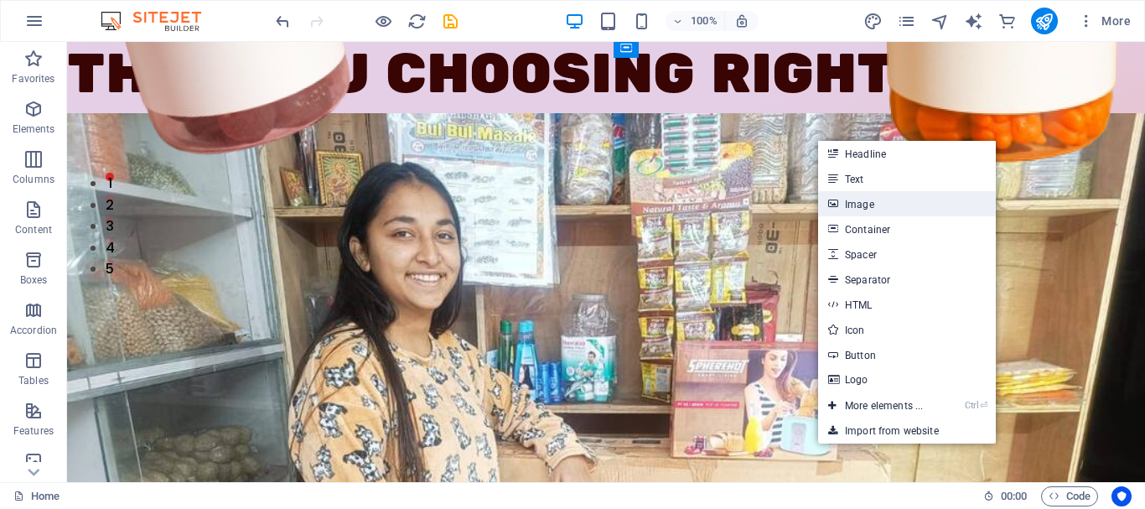
click at [852, 198] on link "Image" at bounding box center [907, 203] width 178 height 25
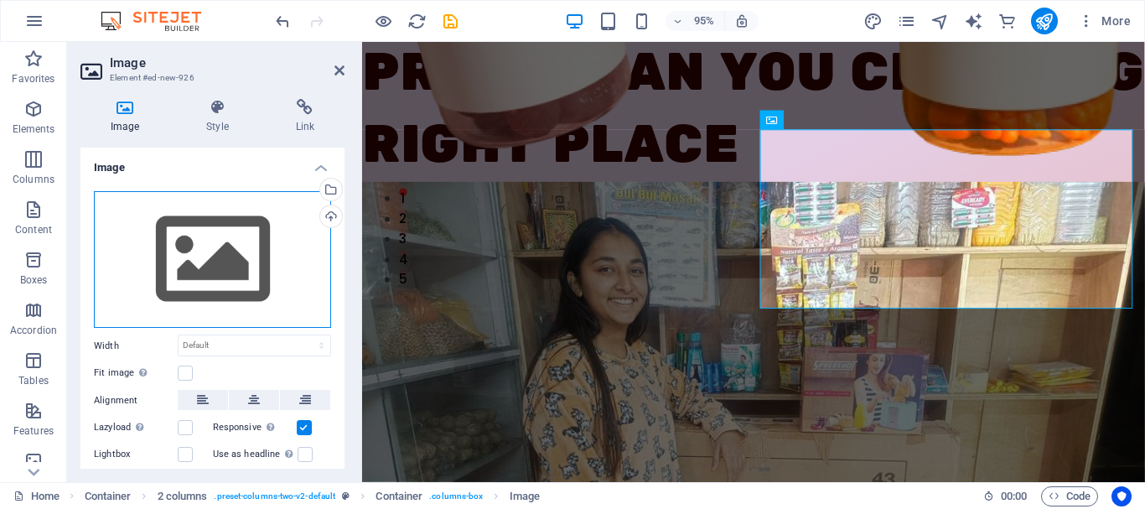
click at [157, 273] on div "Drag files here, click to choose files or select files from Files or our free s…" at bounding box center [212, 260] width 237 height 138
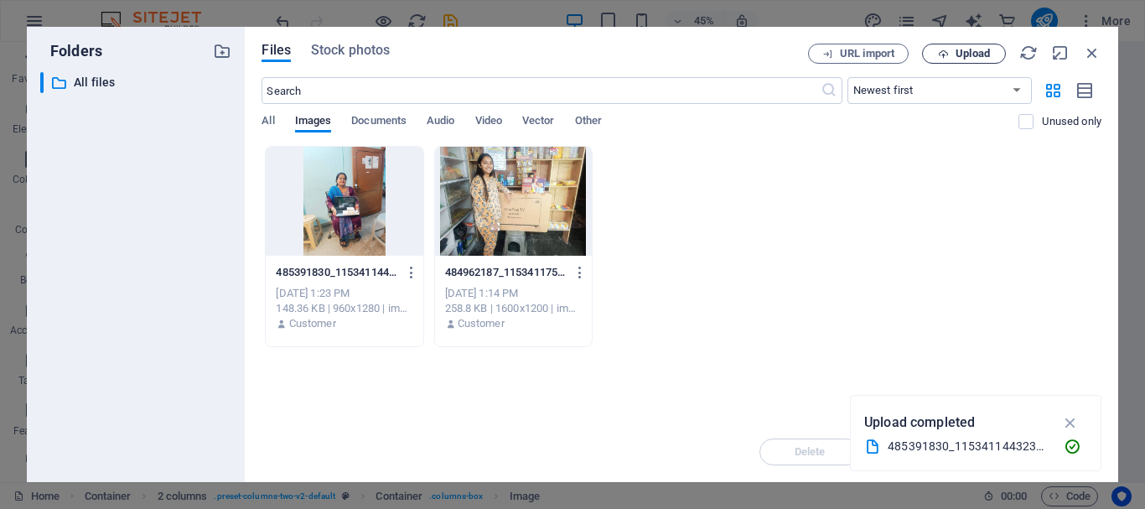
click at [973, 57] on span "Upload" at bounding box center [973, 54] width 34 height 10
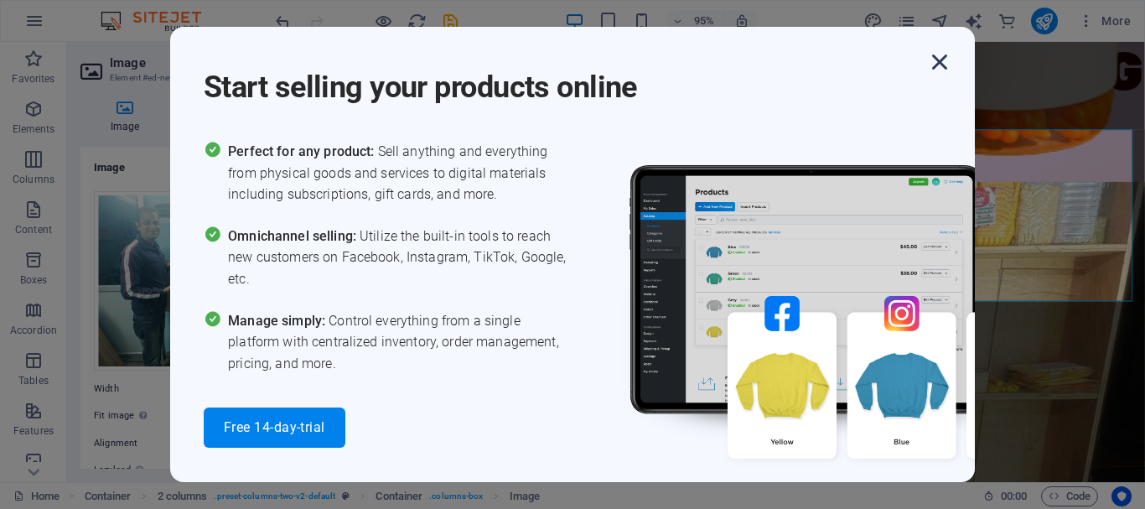
click at [948, 53] on icon "button" at bounding box center [940, 62] width 30 height 30
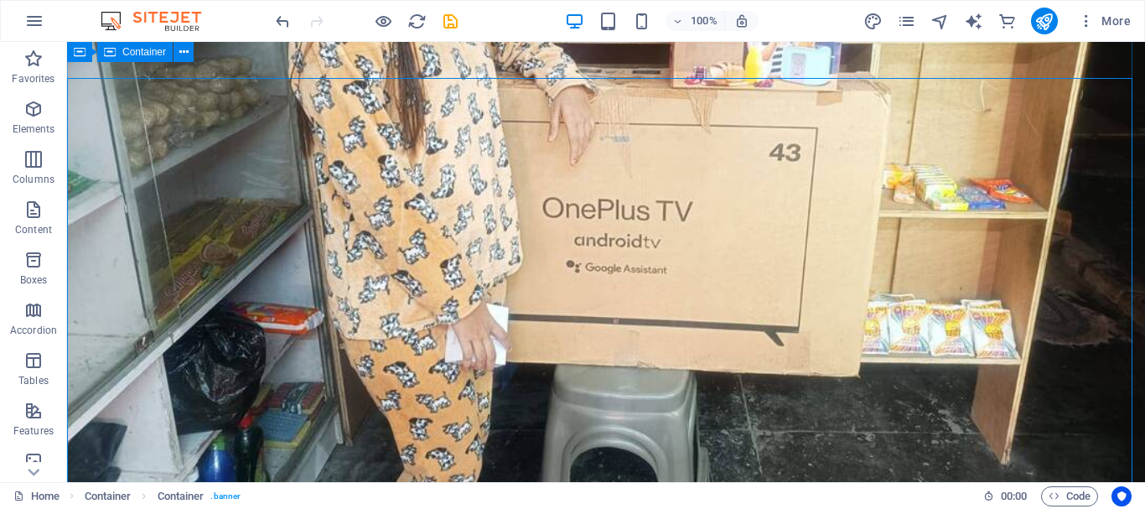
scroll to position [591, 0]
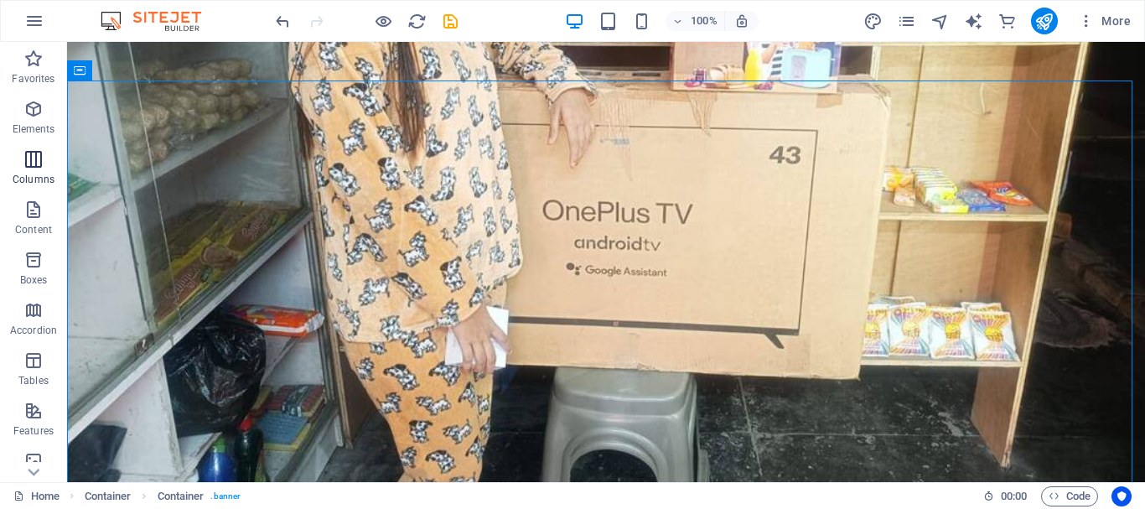
click at [42, 158] on icon "button" at bounding box center [33, 159] width 20 height 20
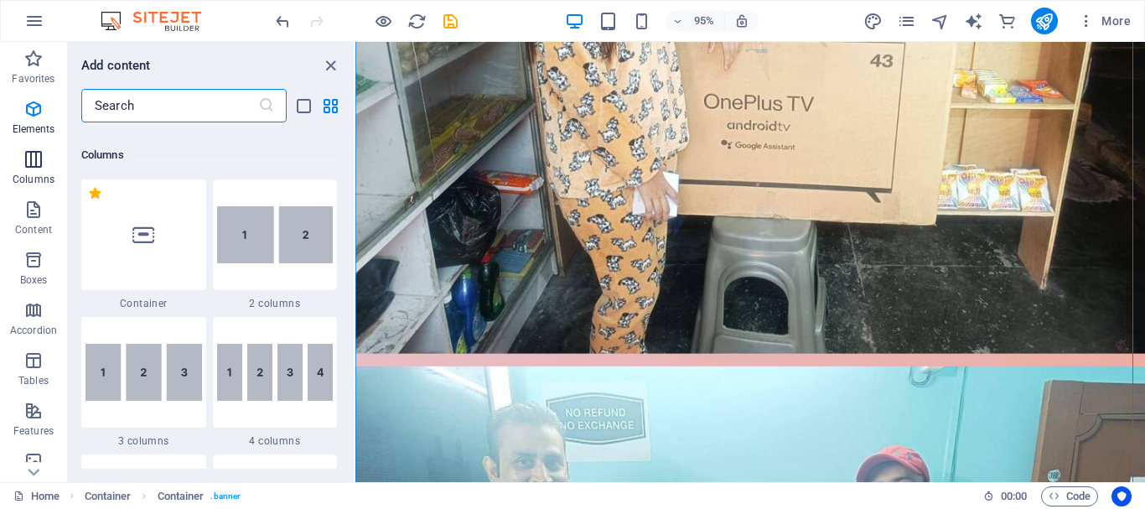
scroll to position [830, 0]
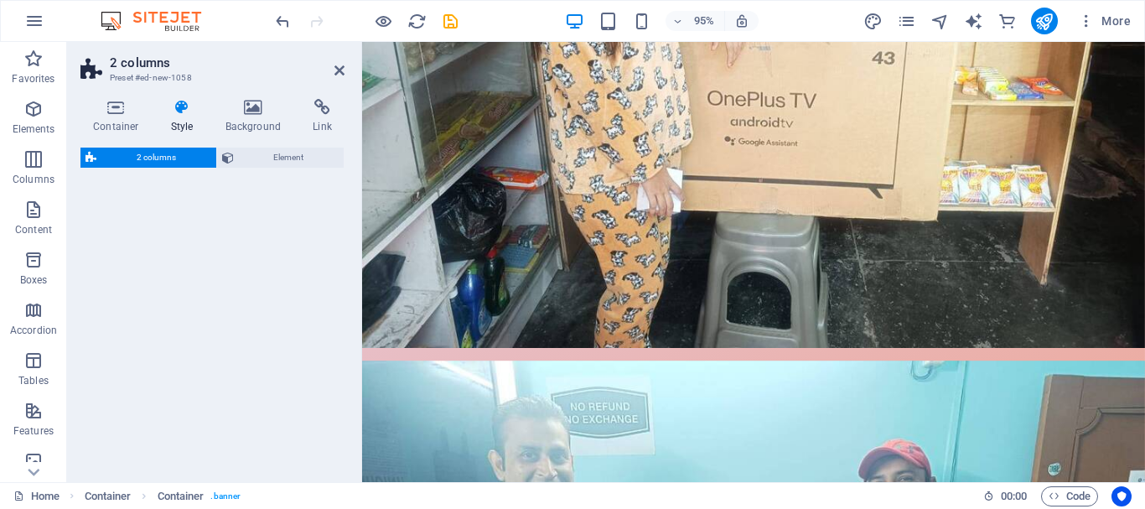
select select "rem"
select select "preset-columns-two-v2-default"
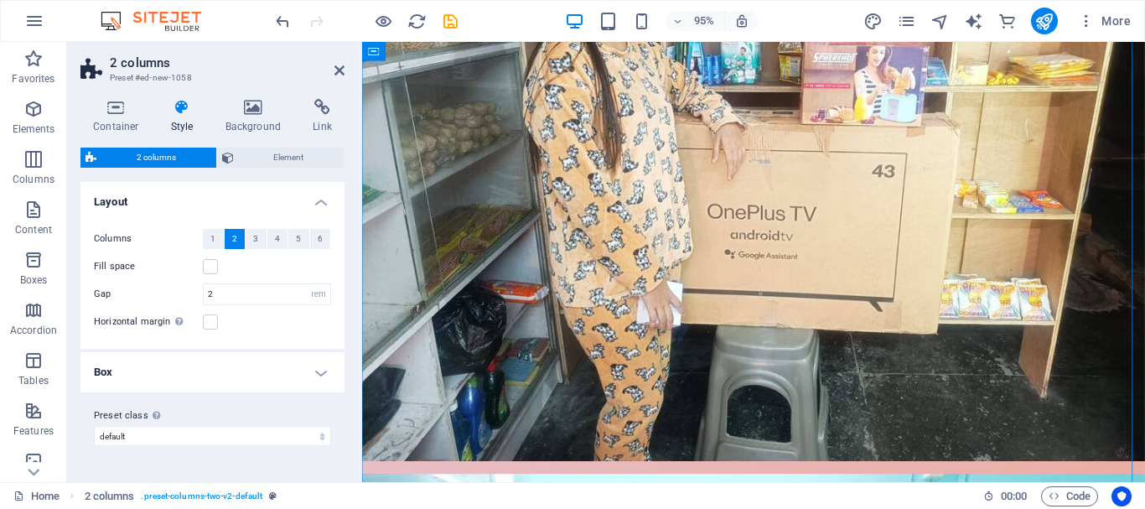
scroll to position [658, 0]
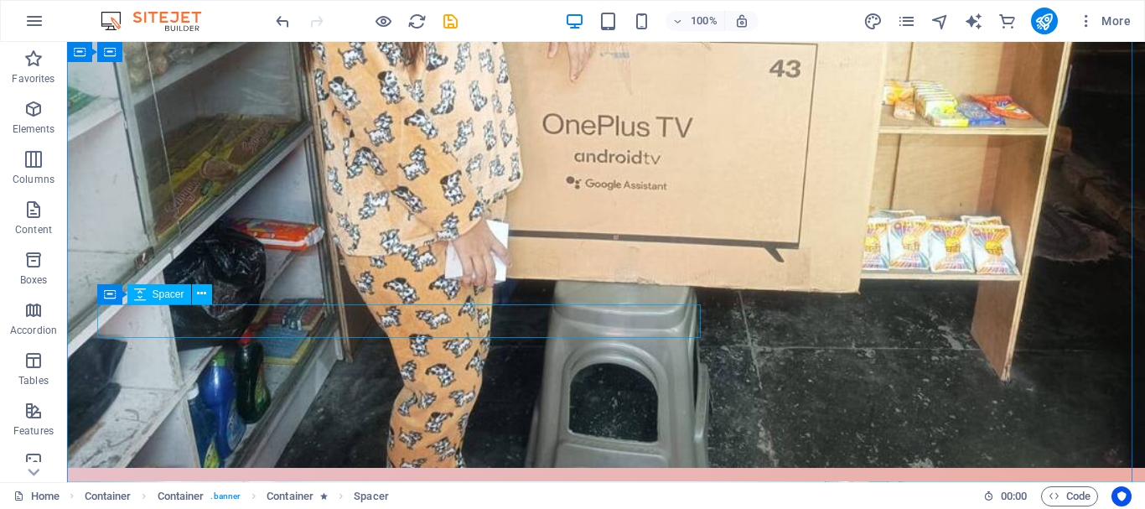
scroll to position [685, 0]
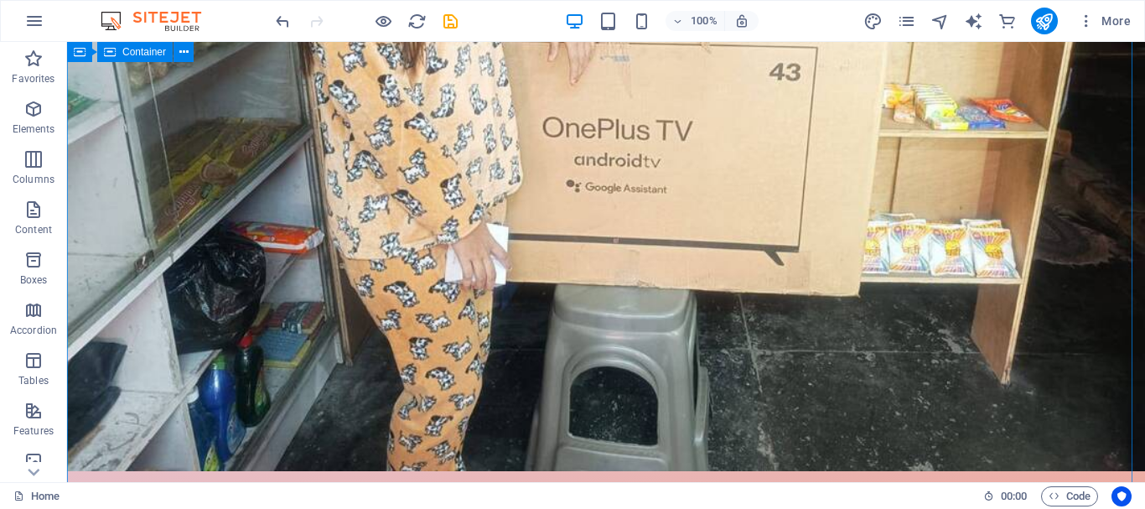
scroll to position [673, 0]
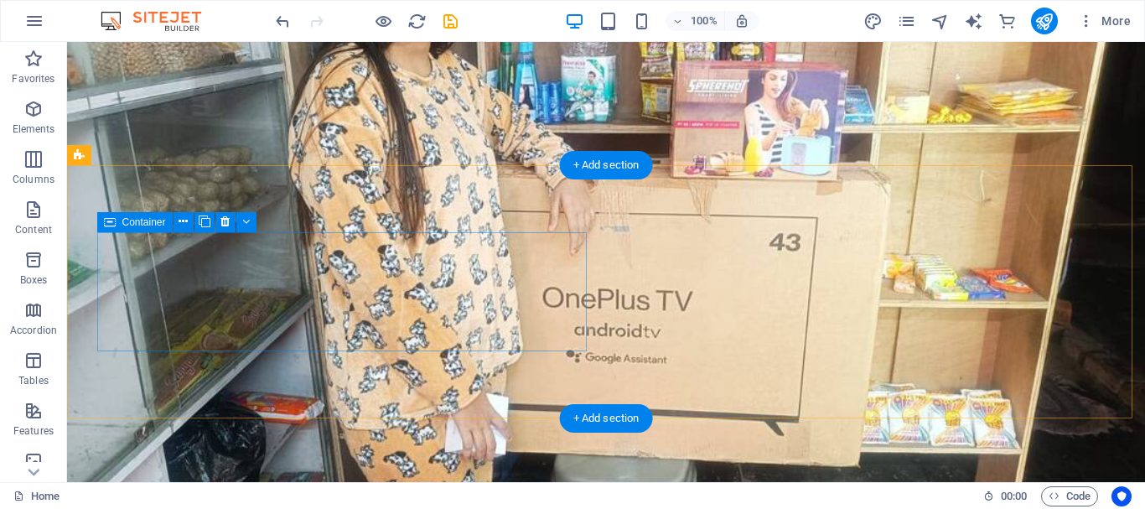
scroll to position [506, 0]
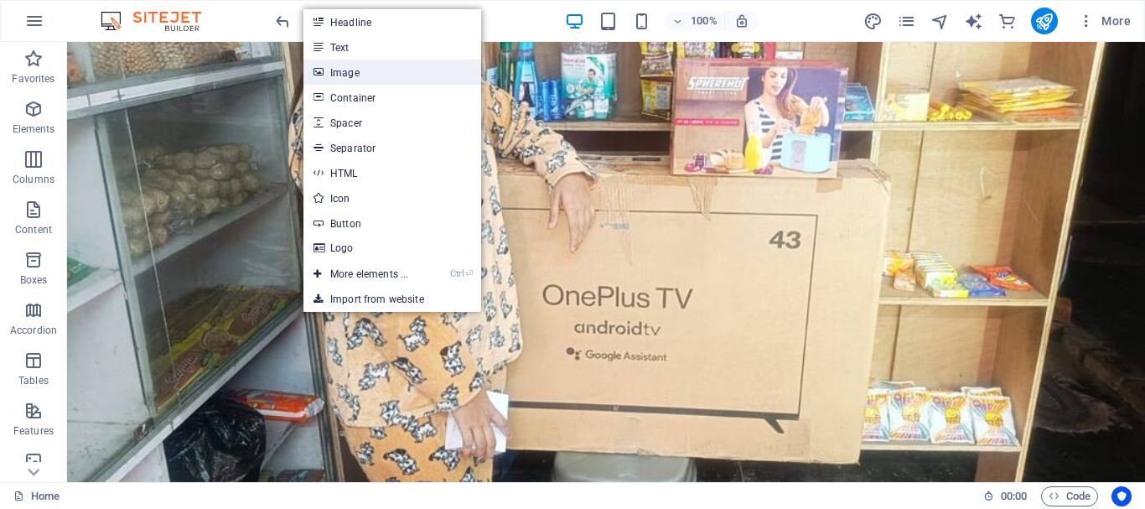
click at [337, 65] on link "Image" at bounding box center [393, 72] width 178 height 25
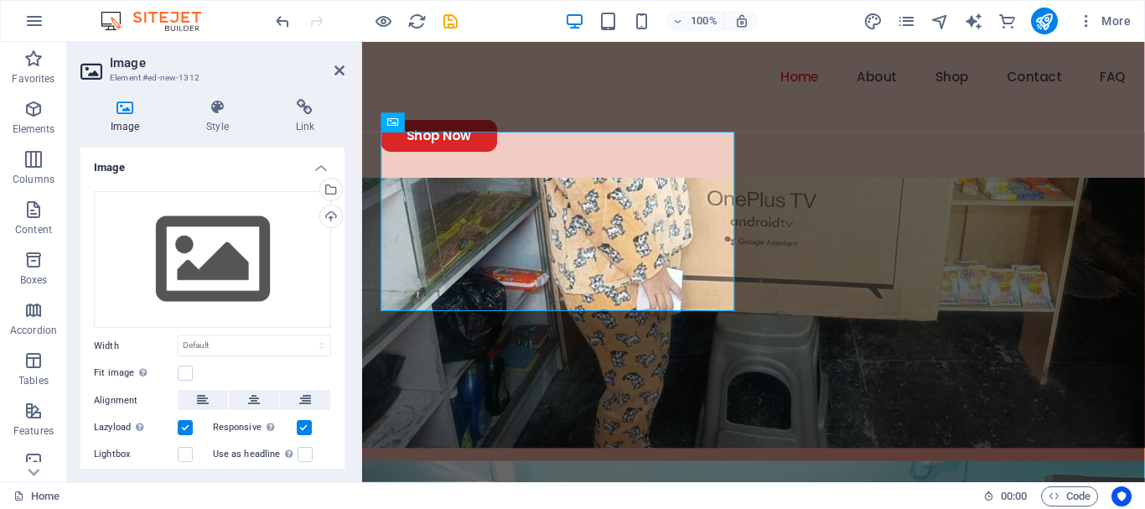
scroll to position [583, 0]
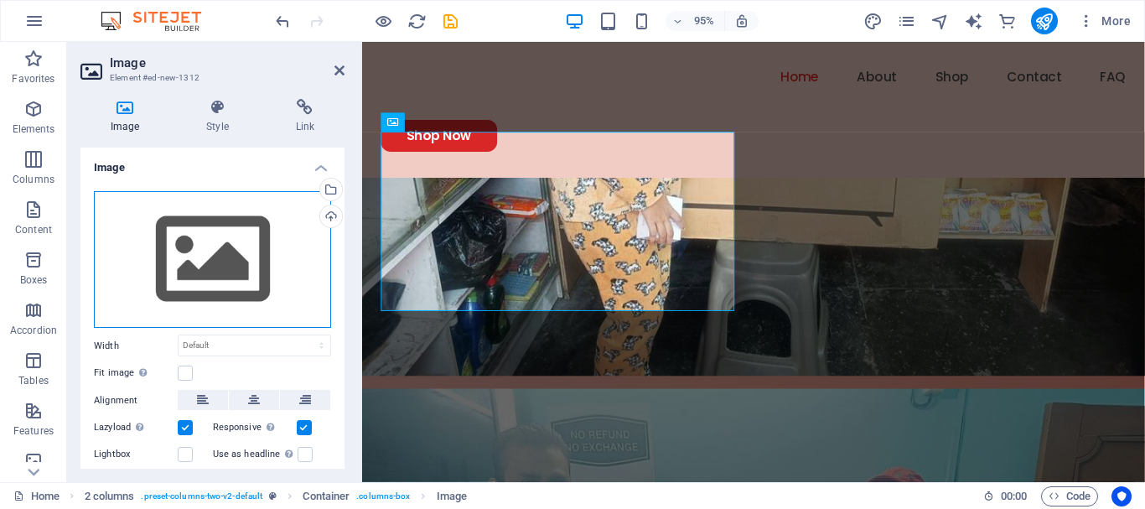
click at [232, 260] on div "Drag files here, click to choose files or select files from Files or our free s…" at bounding box center [212, 260] width 237 height 138
click at [232, 260] on body "savenowsaharanpur.com Home Favorites Elements Columns Content Boxes Accordion T…" at bounding box center [572, 254] width 1145 height 509
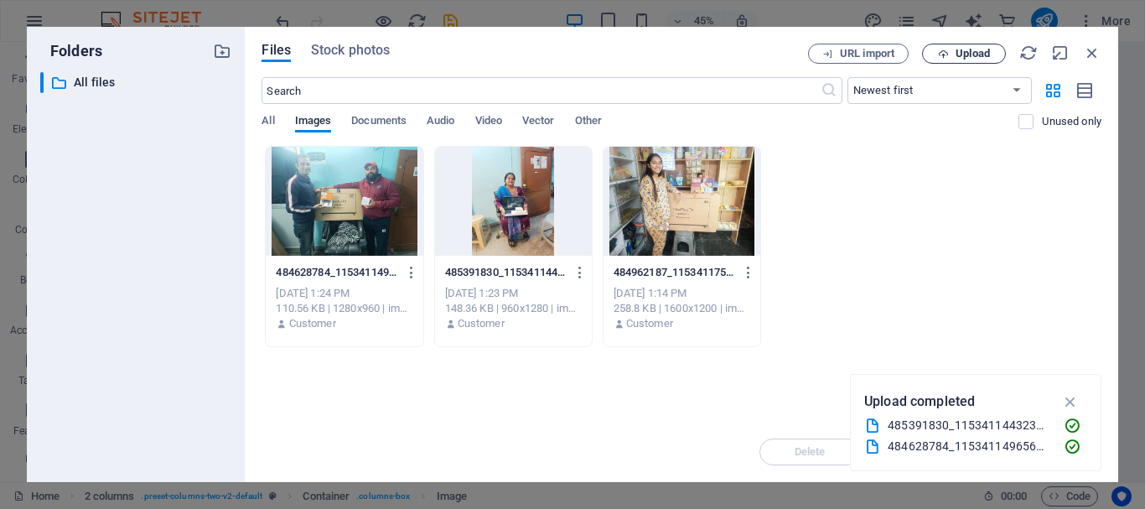
click at [957, 50] on span "Upload" at bounding box center [973, 54] width 34 height 10
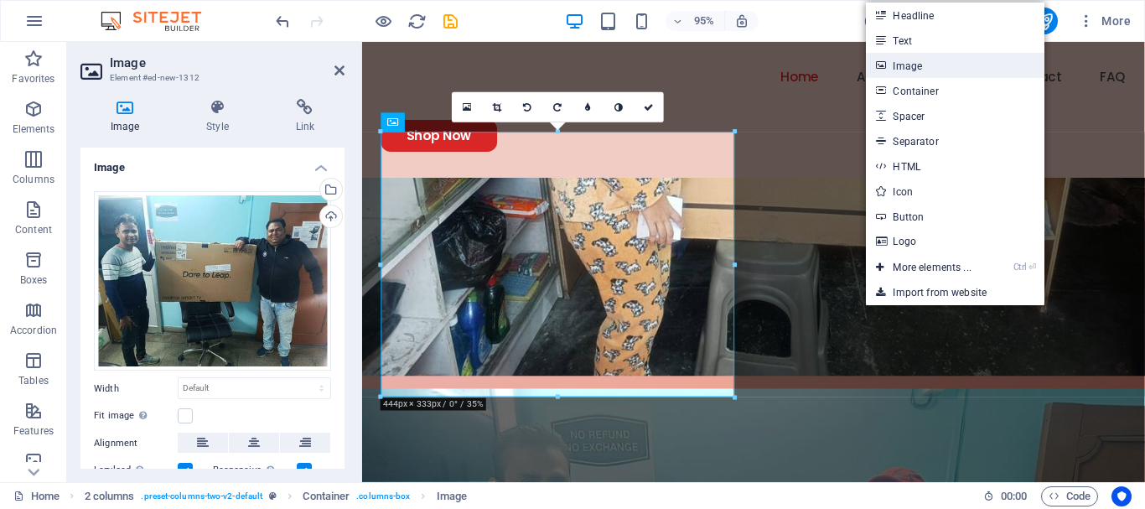
click at [917, 65] on link "Image" at bounding box center [955, 65] width 178 height 25
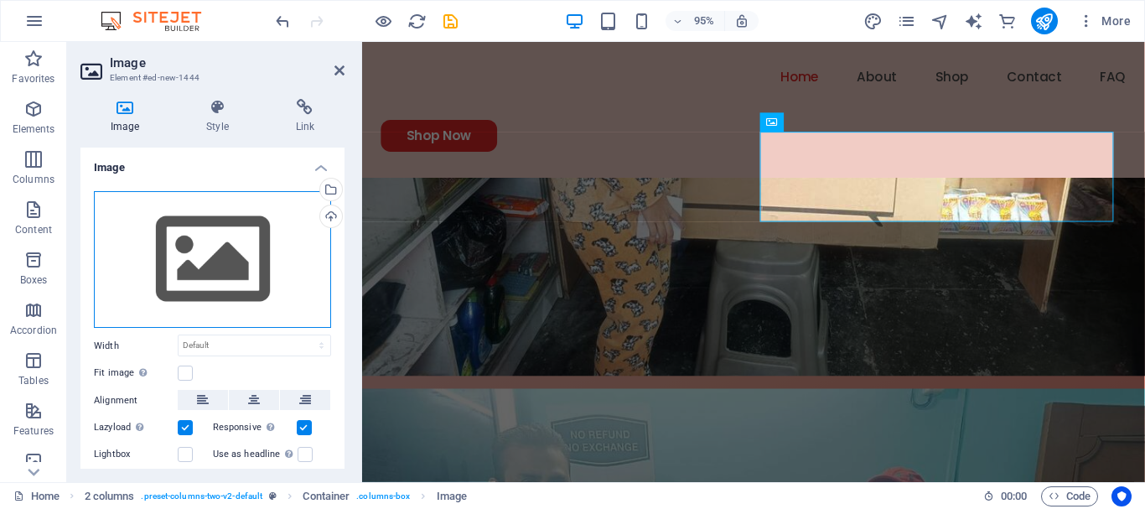
click at [208, 241] on div "Drag files here, click to choose files or select files from Files or our free s…" at bounding box center [212, 260] width 237 height 138
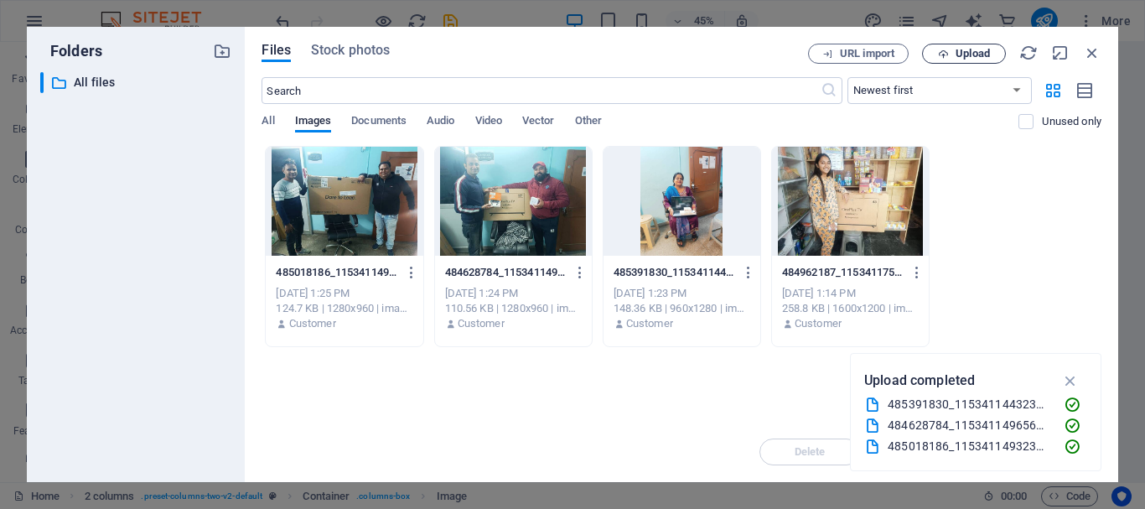
click at [978, 49] on span "Upload" at bounding box center [973, 54] width 34 height 10
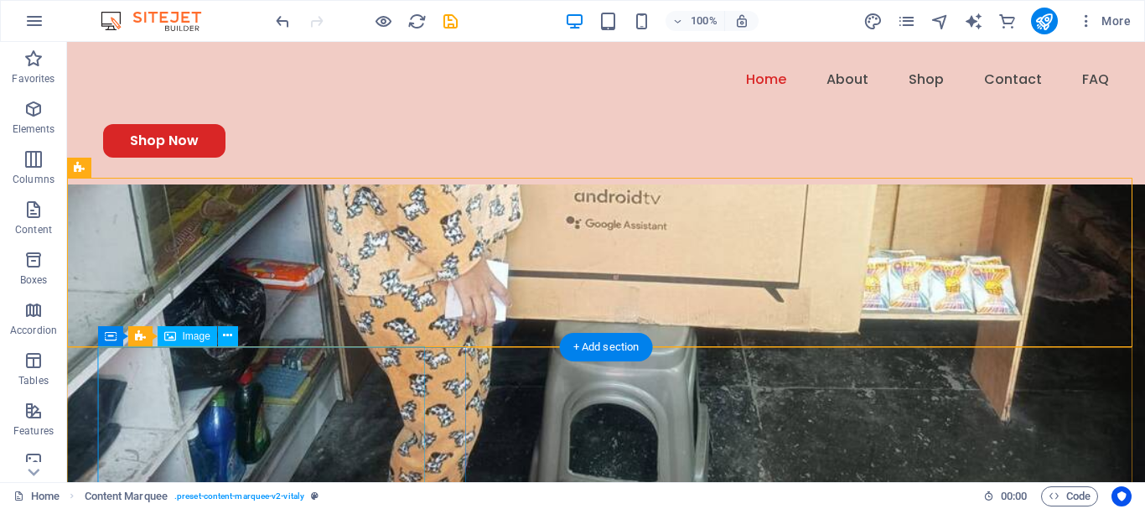
scroll to position [995, 0]
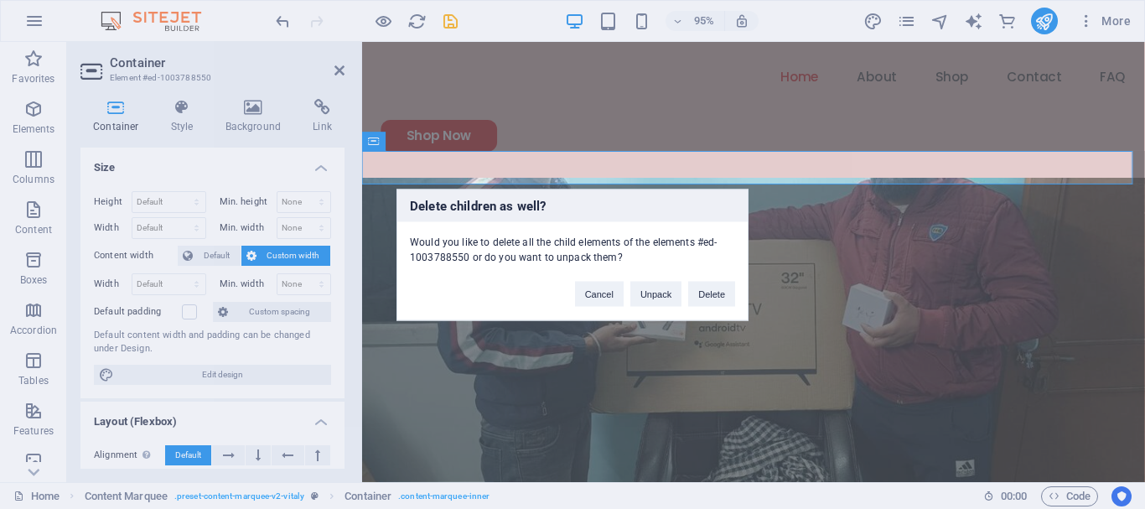
click at [142, 268] on div "Delete children as well? Would you like to delete all the child elements of the…" at bounding box center [572, 254] width 1145 height 509
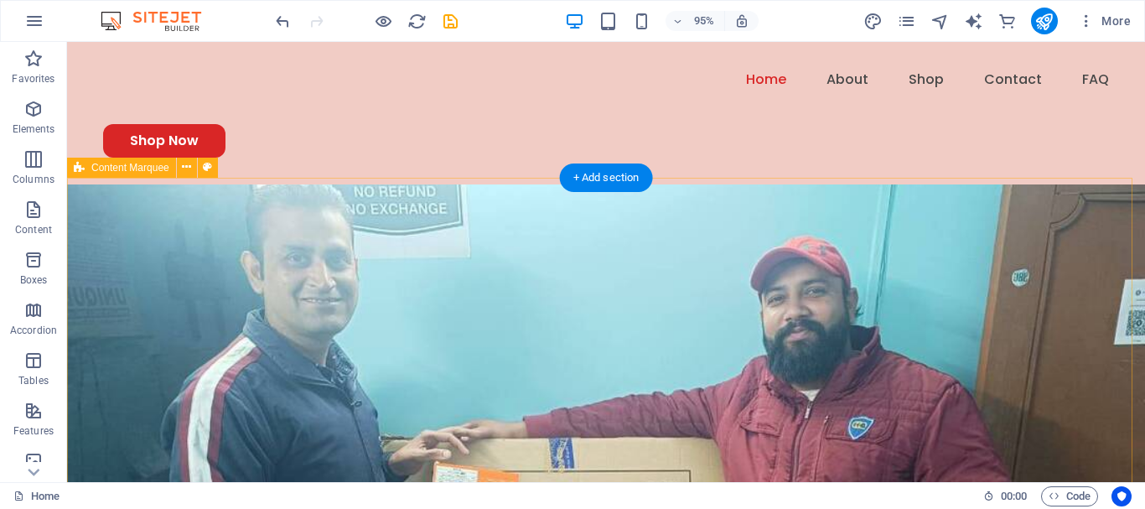
scroll to position [995, 0]
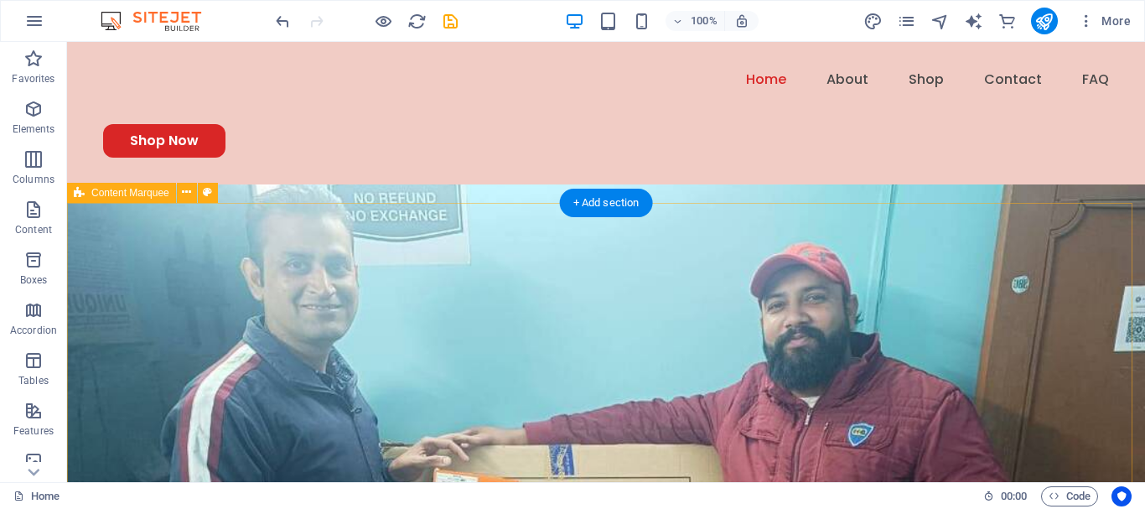
scroll to position [970, 0]
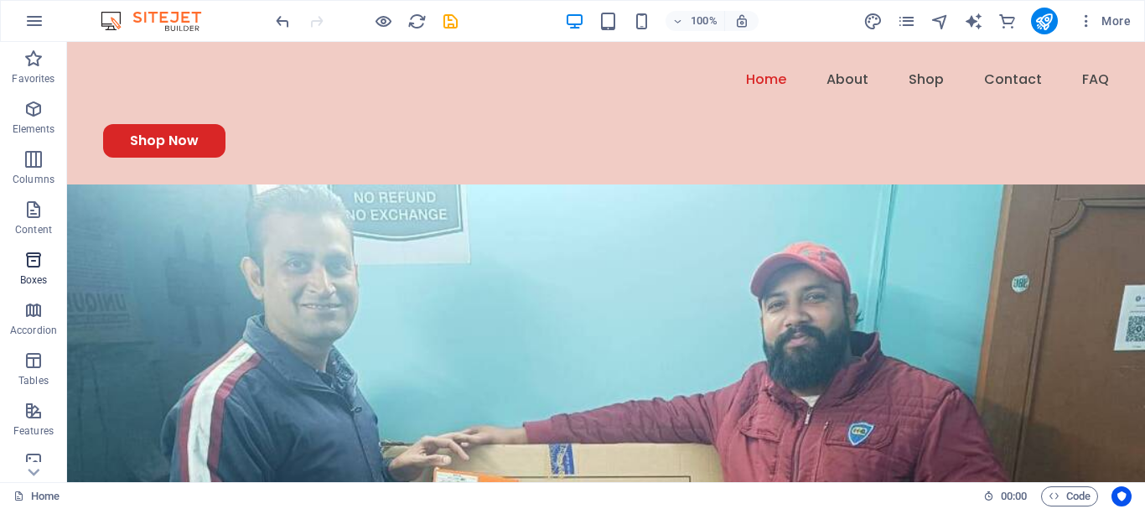
click at [47, 267] on span "Boxes" at bounding box center [33, 270] width 67 height 40
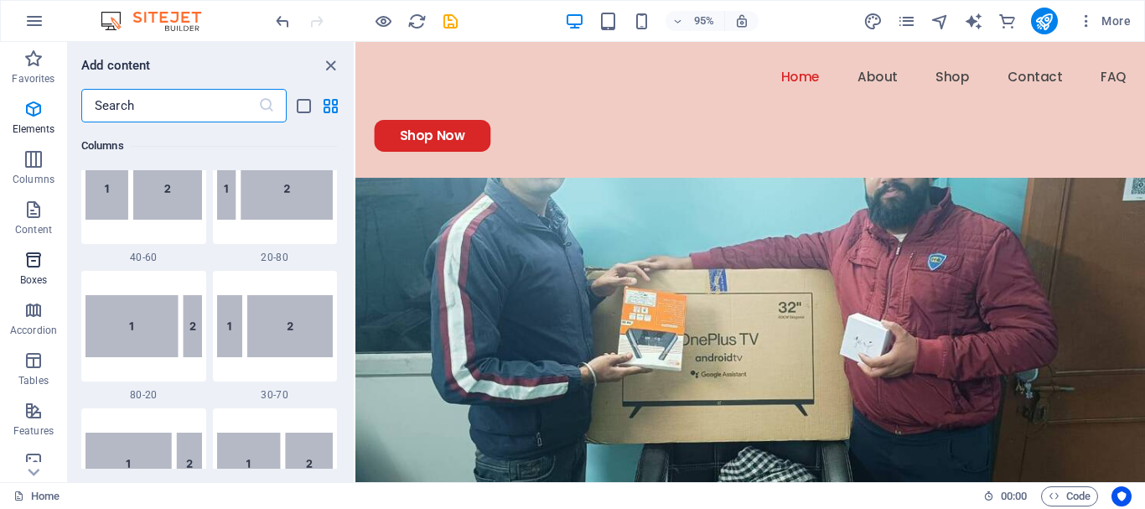
scroll to position [4625, 0]
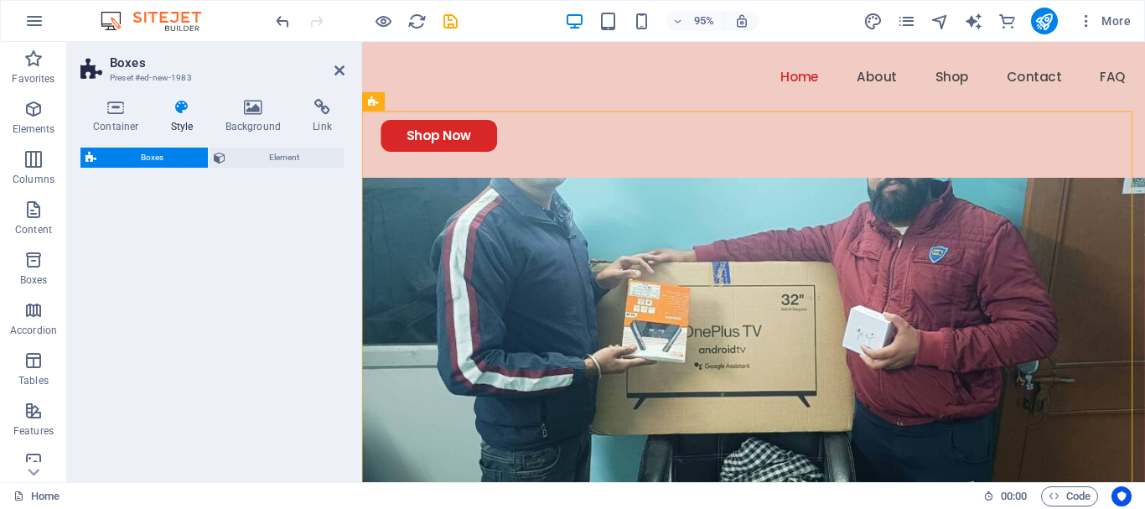
select select "rem"
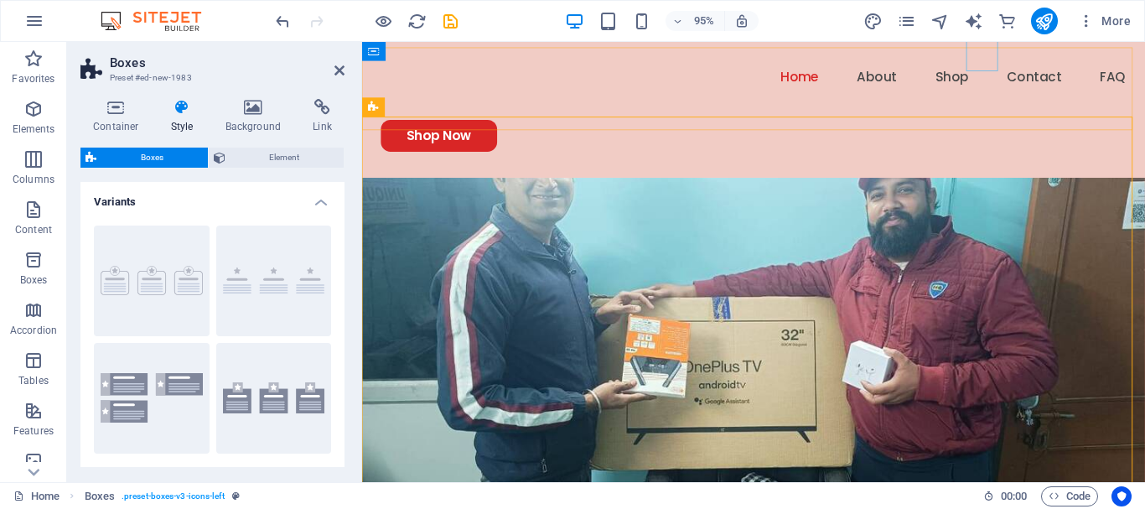
scroll to position [946, 0]
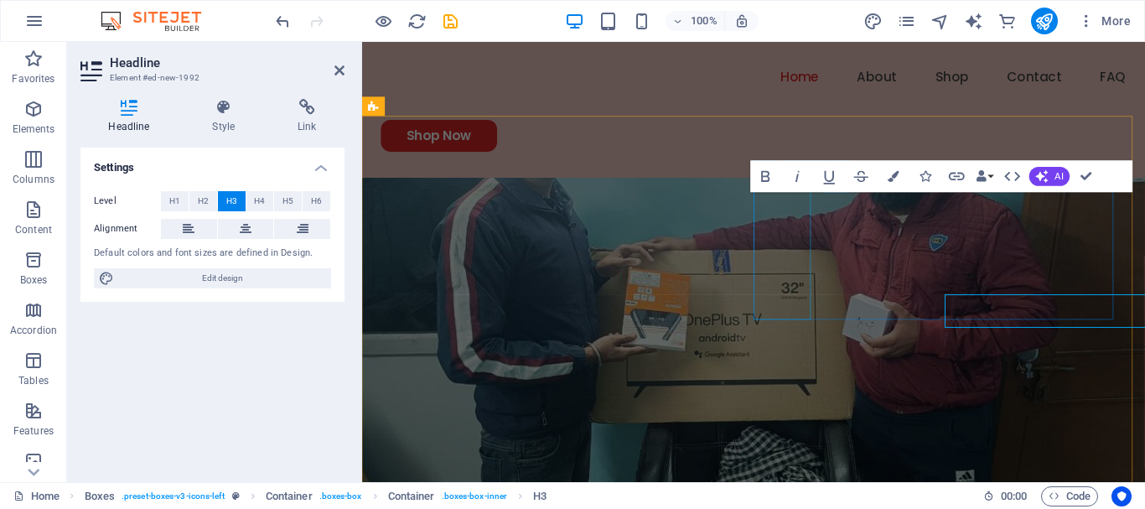
scroll to position [946, 0]
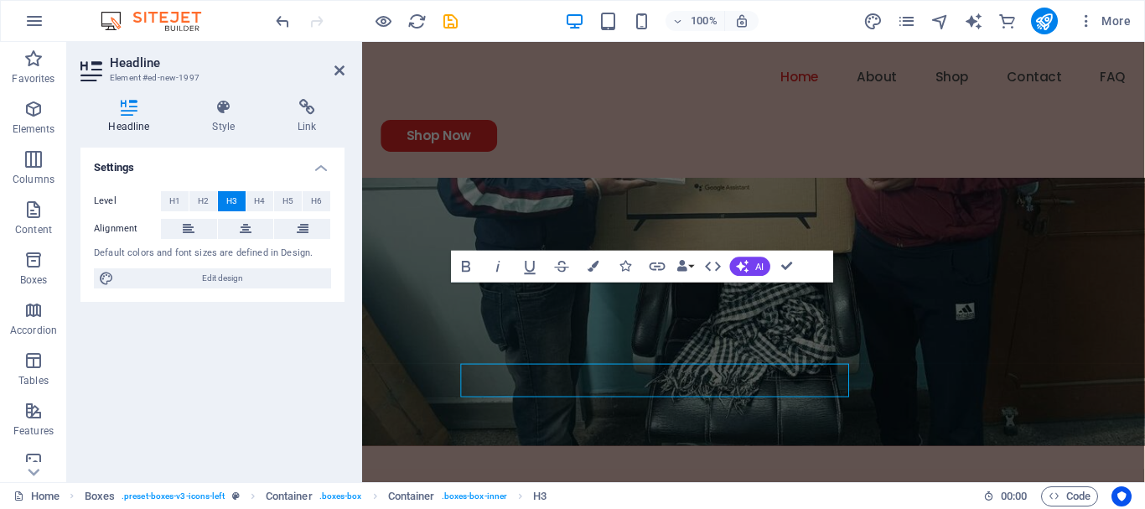
scroll to position [1034, 0]
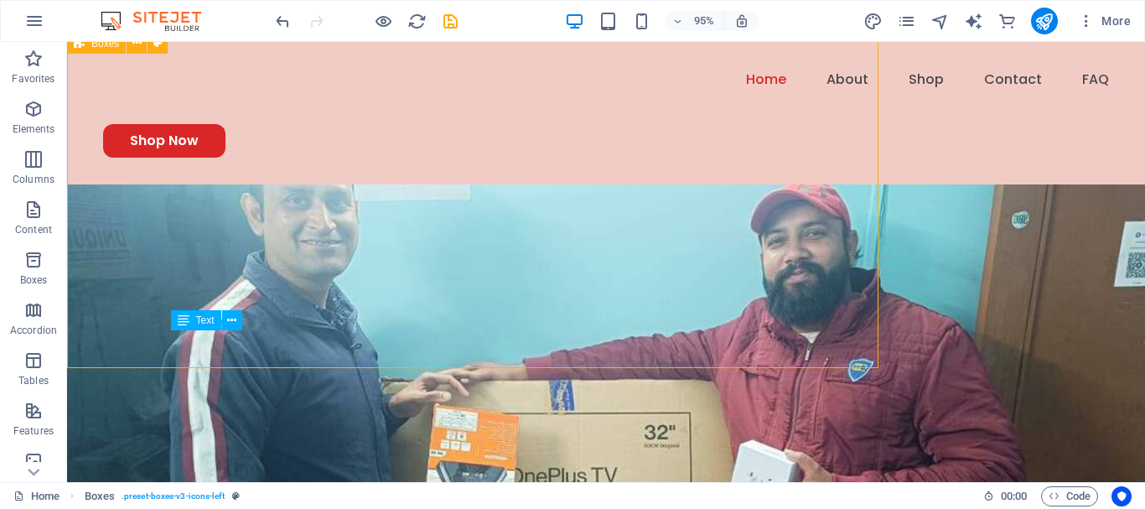
scroll to position [1119, 0]
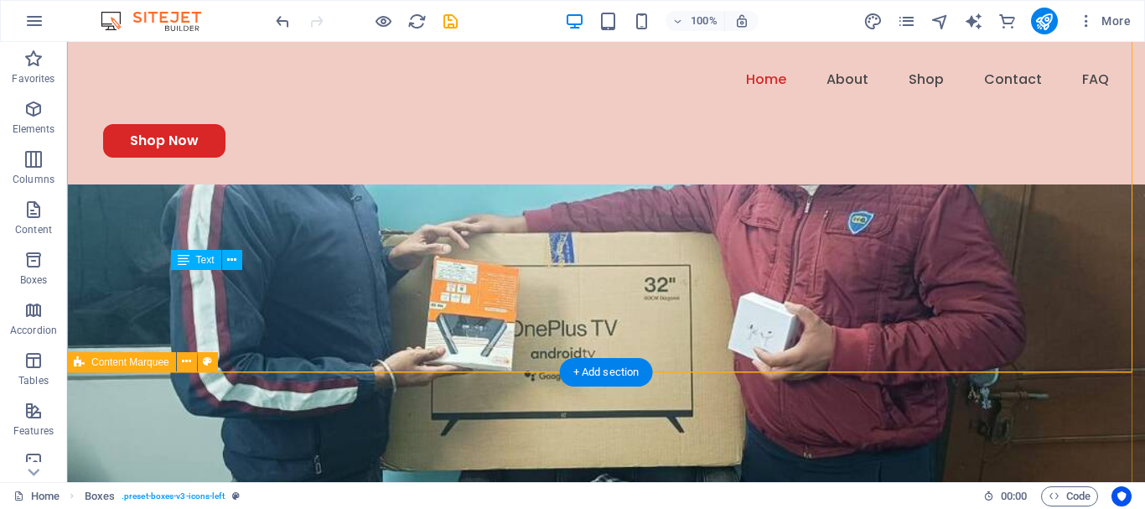
scroll to position [1093, 0]
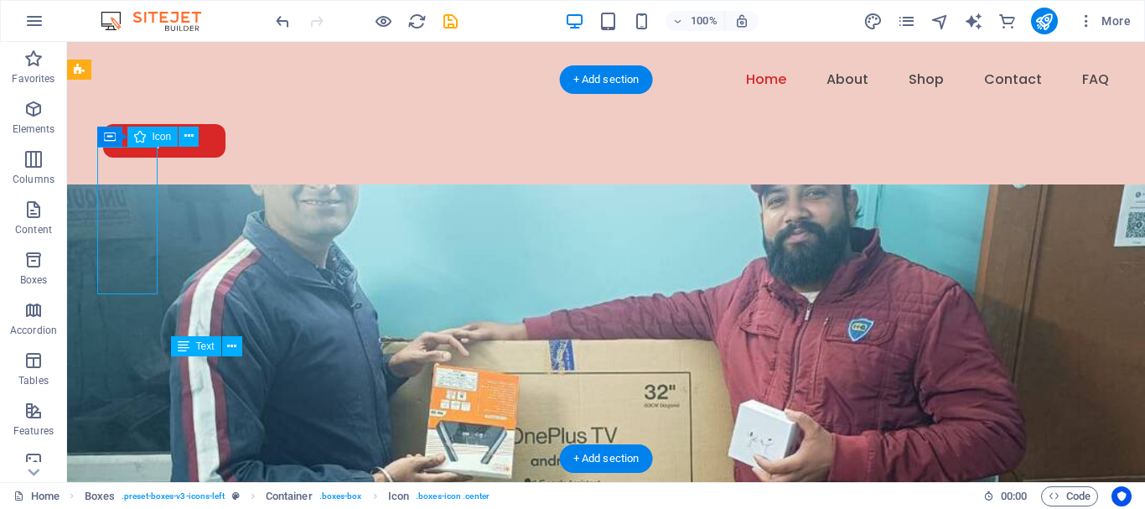
select select "xMidYMid"
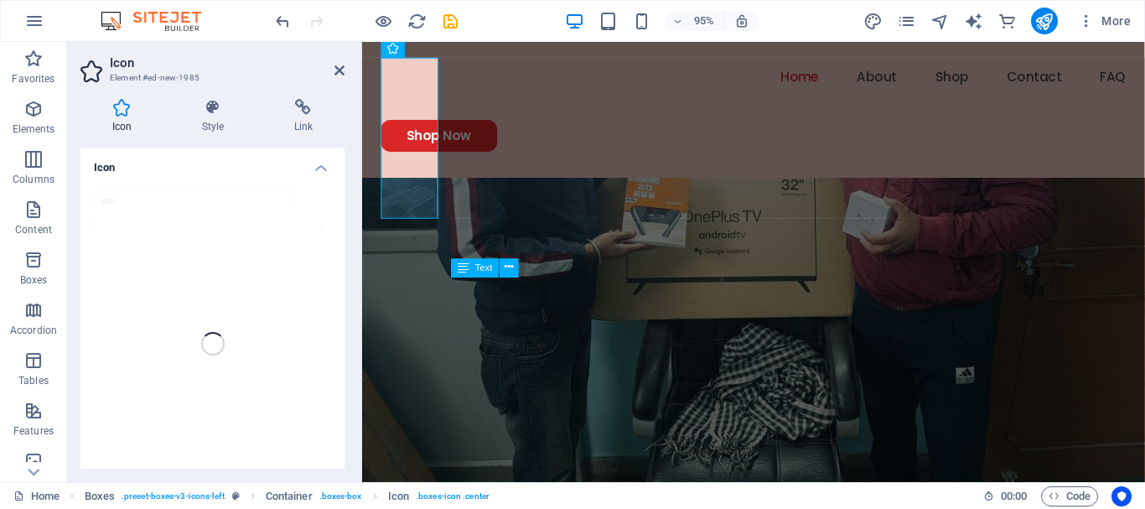
click at [100, 195] on div "star" at bounding box center [212, 344] width 264 height 332
click at [121, 196] on div "star" at bounding box center [212, 344] width 264 height 332
click at [121, 200] on div "star" at bounding box center [212, 344] width 264 height 332
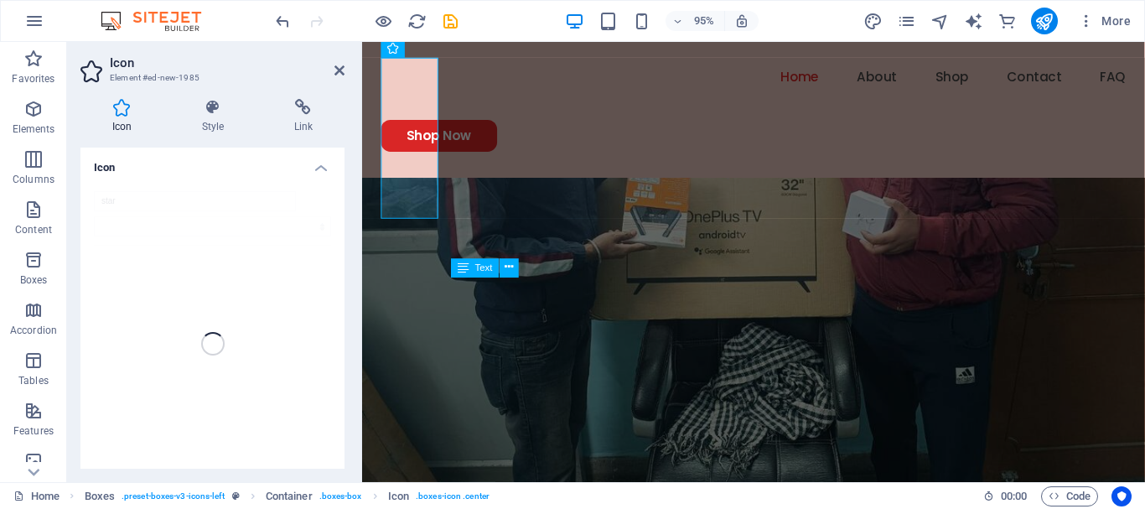
click at [121, 200] on div "star" at bounding box center [212, 344] width 264 height 332
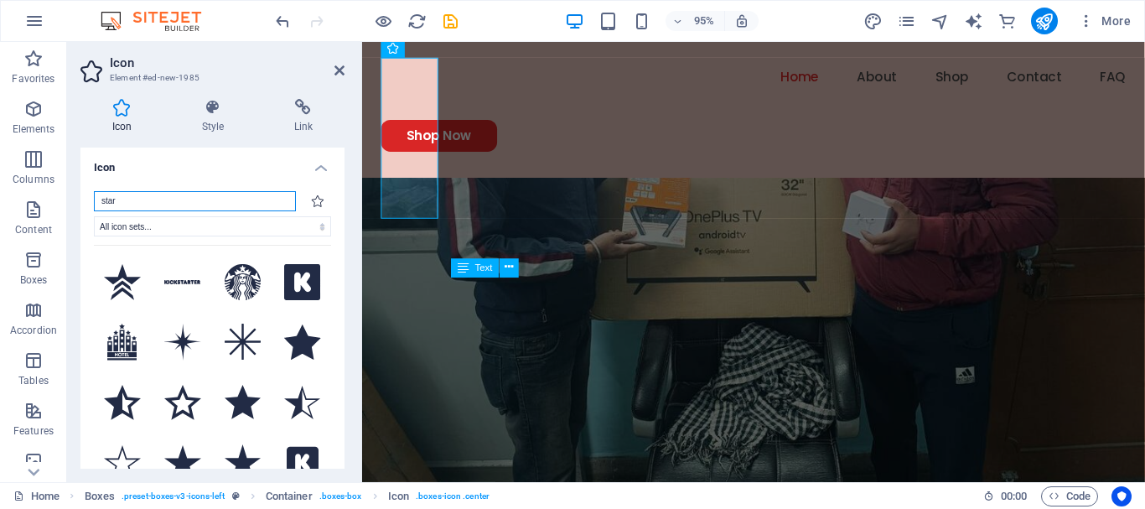
click at [101, 201] on input "star" at bounding box center [195, 201] width 202 height 20
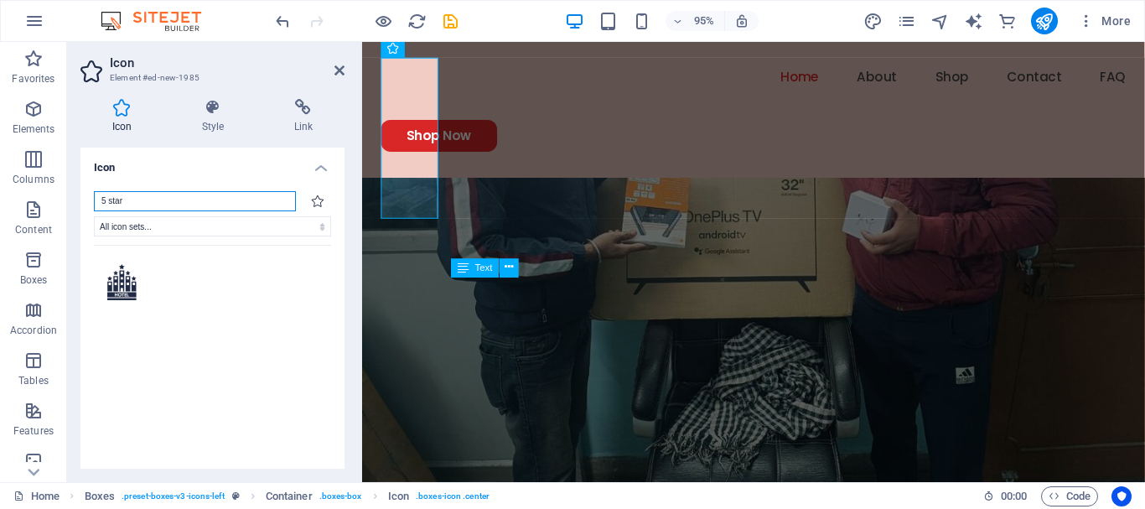
click at [129, 201] on input "5 star" at bounding box center [195, 201] width 202 height 20
click at [208, 197] on input "5 star" at bounding box center [195, 201] width 202 height 20
type input "5 star"
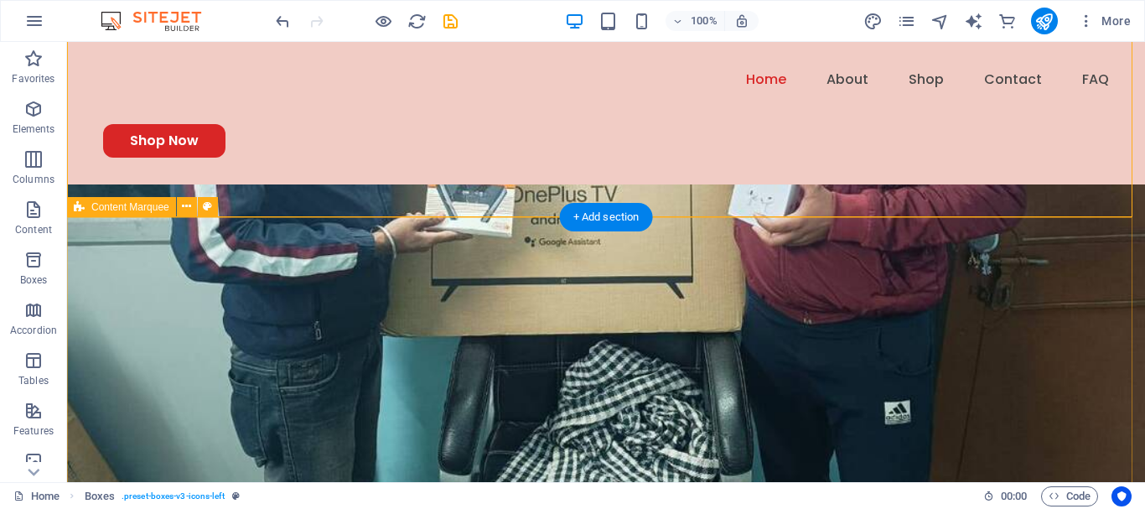
scroll to position [1339, 0]
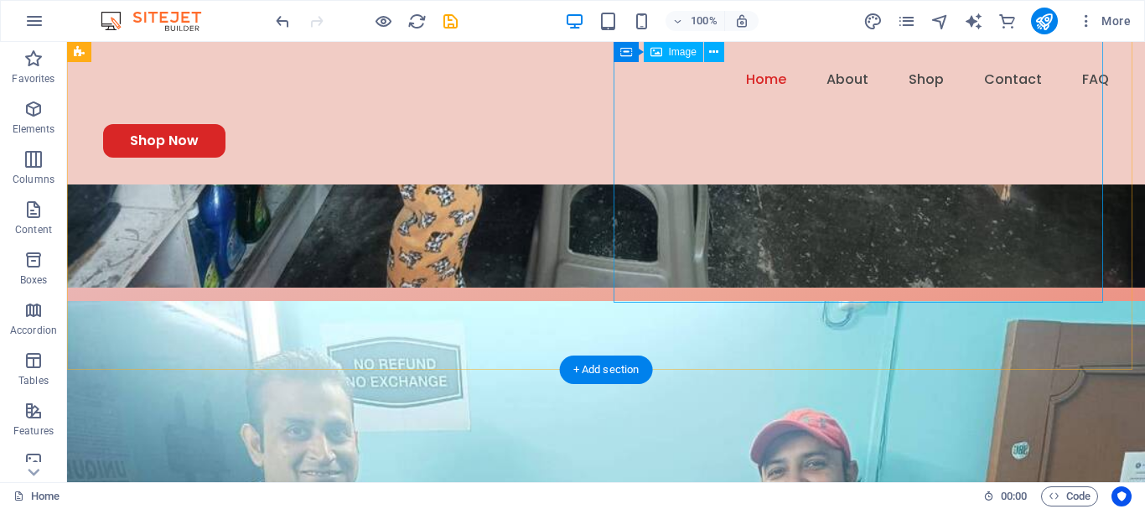
scroll to position [867, 0]
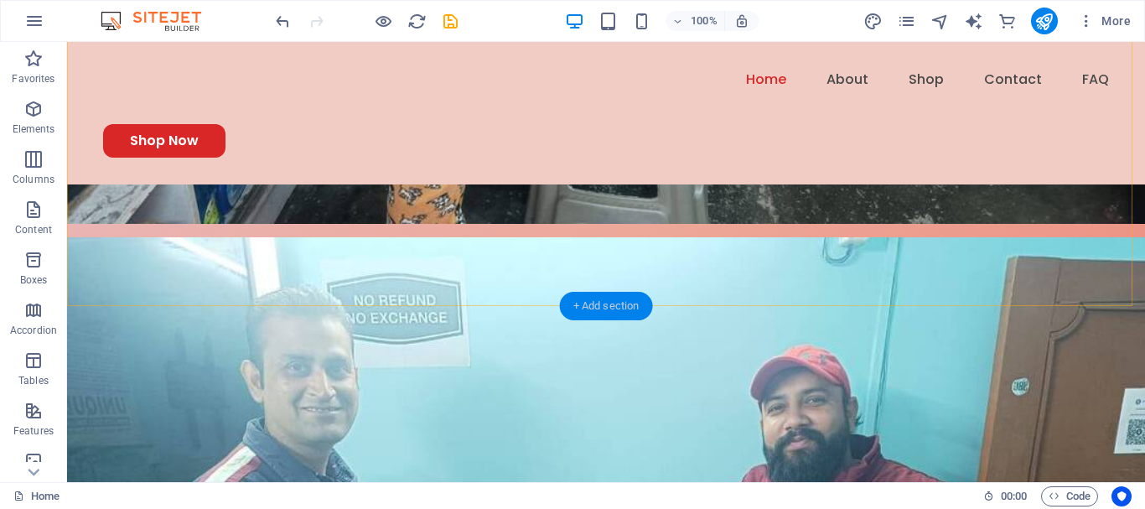
click at [587, 307] on div "+ Add section" at bounding box center [606, 306] width 93 height 29
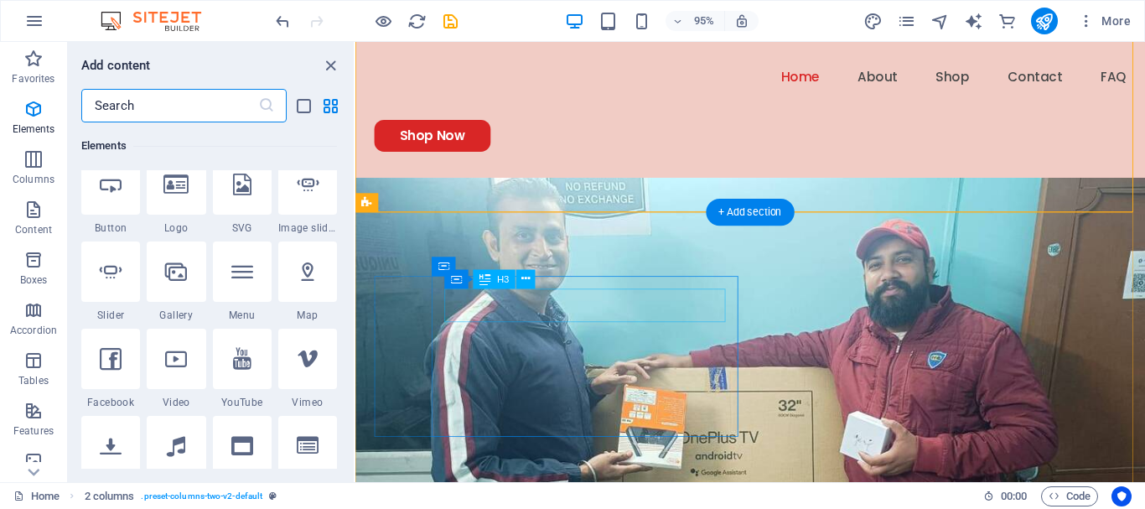
scroll to position [2934, 0]
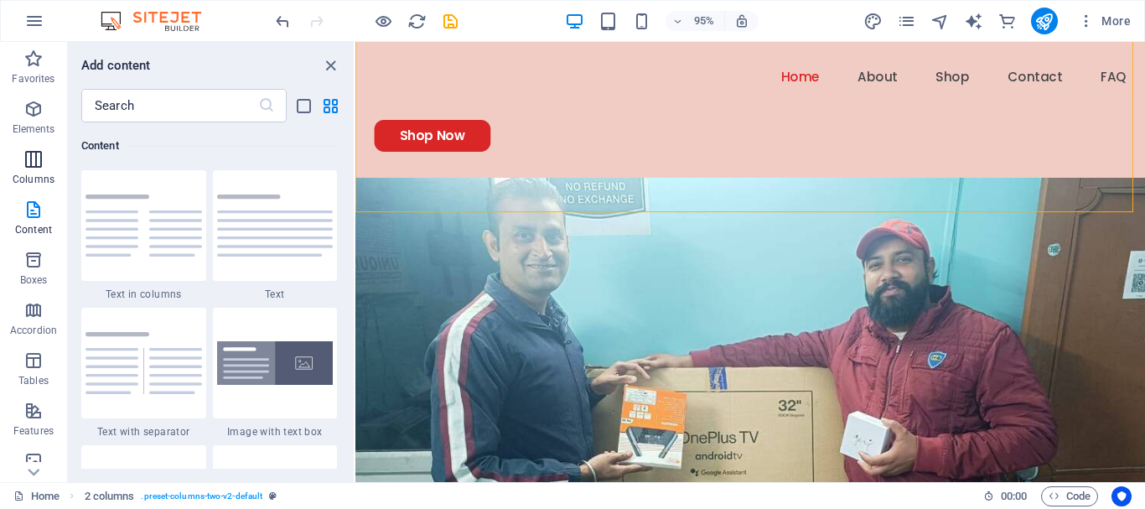
click at [24, 174] on p "Columns" at bounding box center [34, 179] width 42 height 13
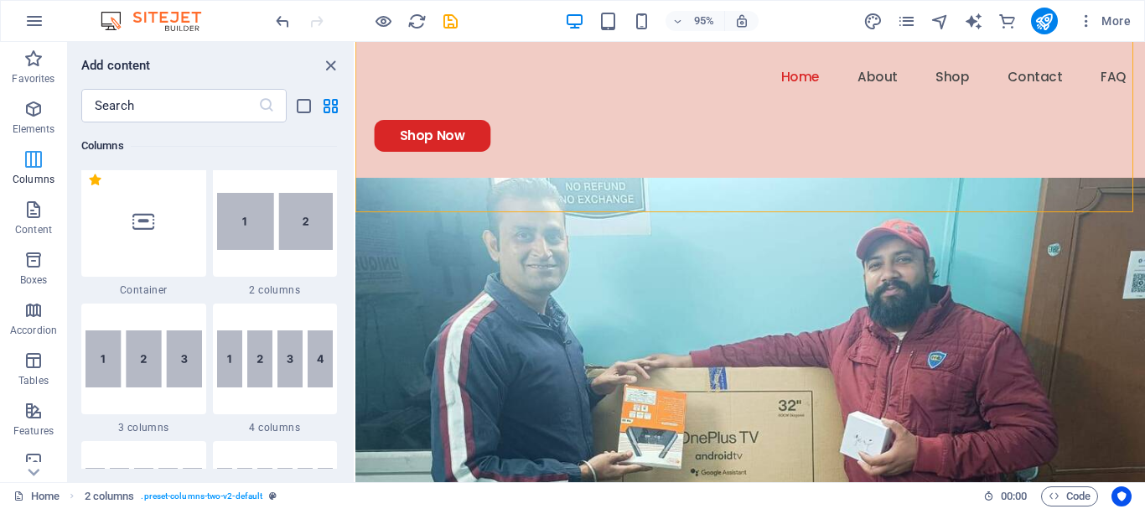
scroll to position [830, 0]
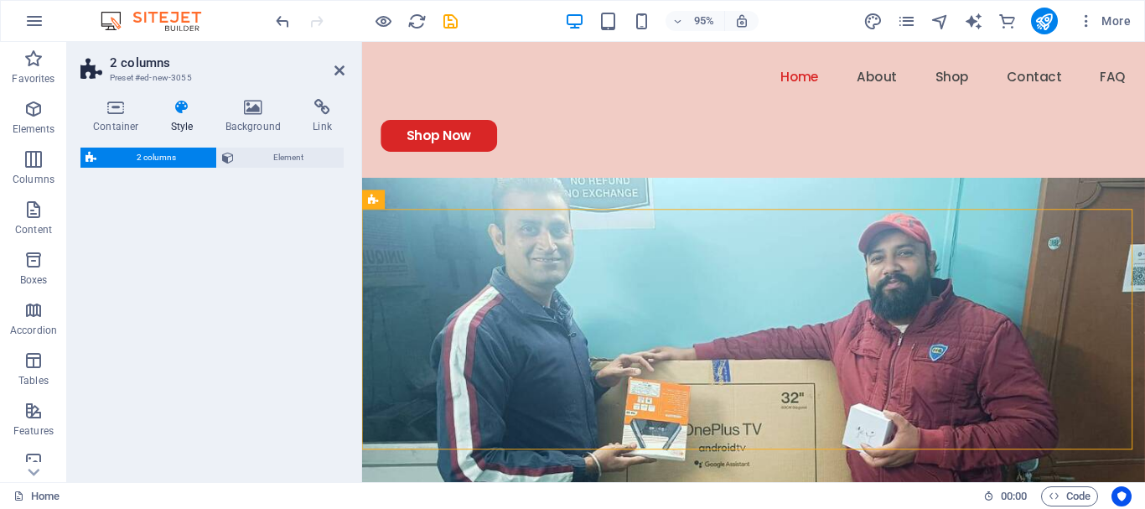
select select "rem"
select select "preset-columns-two-v2-default"
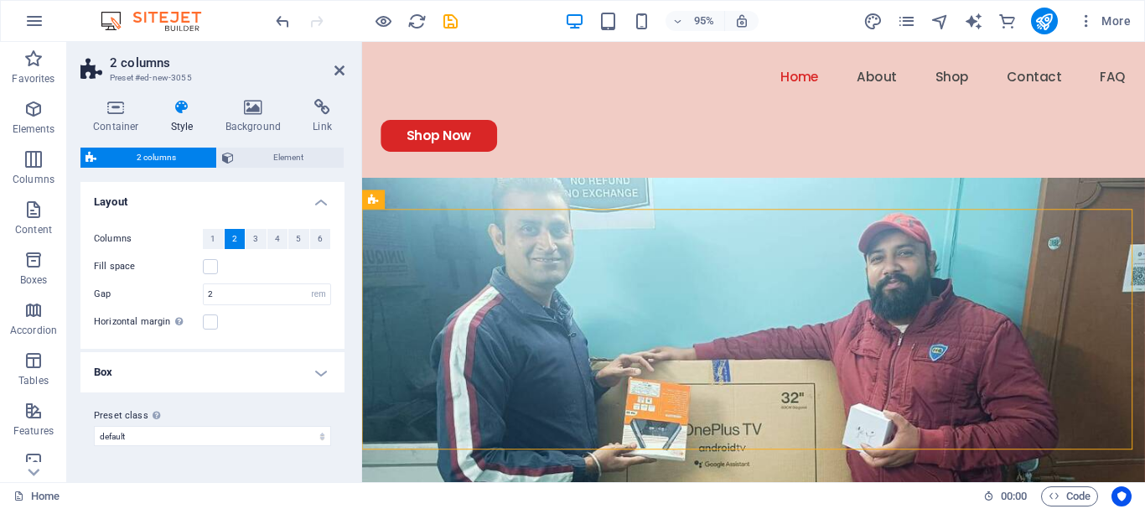
scroll to position [848, 0]
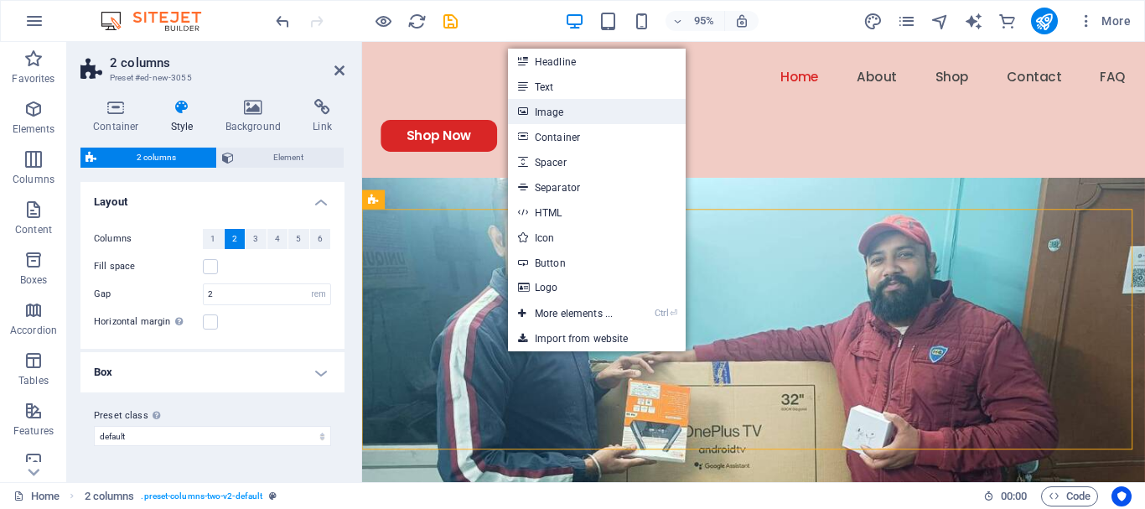
click at [579, 121] on link "Image" at bounding box center [597, 111] width 178 height 25
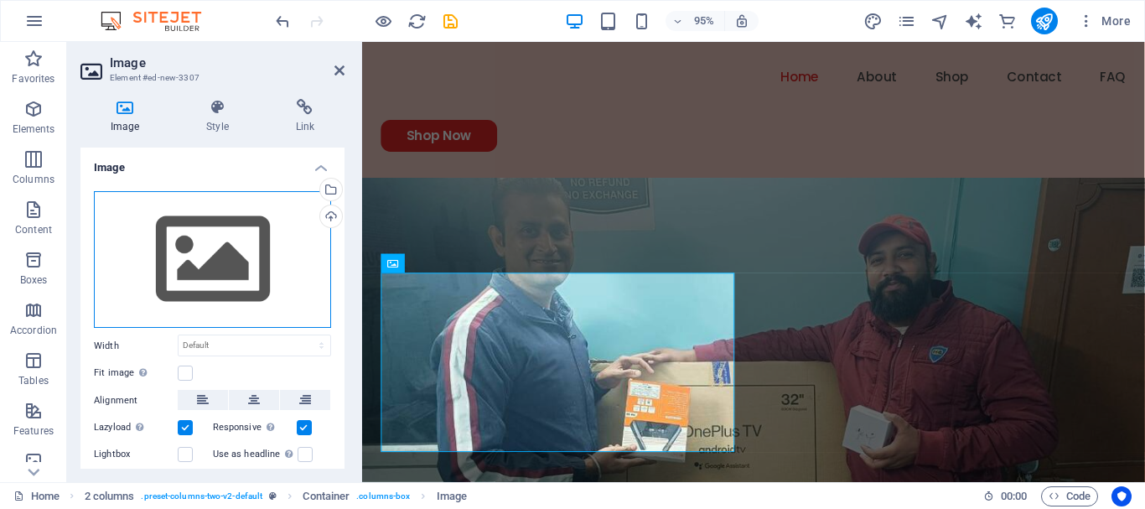
click at [204, 278] on div "Drag files here, click to choose files or select files from Files or our free s…" at bounding box center [212, 260] width 237 height 138
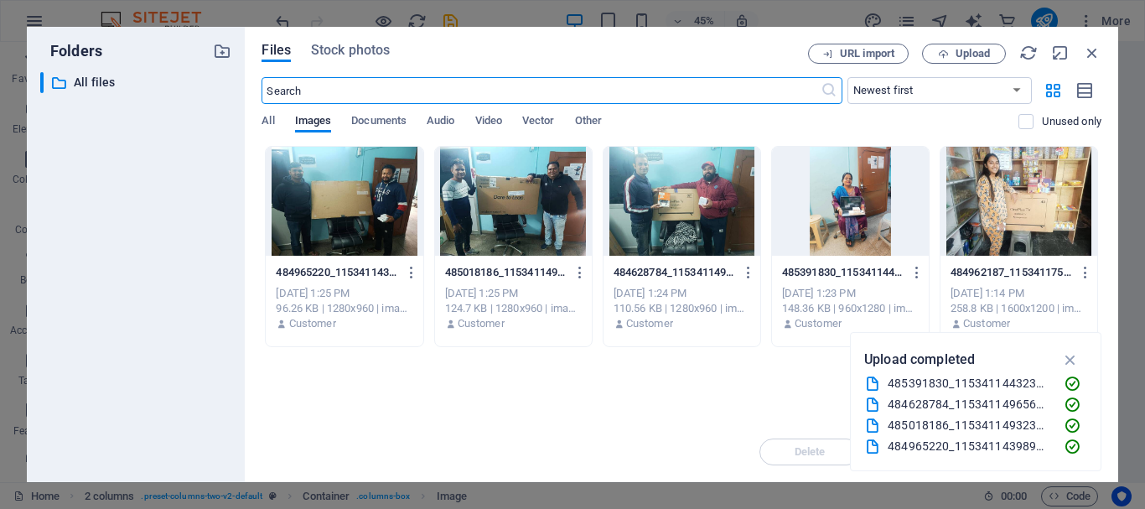
scroll to position [849, 0]
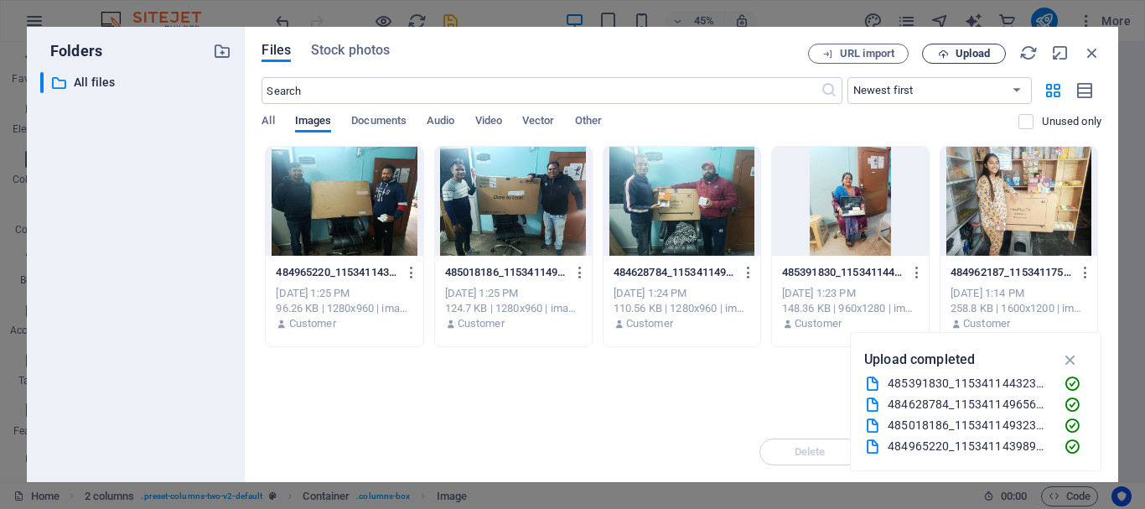
click at [978, 49] on span "Upload" at bounding box center [973, 54] width 34 height 10
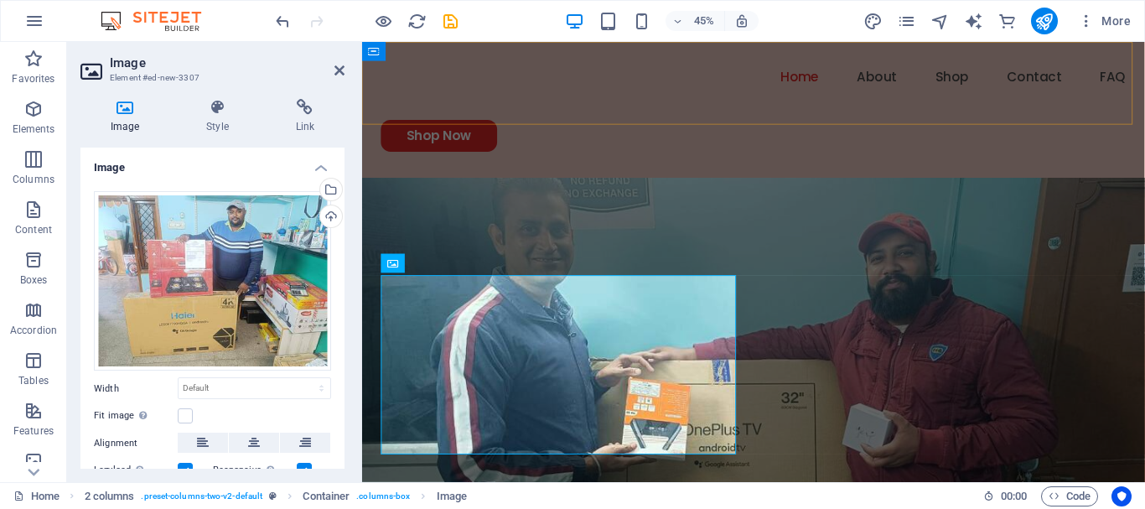
scroll to position [848, 0]
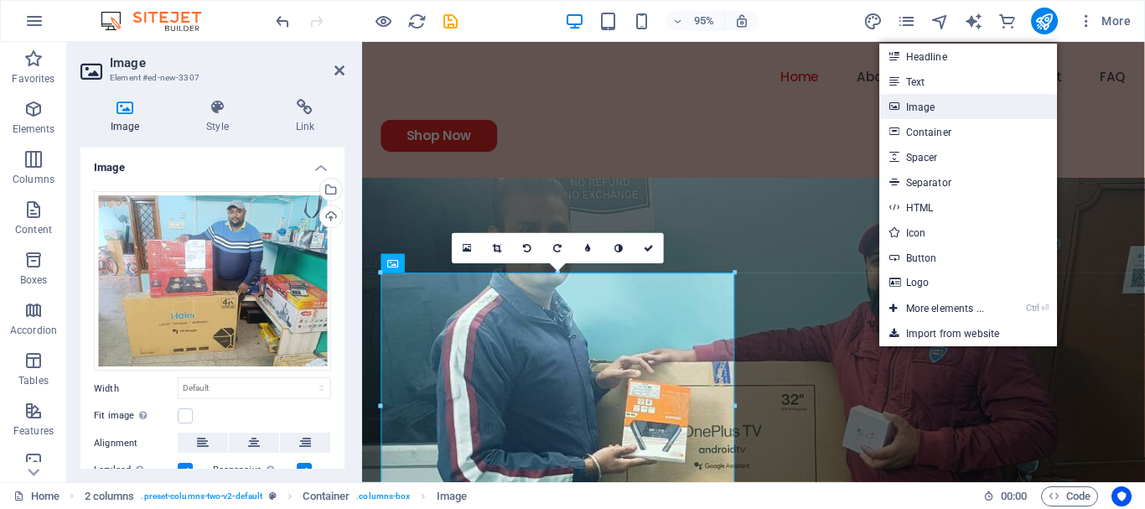
click at [912, 103] on link "Image" at bounding box center [969, 106] width 178 height 25
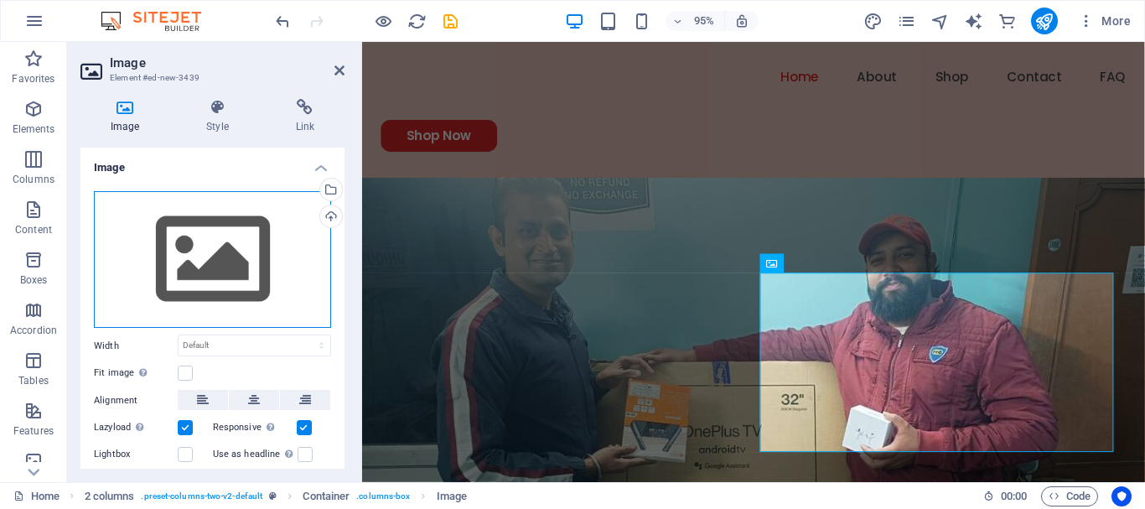
click at [260, 252] on div "Drag files here, click to choose files or select files from Files or our free s…" at bounding box center [212, 260] width 237 height 138
click at [260, 252] on body "savenowsaharanpur.com Home Favorites Elements Columns Content Boxes Accordion T…" at bounding box center [572, 254] width 1145 height 509
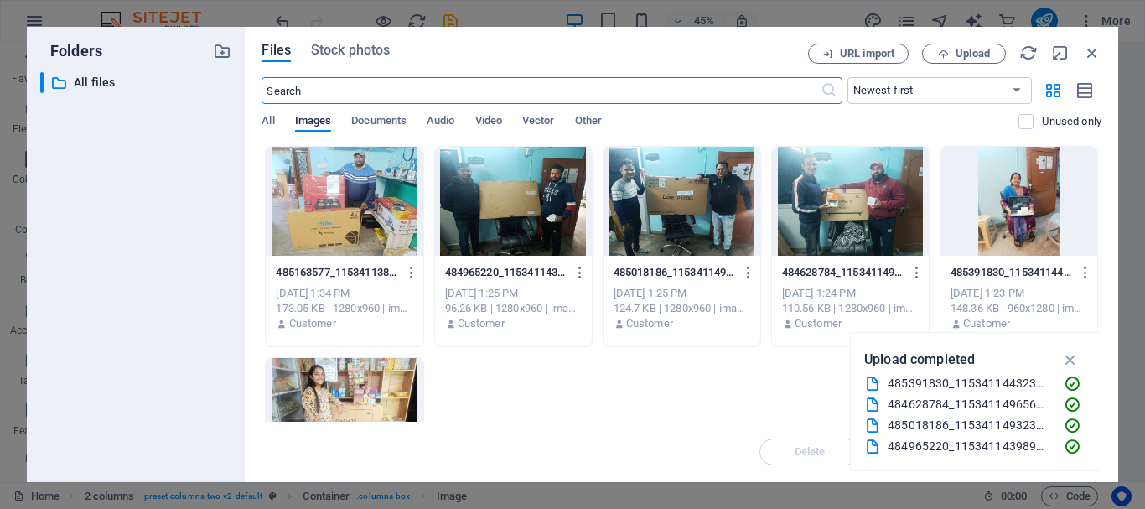
scroll to position [849, 0]
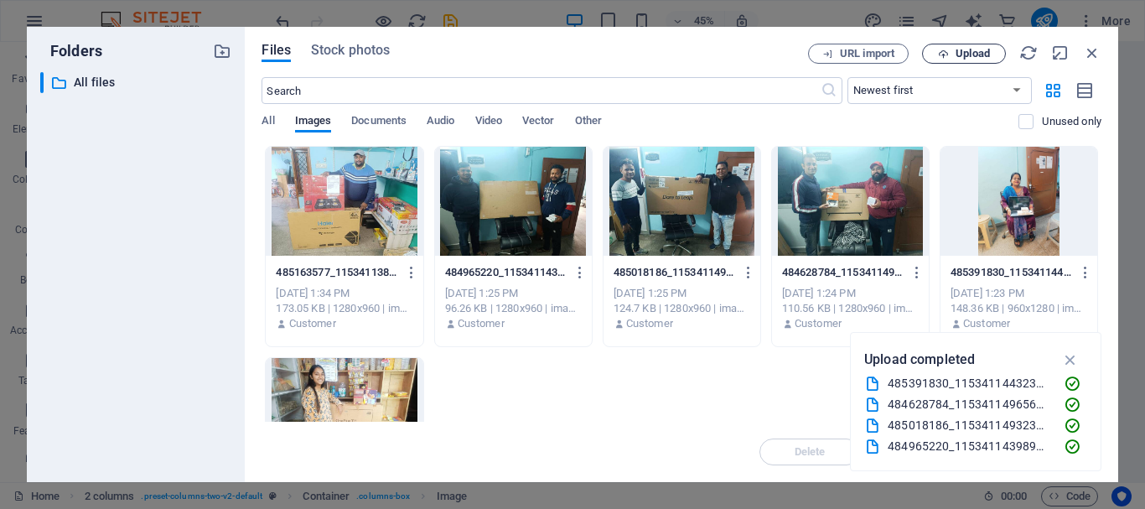
click at [965, 55] on span "Upload" at bounding box center [973, 54] width 34 height 10
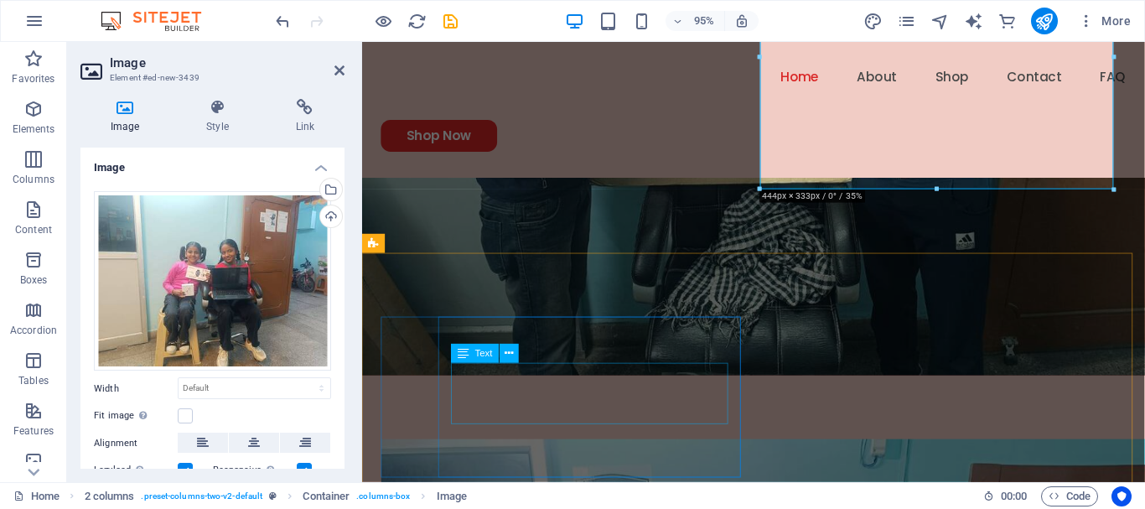
scroll to position [1216, 0]
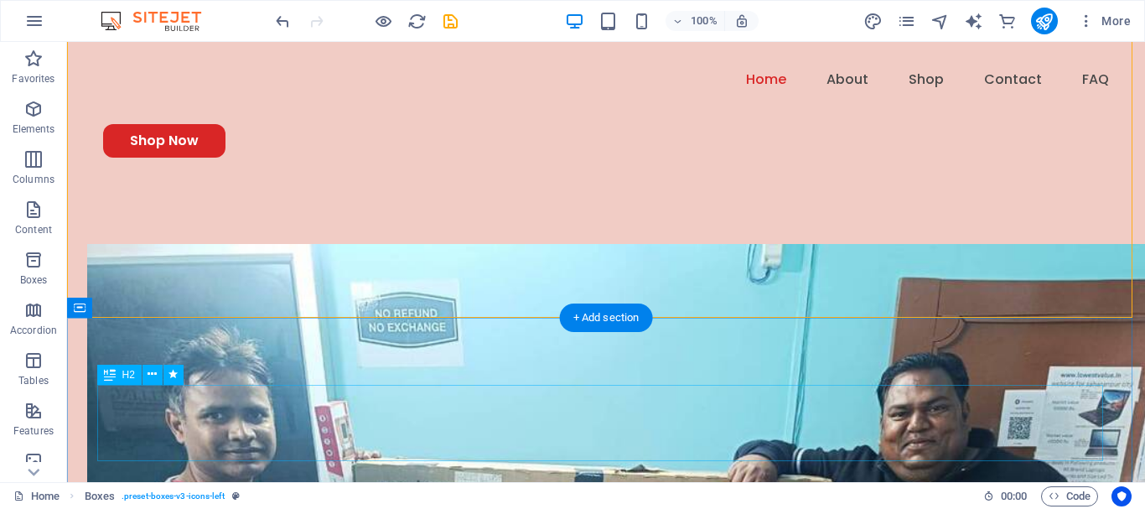
scroll to position [1744, 0]
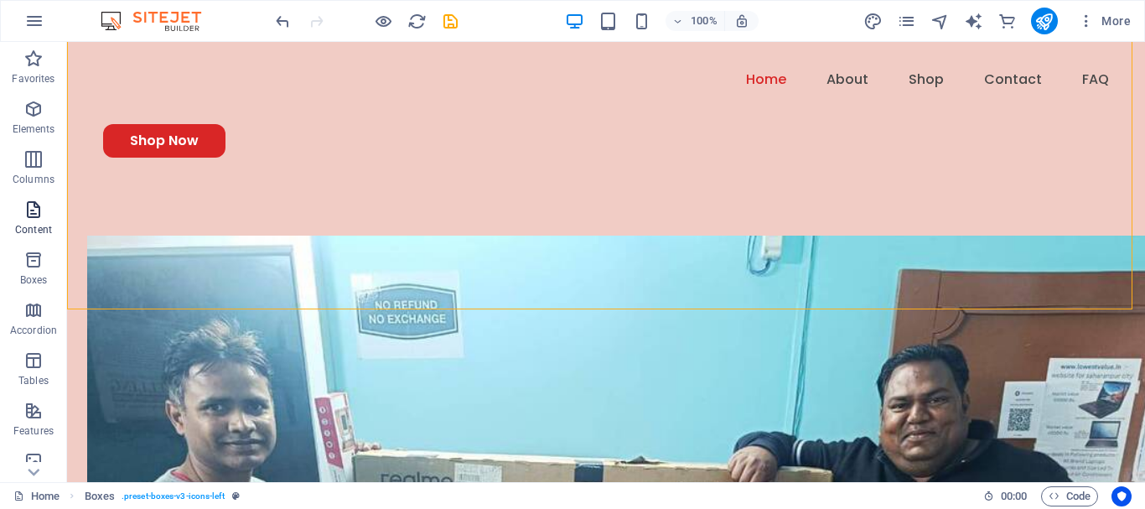
click at [32, 221] on span "Content" at bounding box center [33, 220] width 67 height 40
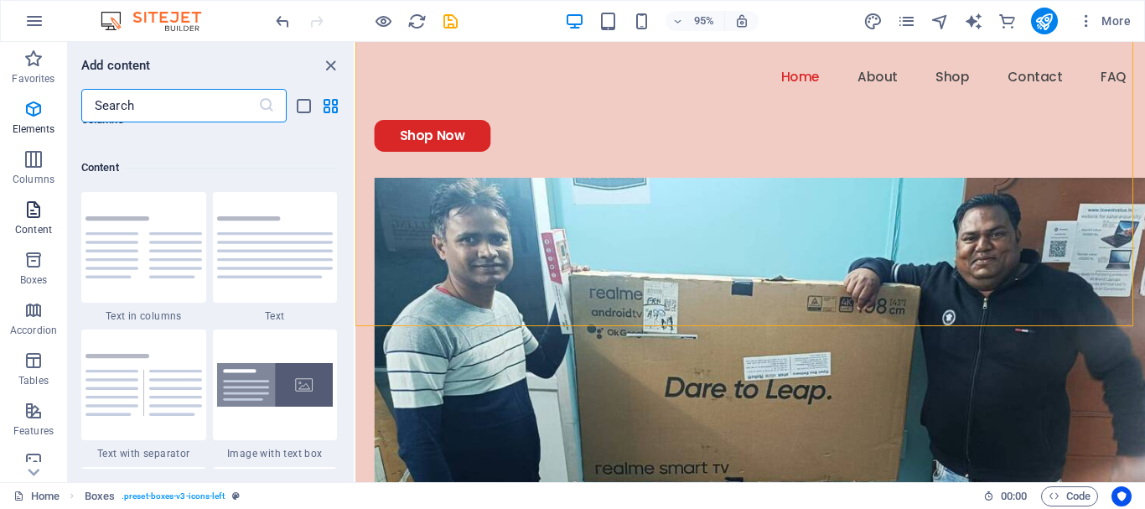
scroll to position [2934, 0]
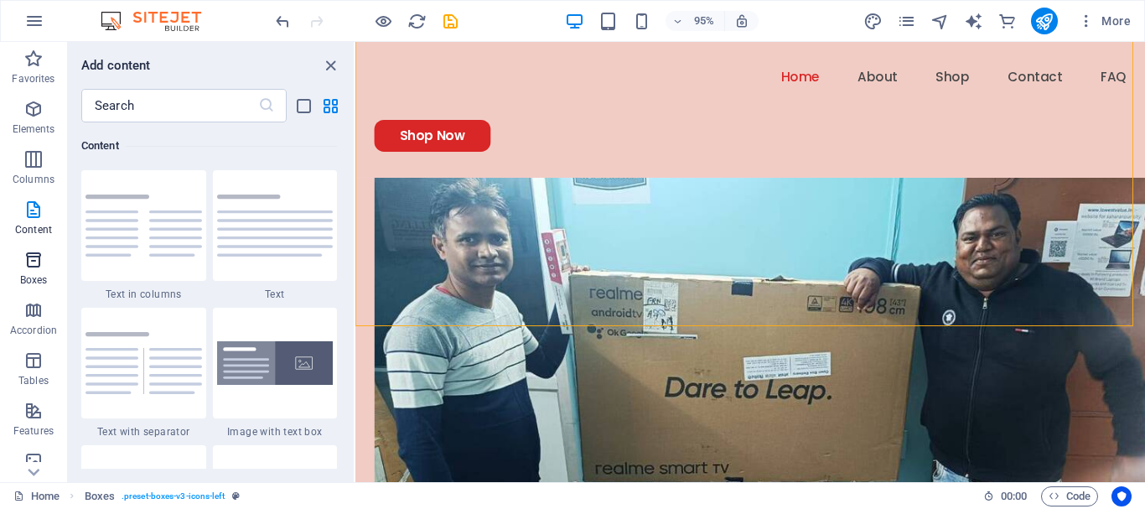
click at [29, 270] on span "Boxes" at bounding box center [33, 270] width 67 height 40
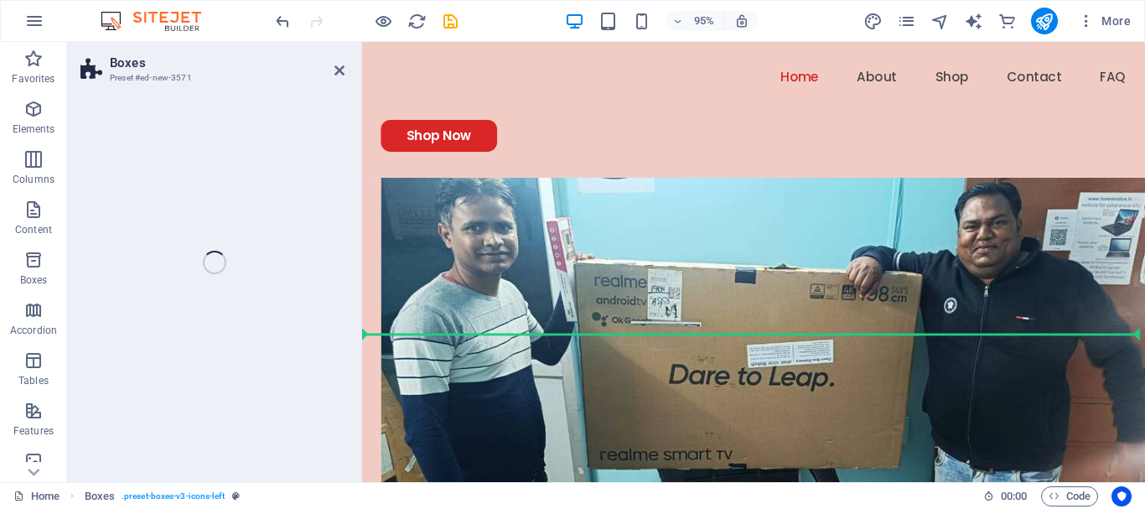
scroll to position [1560, 0]
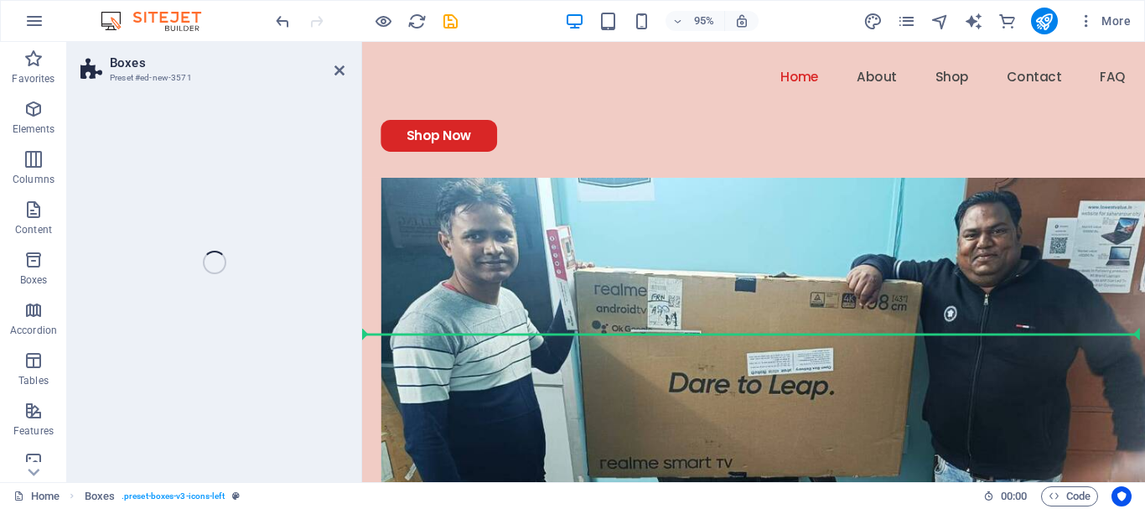
select select "rem"
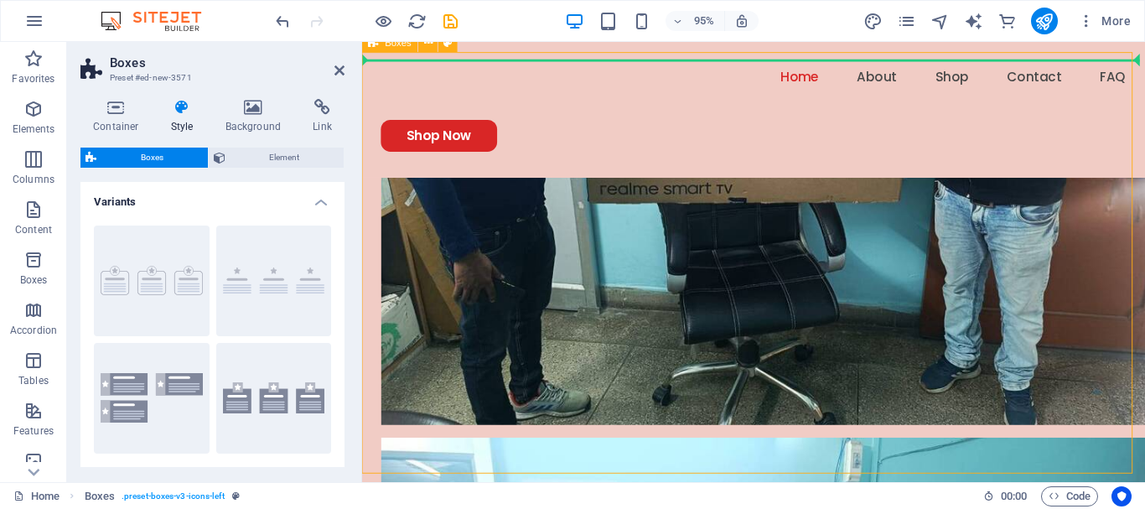
scroll to position [1797, 0]
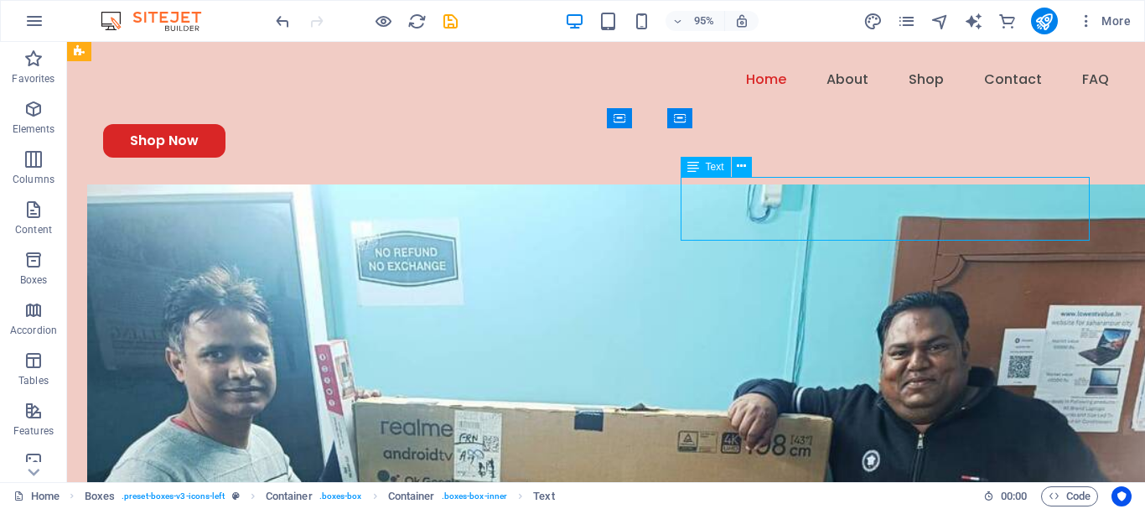
scroll to position [1992, 0]
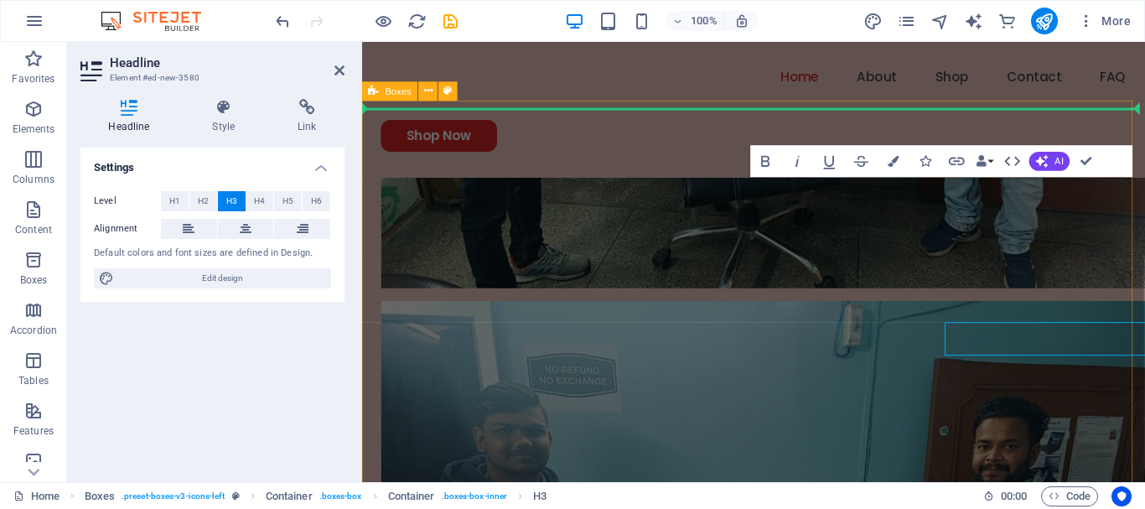
scroll to position [1797, 0]
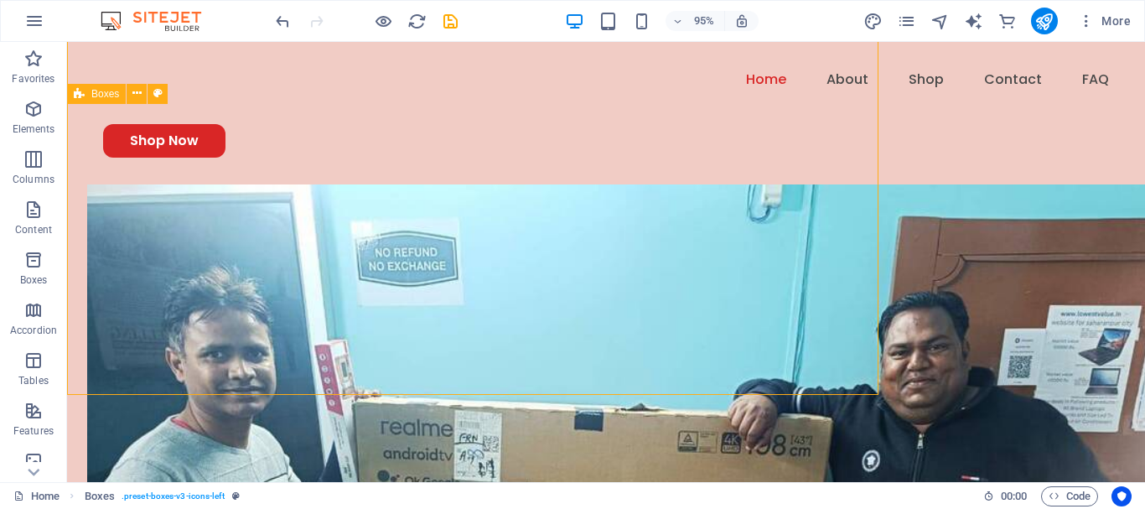
scroll to position [1950, 0]
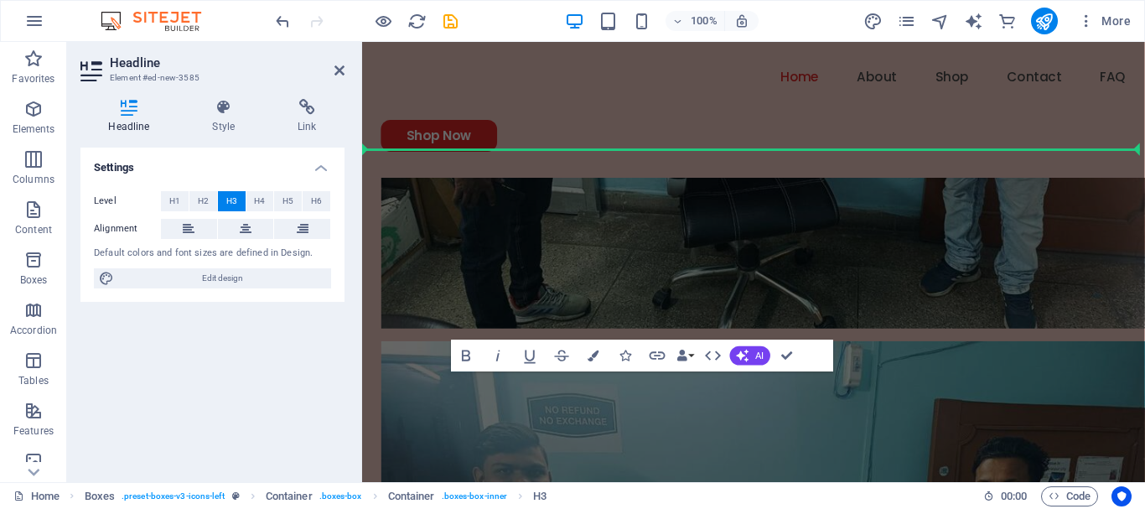
scroll to position [1754, 0]
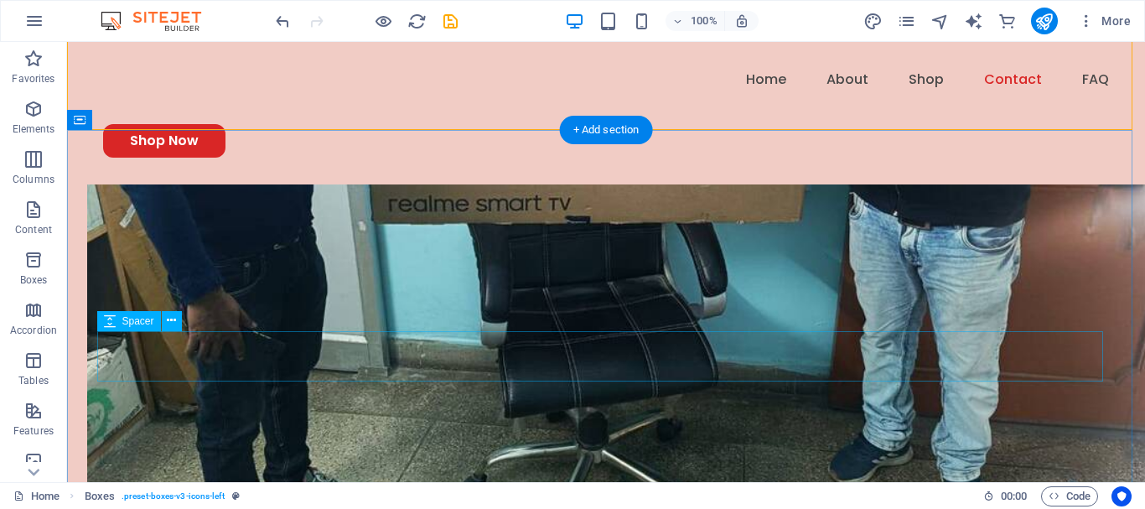
scroll to position [2303, 0]
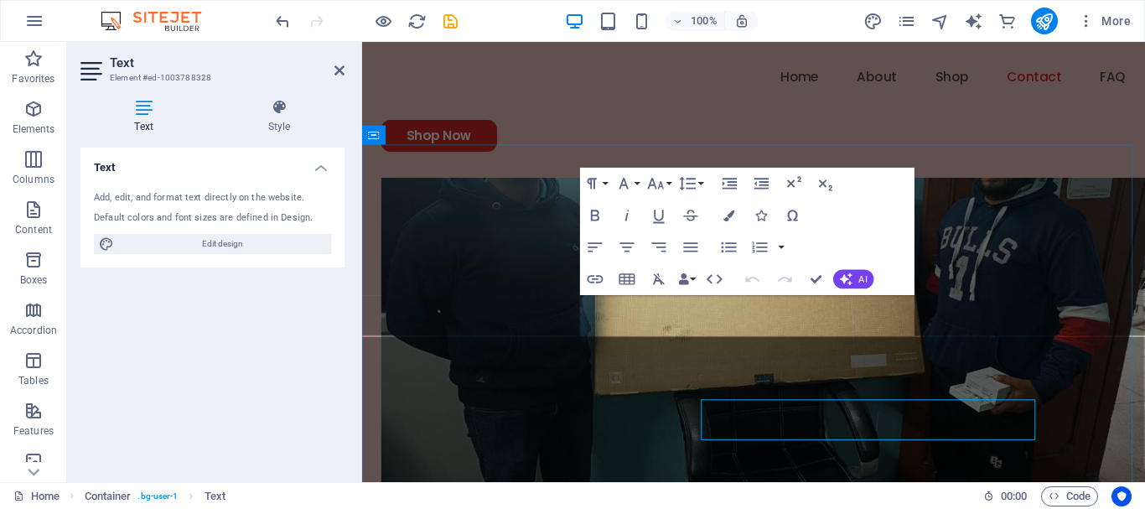
scroll to position [2173, 0]
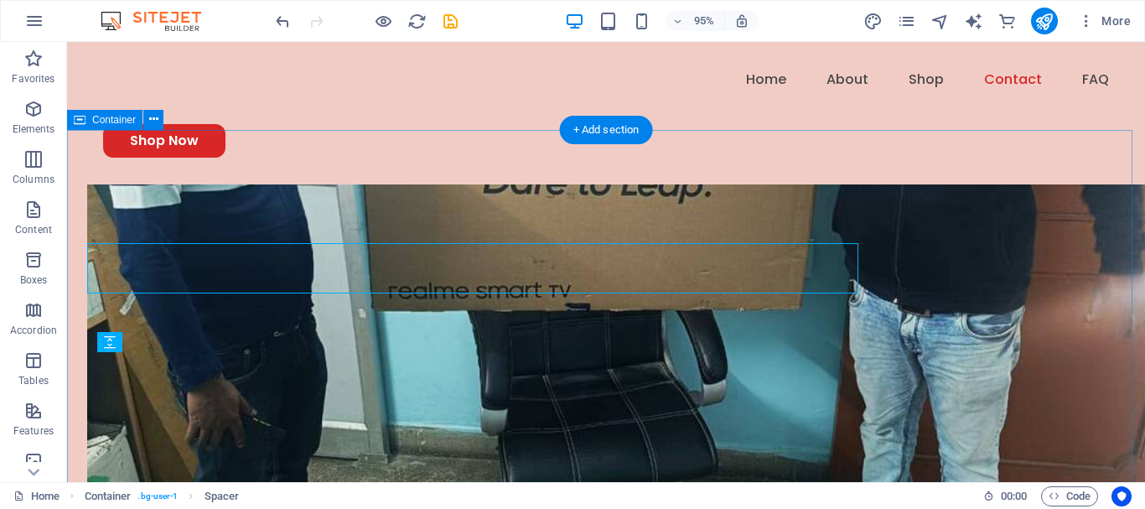
scroll to position [2303, 0]
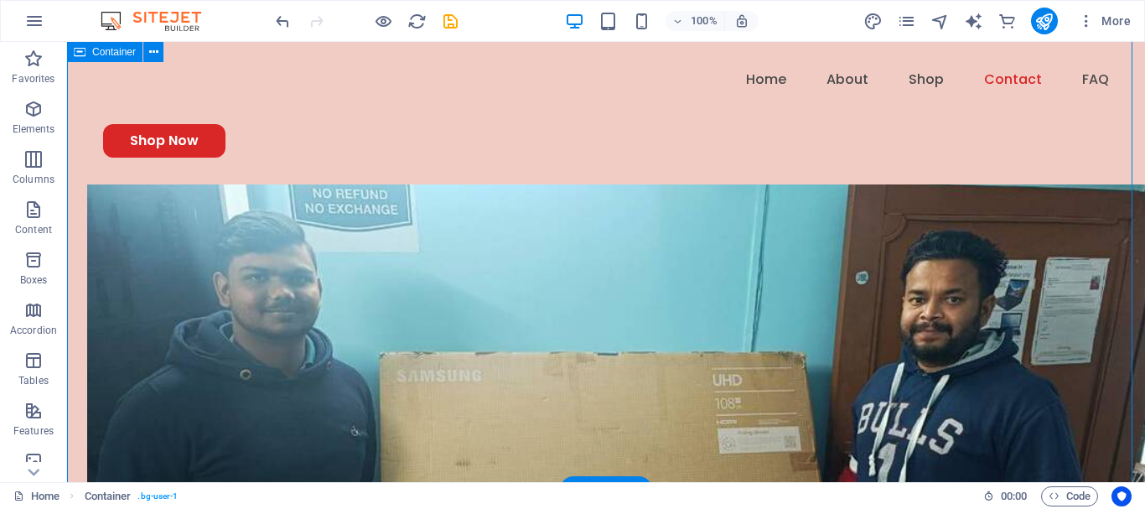
scroll to position [2779, 0]
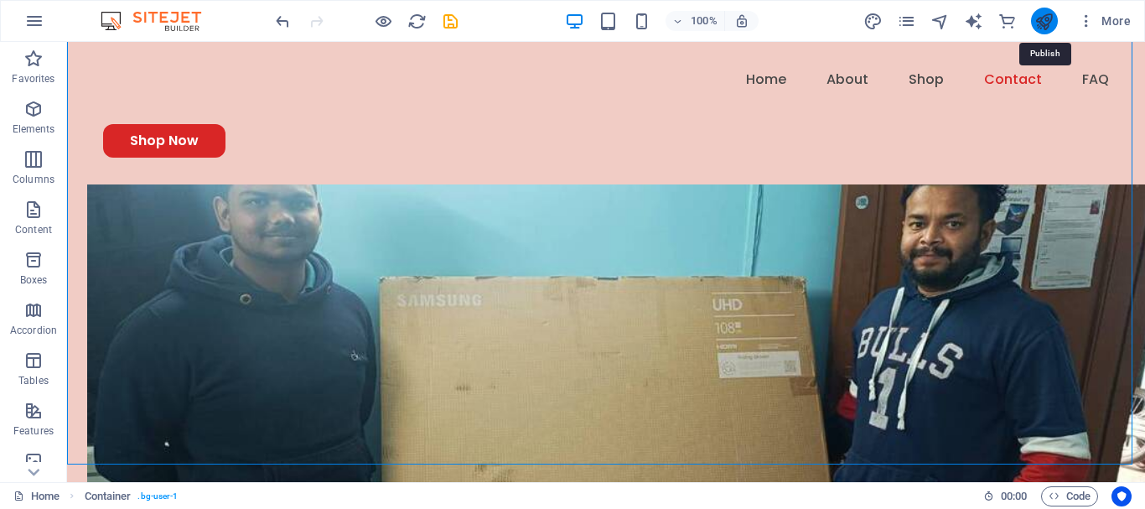
click at [1039, 24] on icon "publish" at bounding box center [1044, 21] width 19 height 19
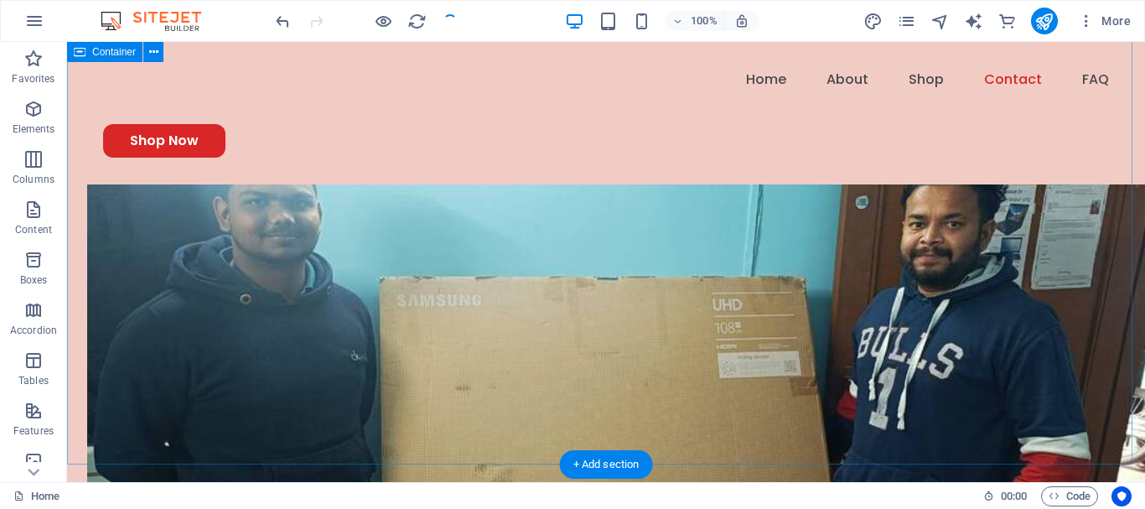
checkbox input "false"
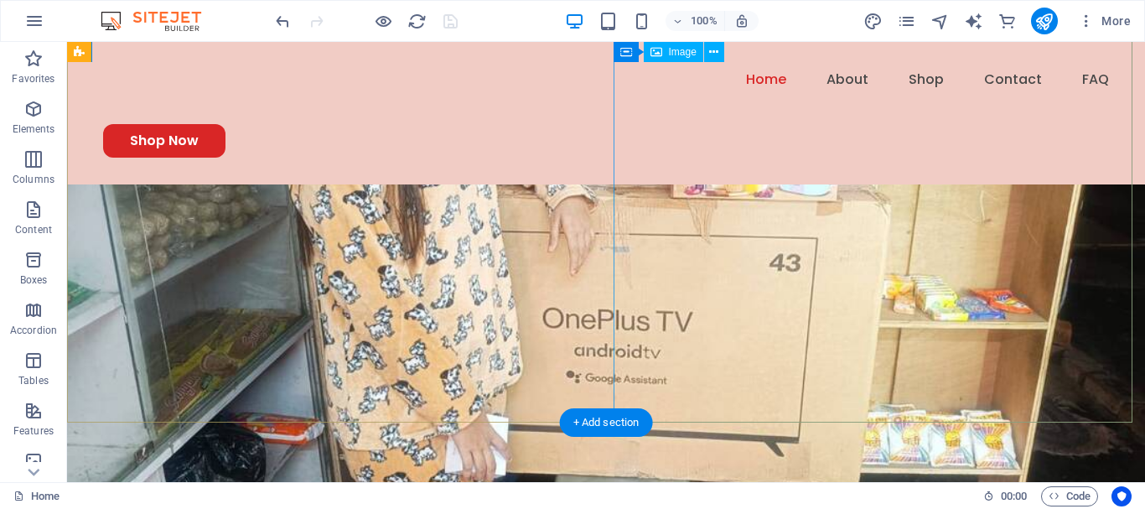
scroll to position [0, 0]
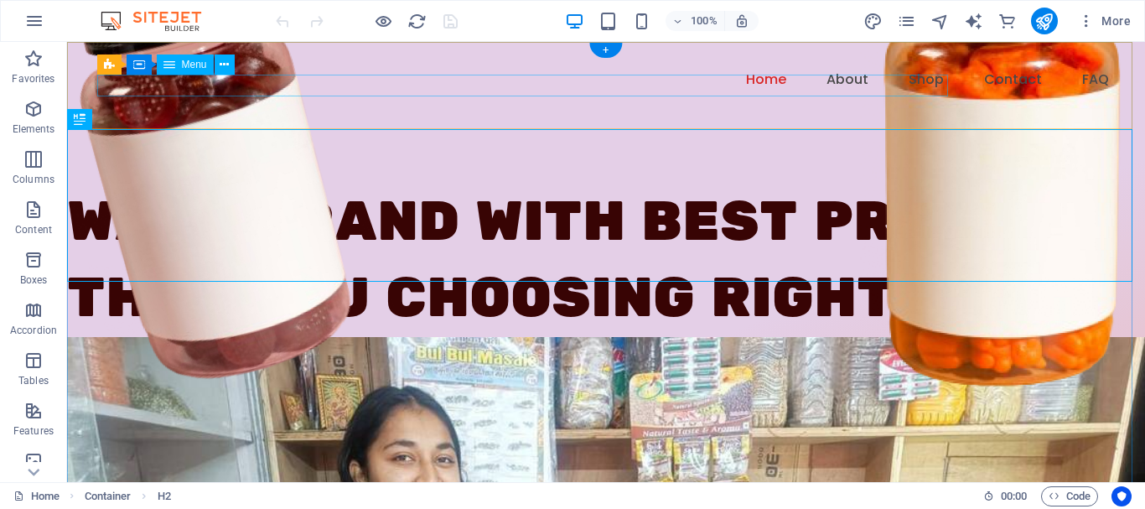
click at [678, 88] on nav "Home About Shop Contact FAQ" at bounding box center [606, 80] width 1006 height 22
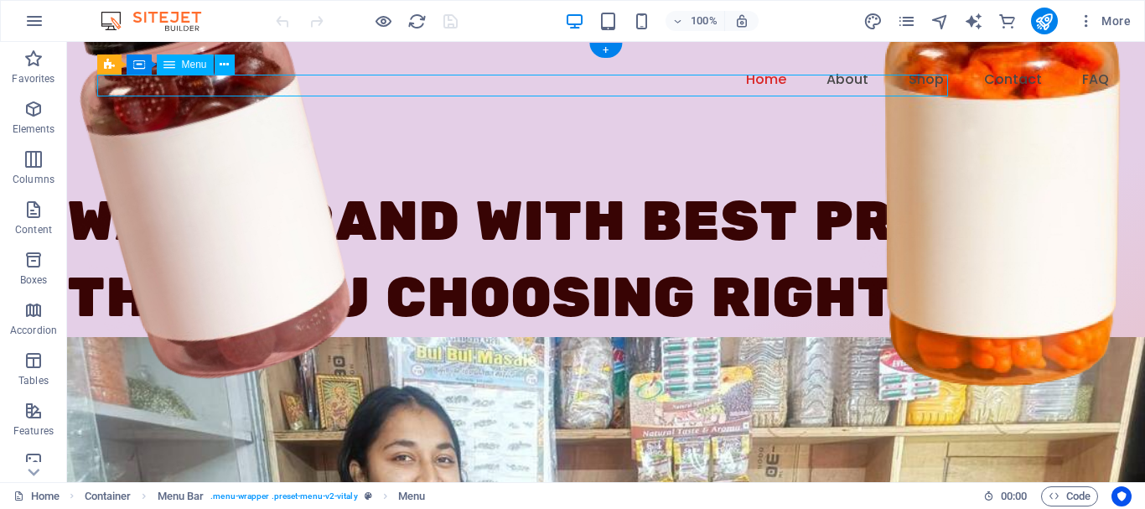
click at [696, 82] on nav "Home About Shop Contact FAQ" at bounding box center [606, 80] width 1006 height 22
select select "1"
select select
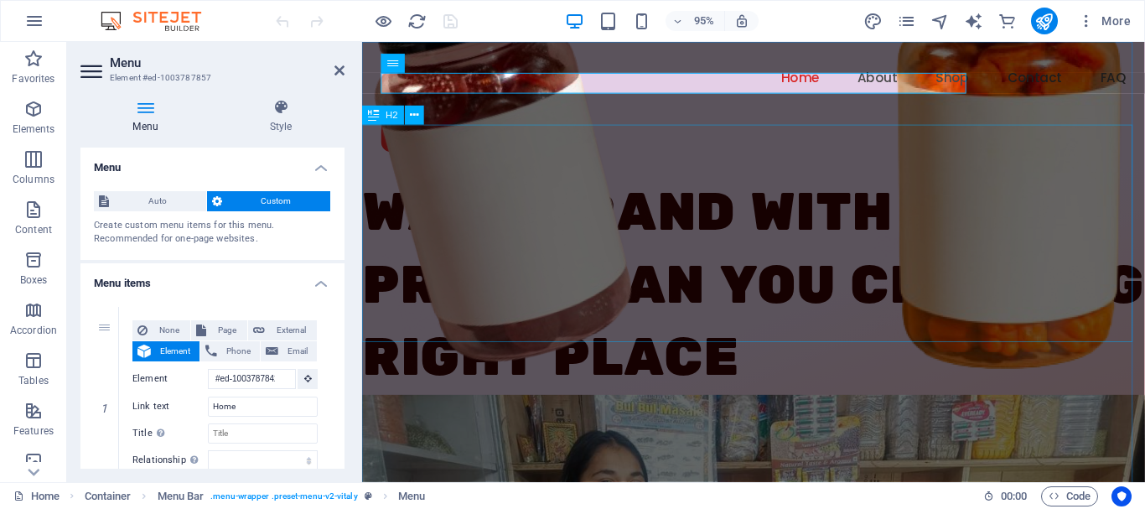
click at [766, 184] on div "Want brand with best price than you choosing right place" at bounding box center [774, 298] width 824 height 229
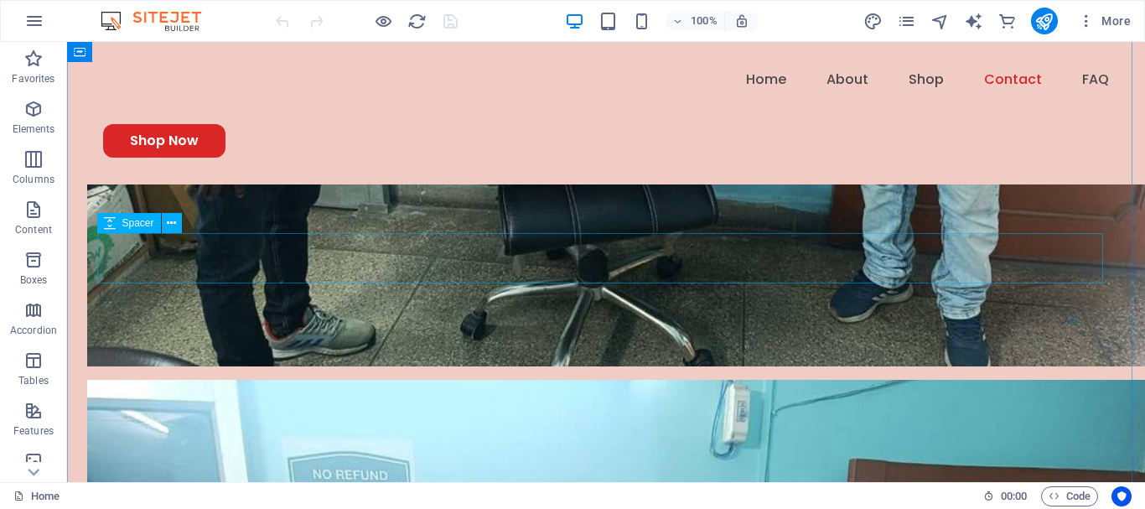
scroll to position [2422, 0]
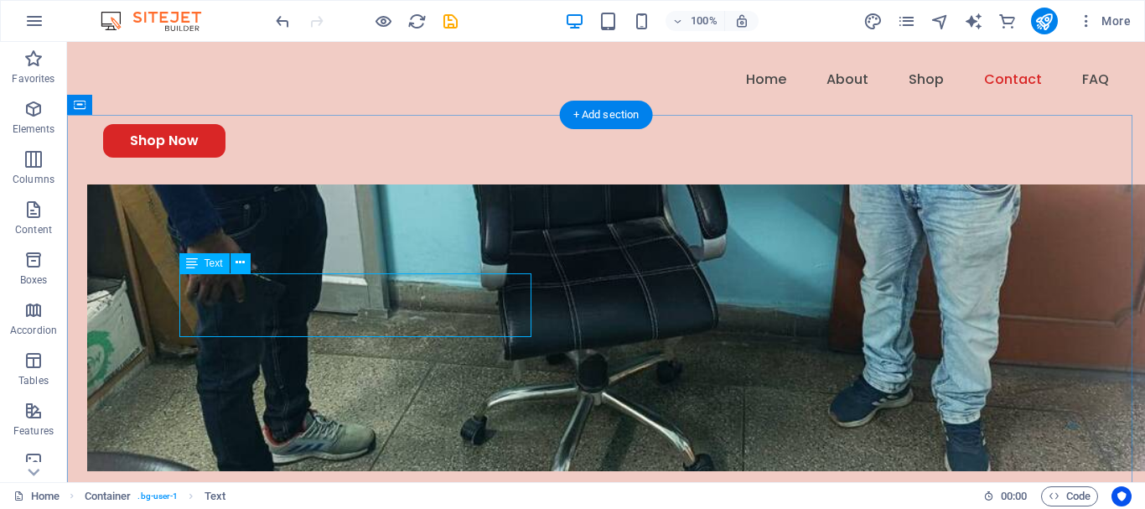
scroll to position [2317, 0]
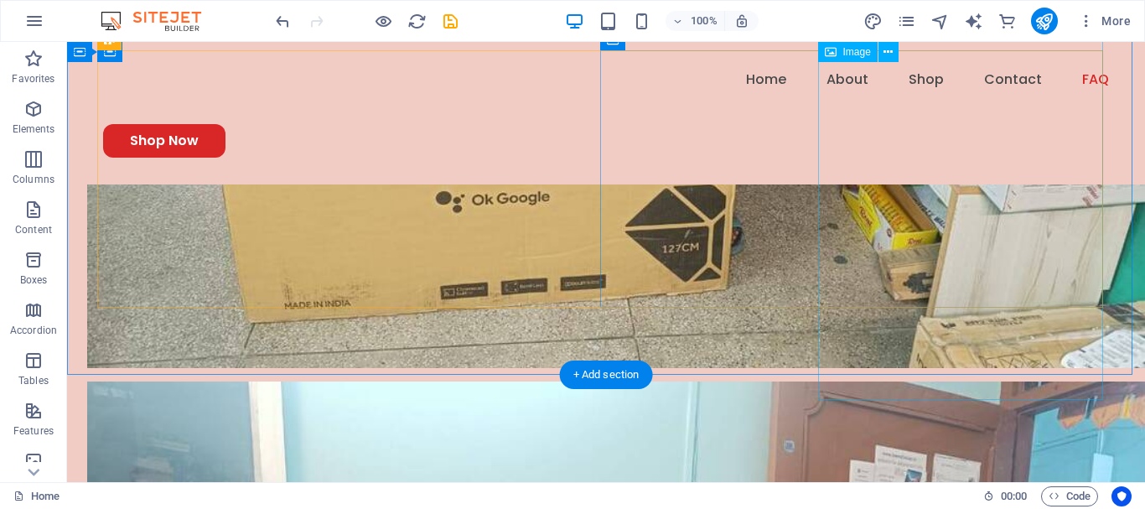
scroll to position [4162, 0]
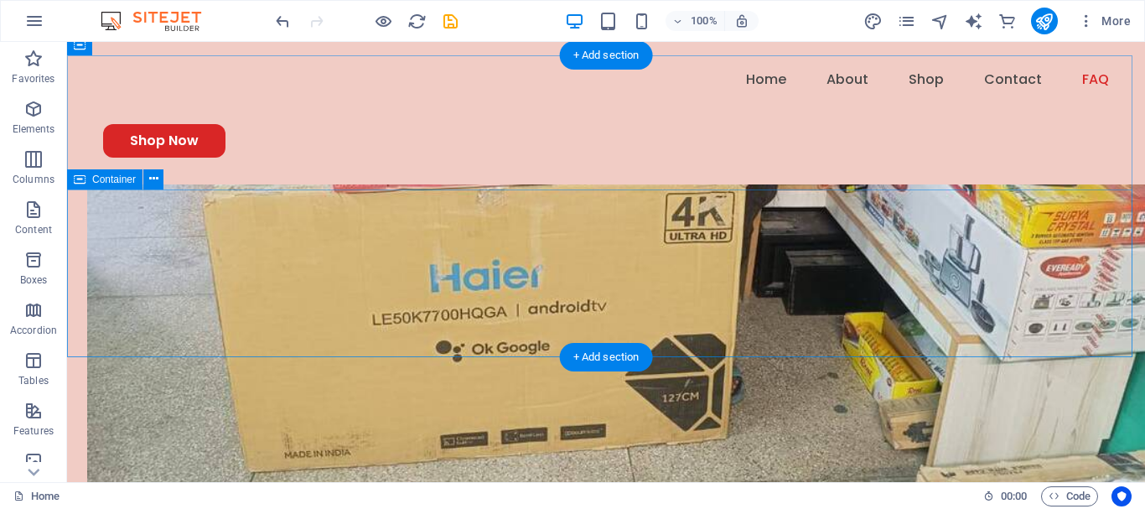
scroll to position [4036, 0]
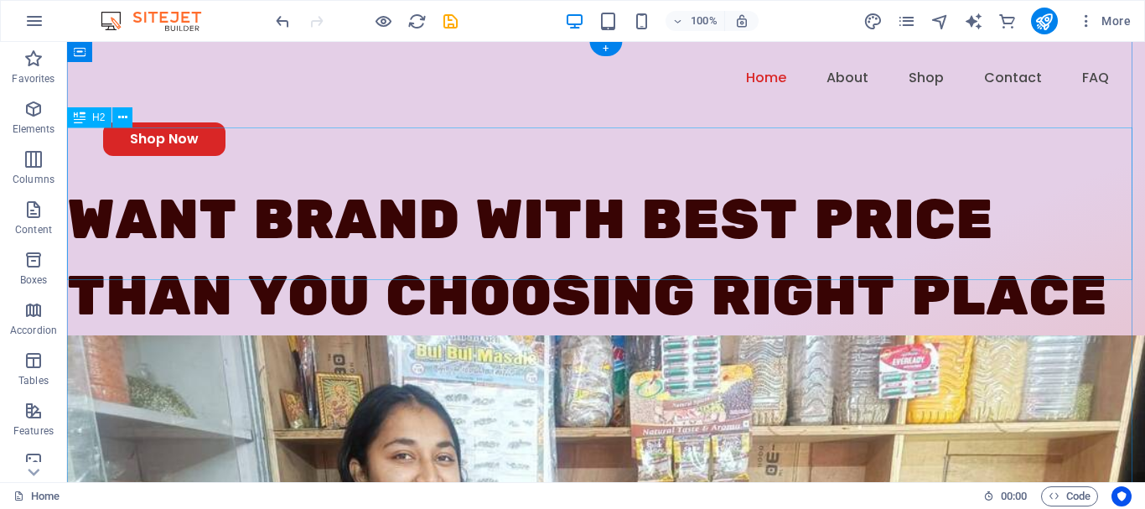
scroll to position [0, 0]
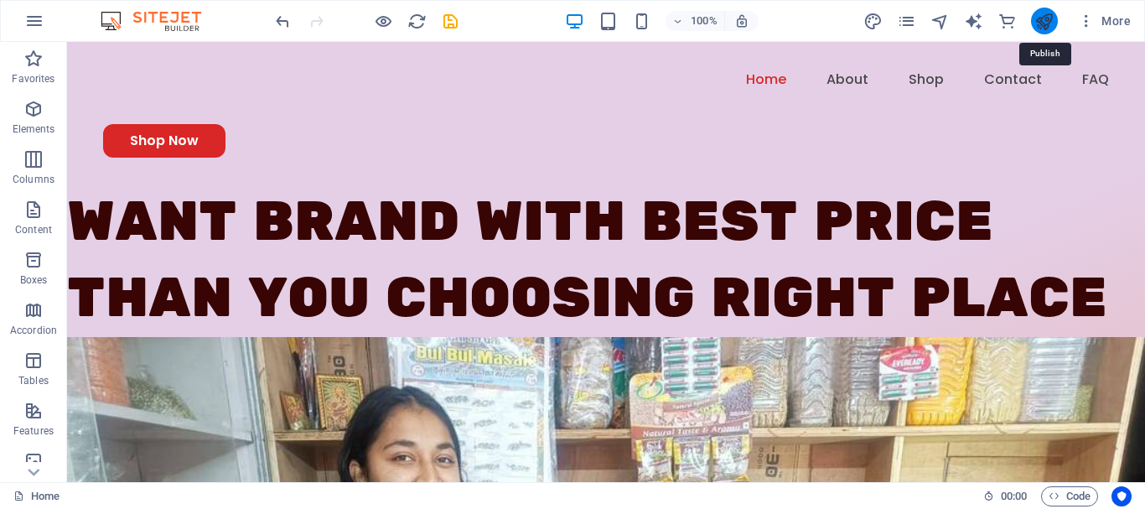
click at [1045, 24] on icon "publish" at bounding box center [1044, 21] width 19 height 19
